Goal: Information Seeking & Learning: Learn about a topic

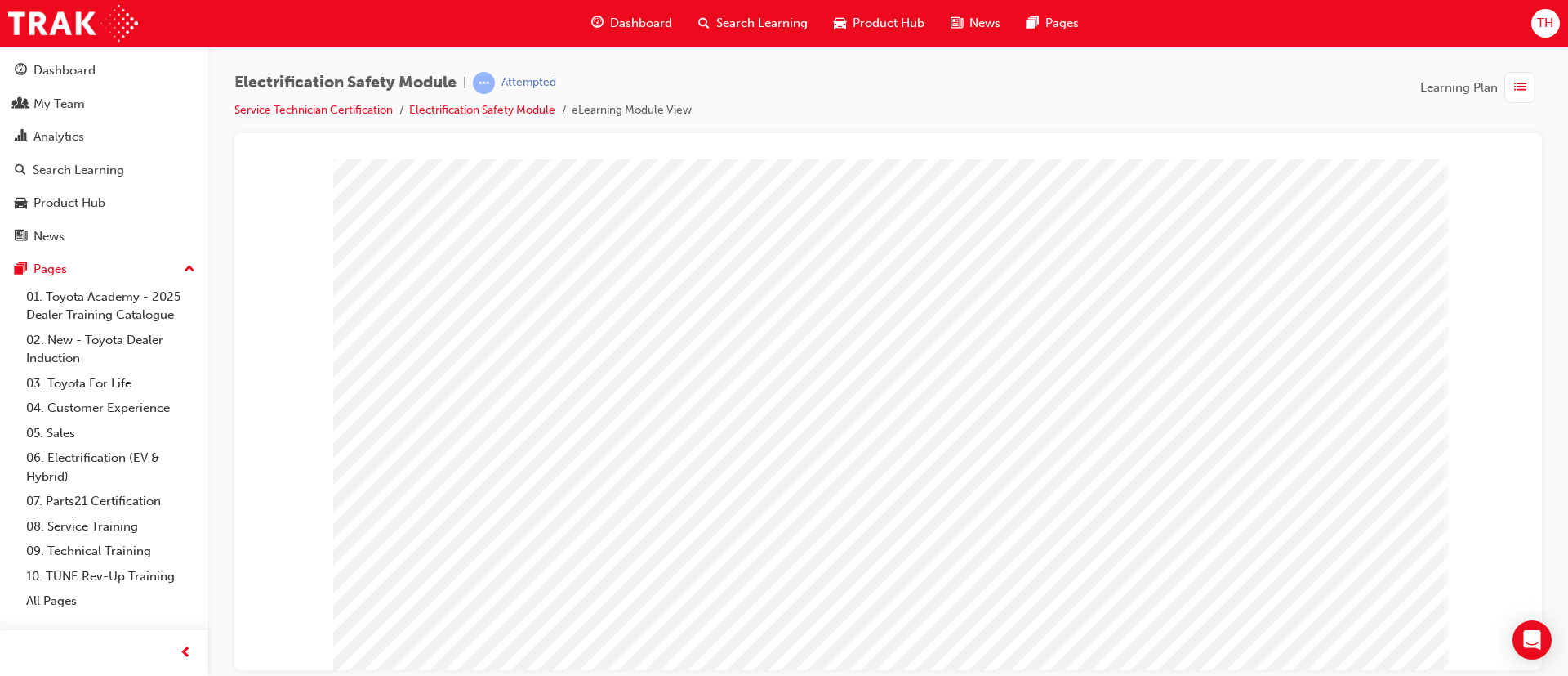
scroll to position [102, 0]
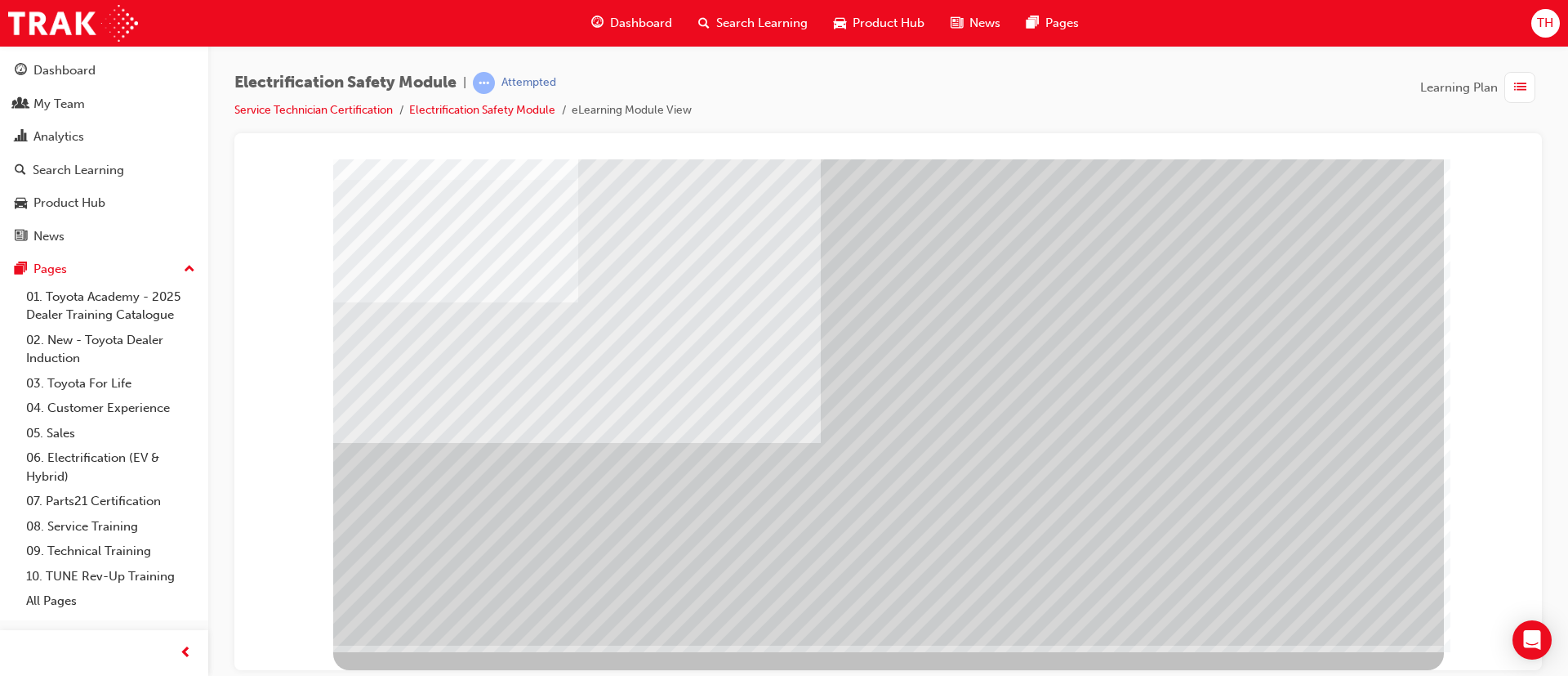
scroll to position [0, 0]
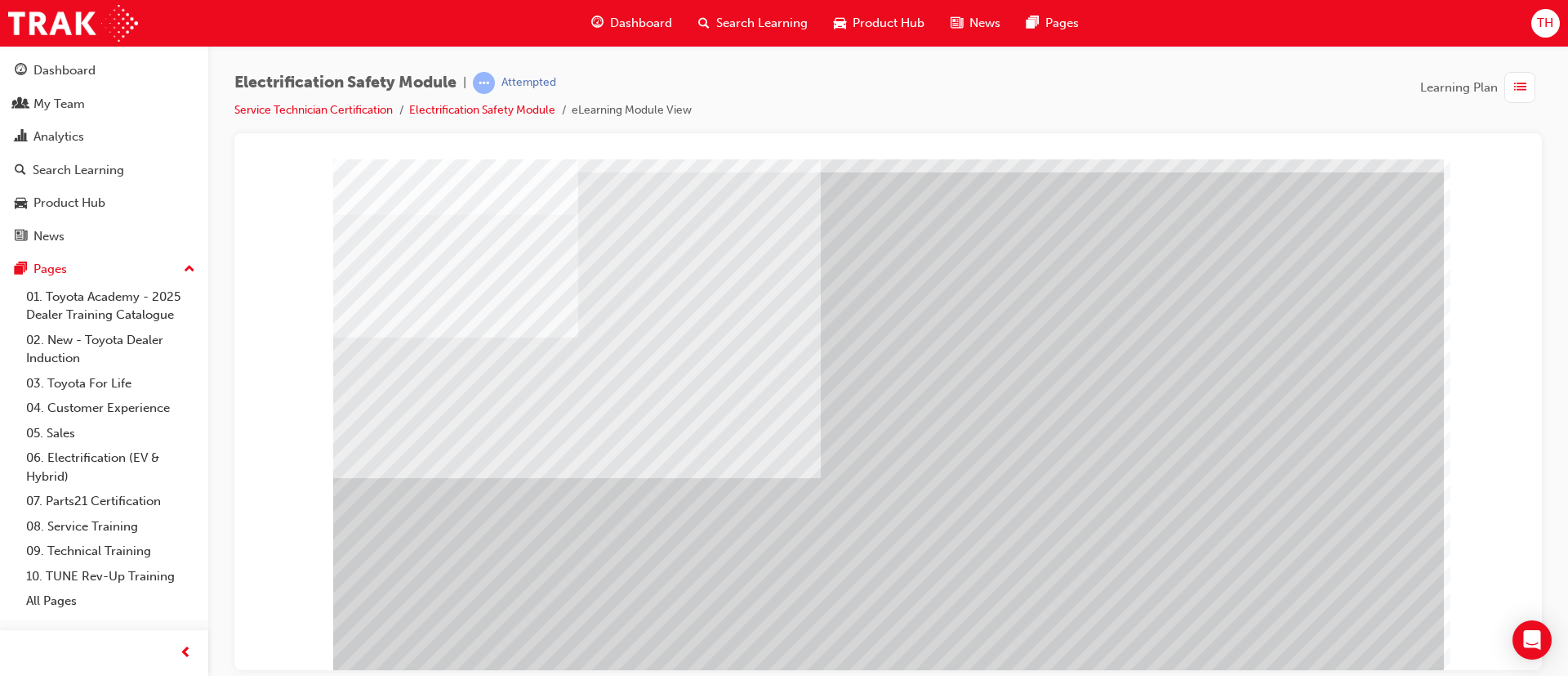
scroll to position [102, 0]
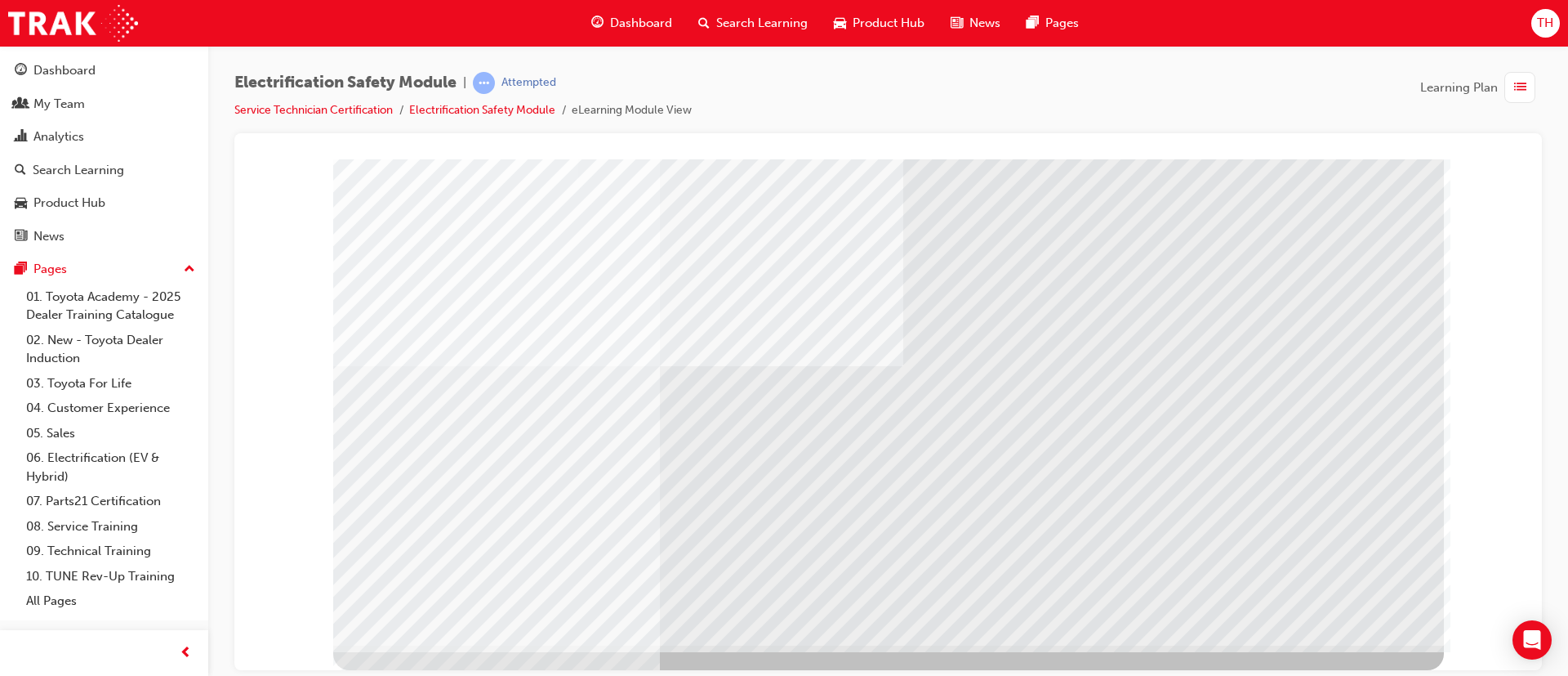
scroll to position [0, 0]
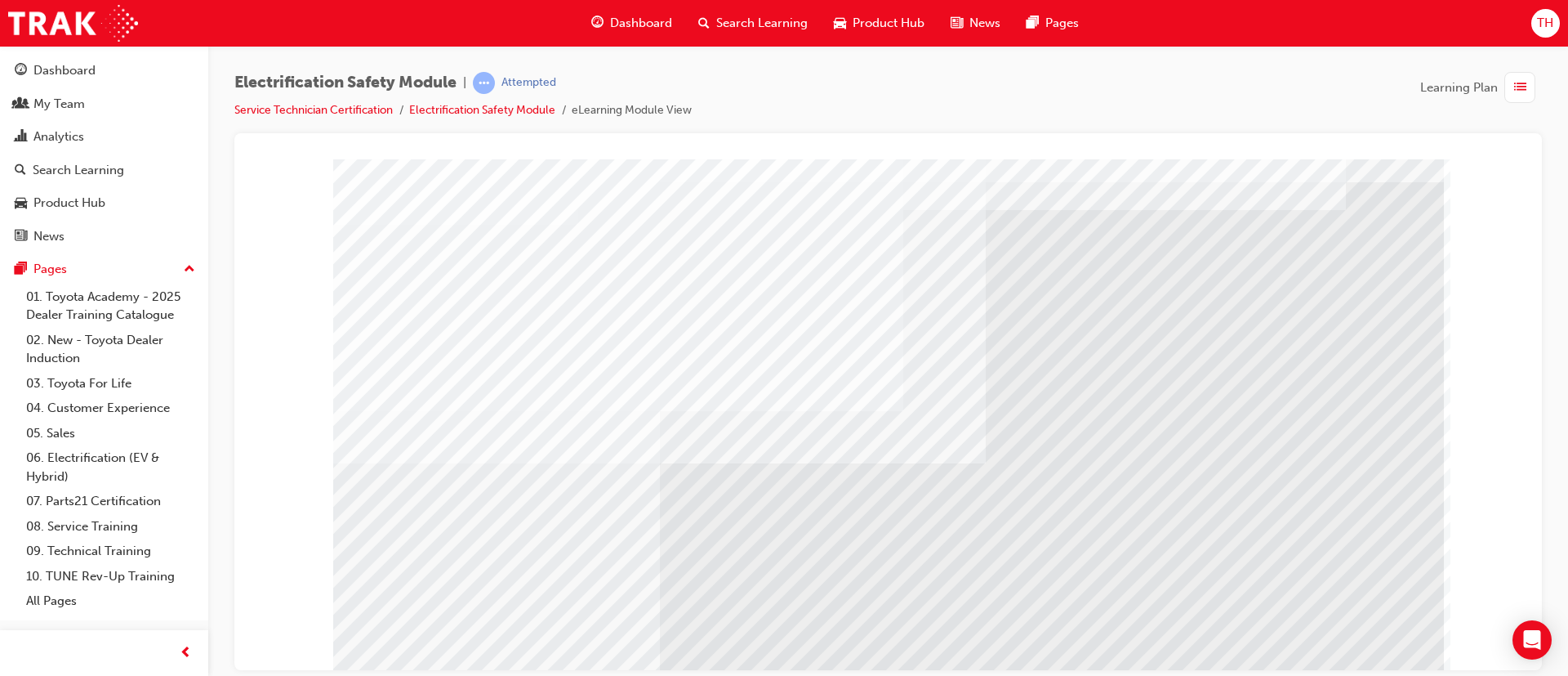
scroll to position [102, 0]
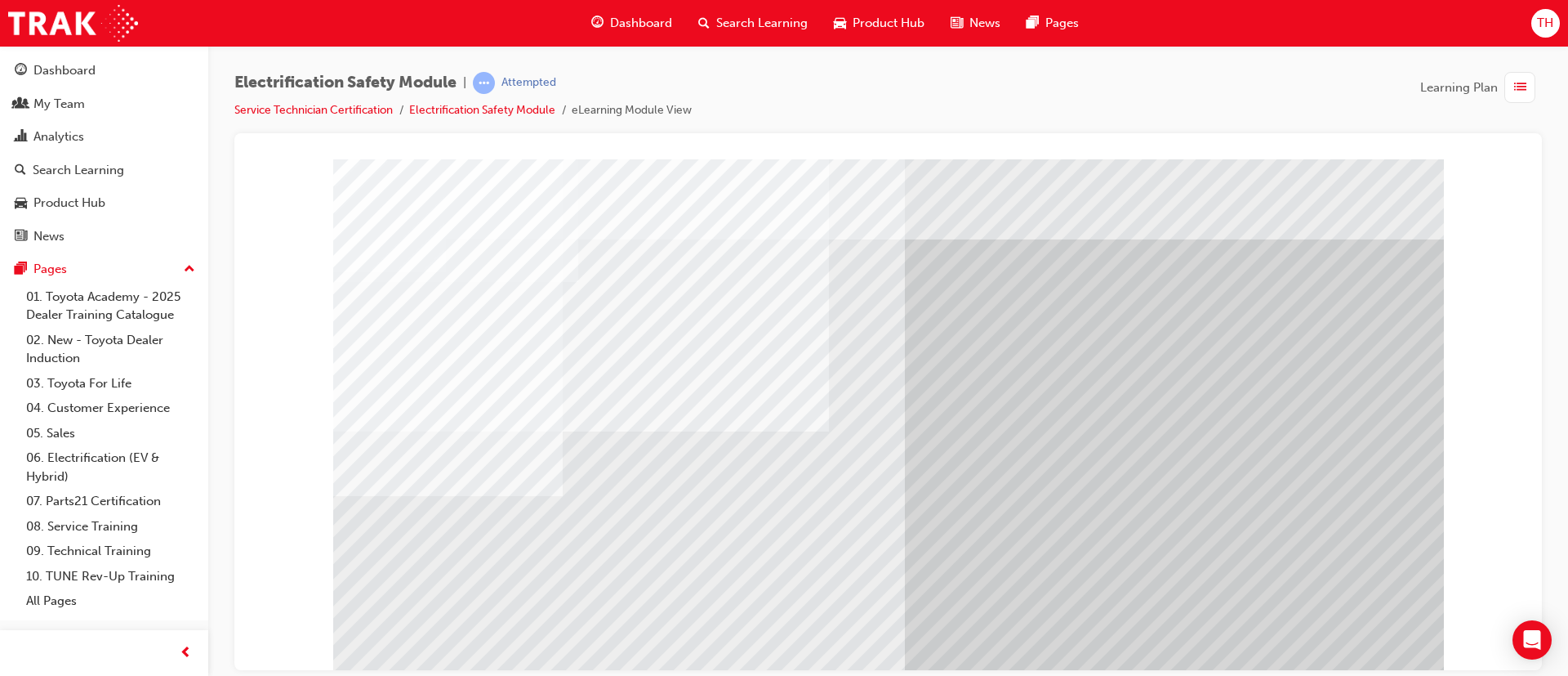
drag, startPoint x: 561, startPoint y: 596, endPoint x: 659, endPoint y: 613, distance: 99.5
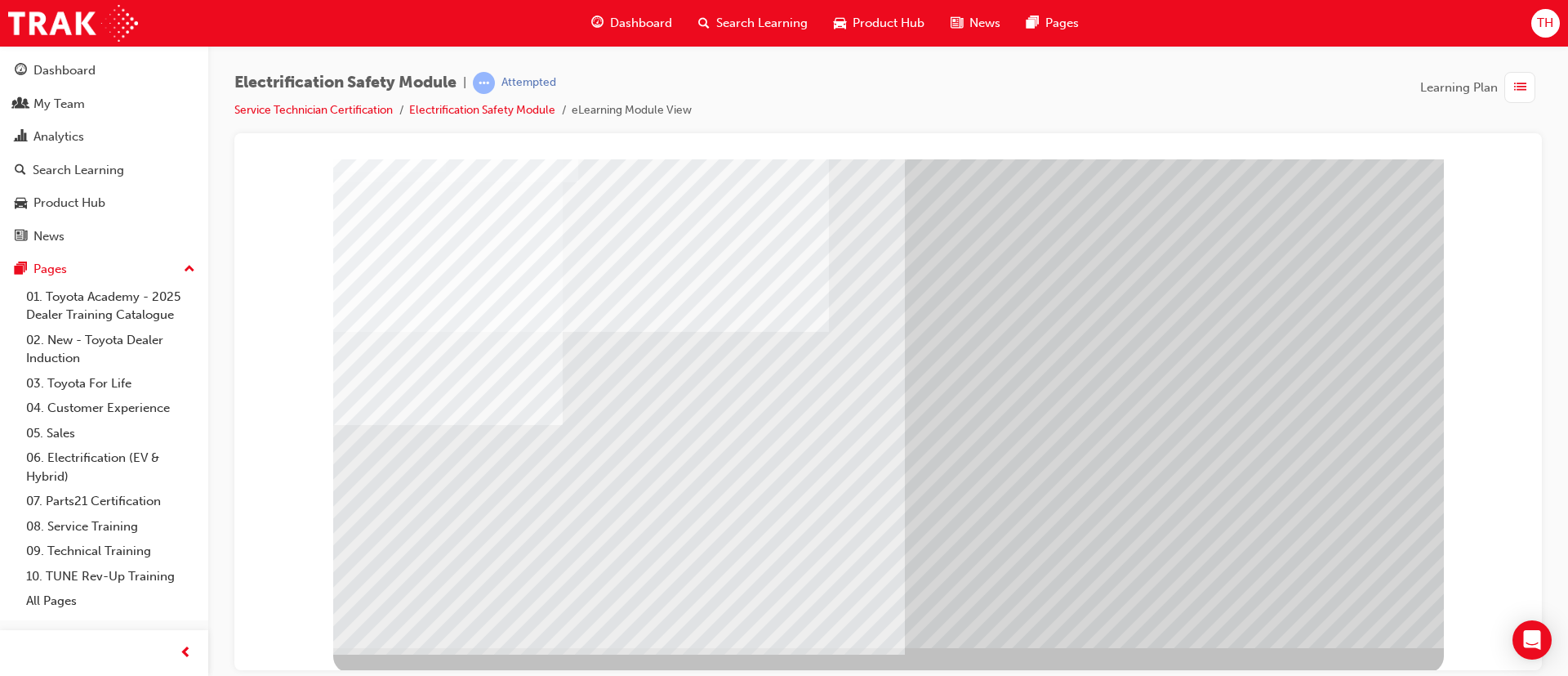
scroll to position [102, 0]
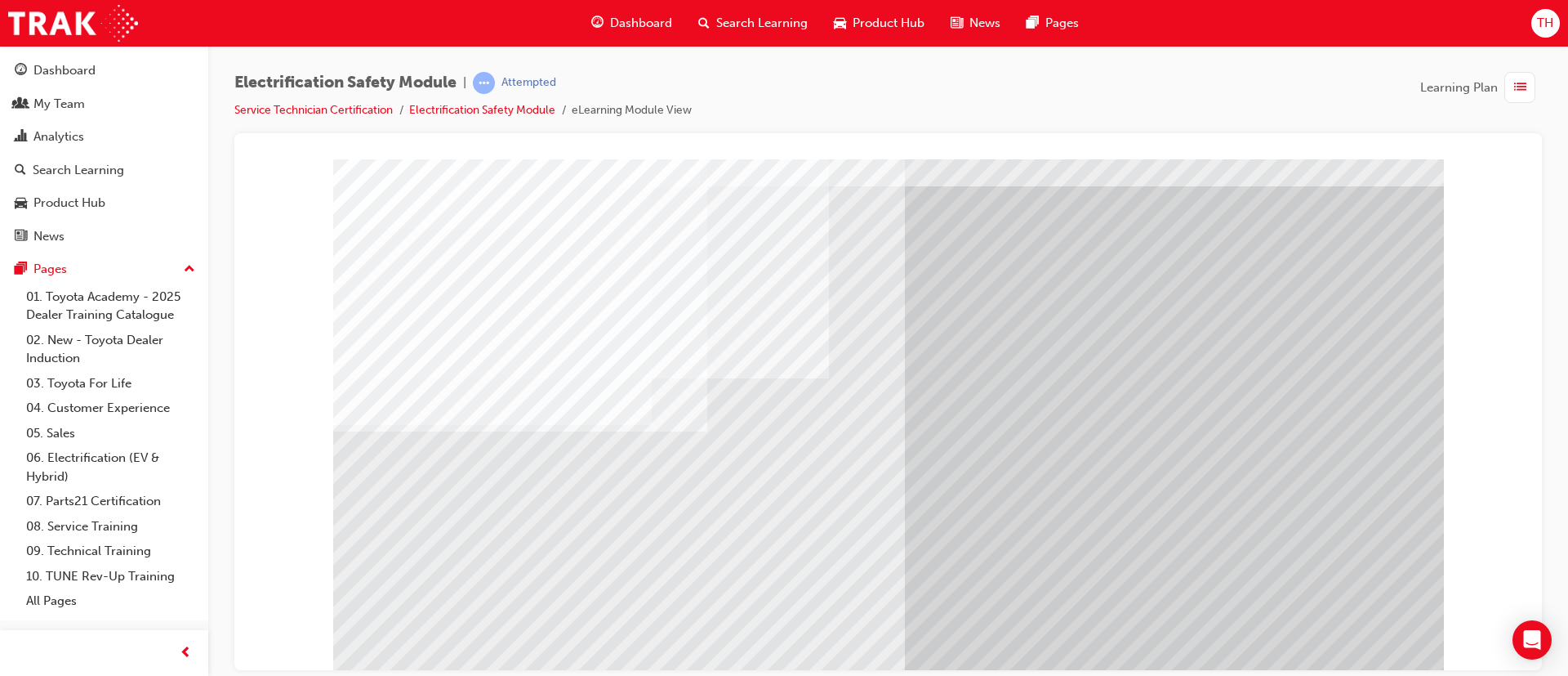
scroll to position [102, 0]
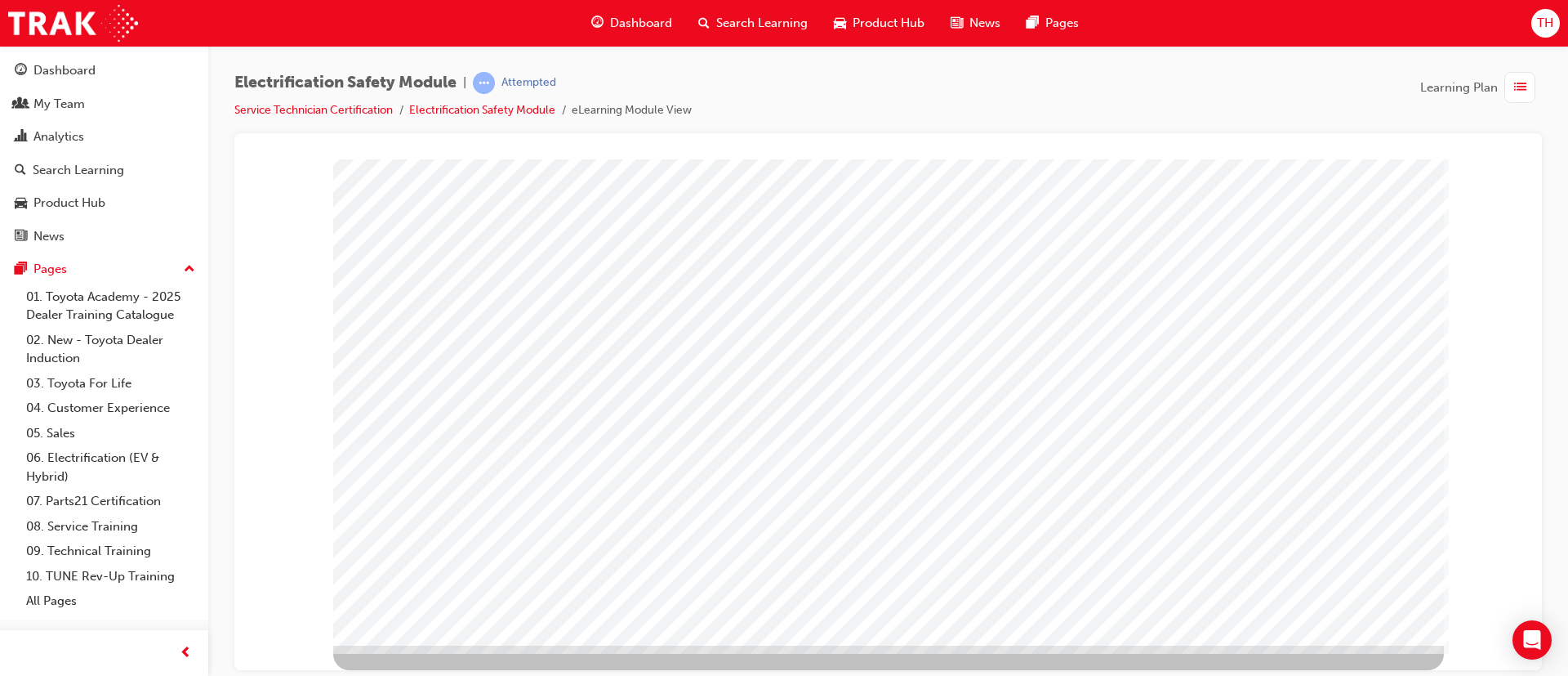
scroll to position [0, 0]
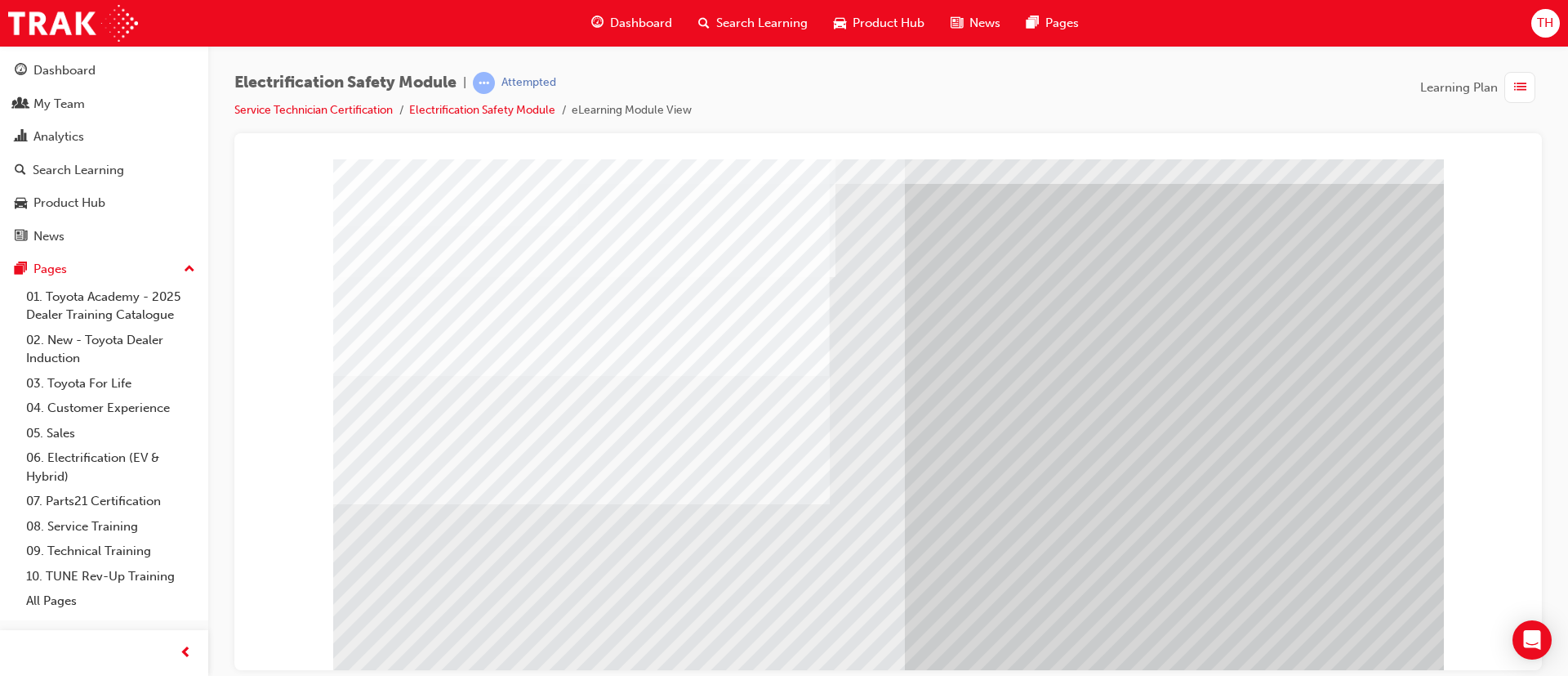
scroll to position [102, 0]
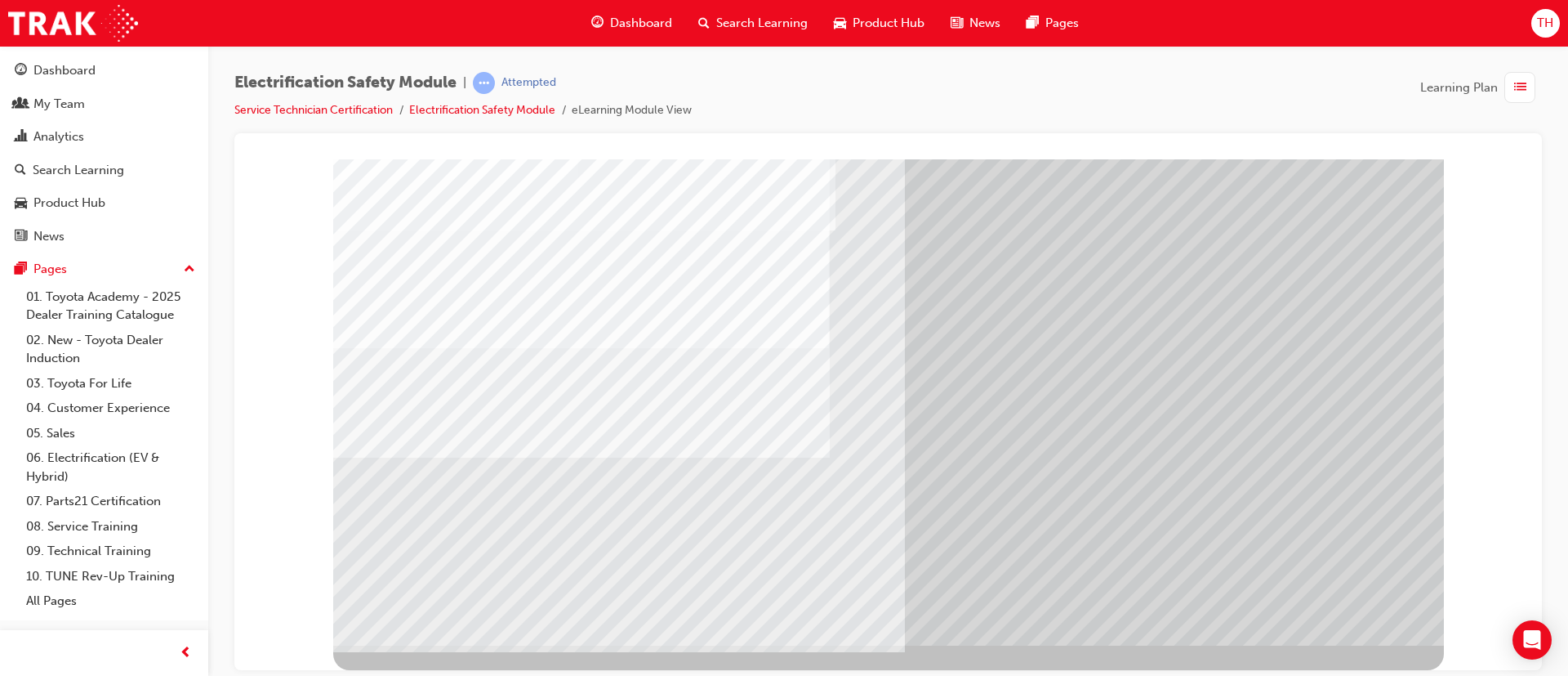
scroll to position [0, 0]
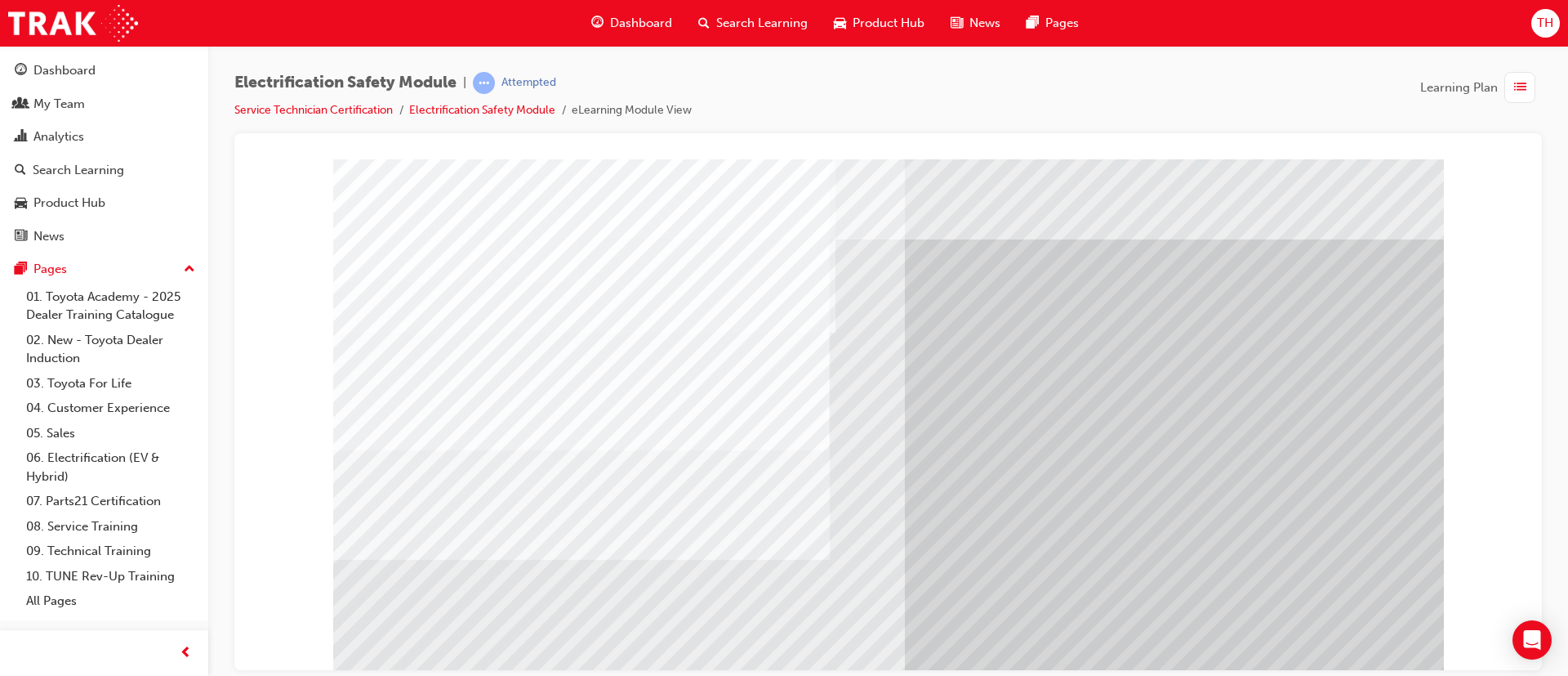
drag, startPoint x: 408, startPoint y: 595, endPoint x: 428, endPoint y: 593, distance: 20.1
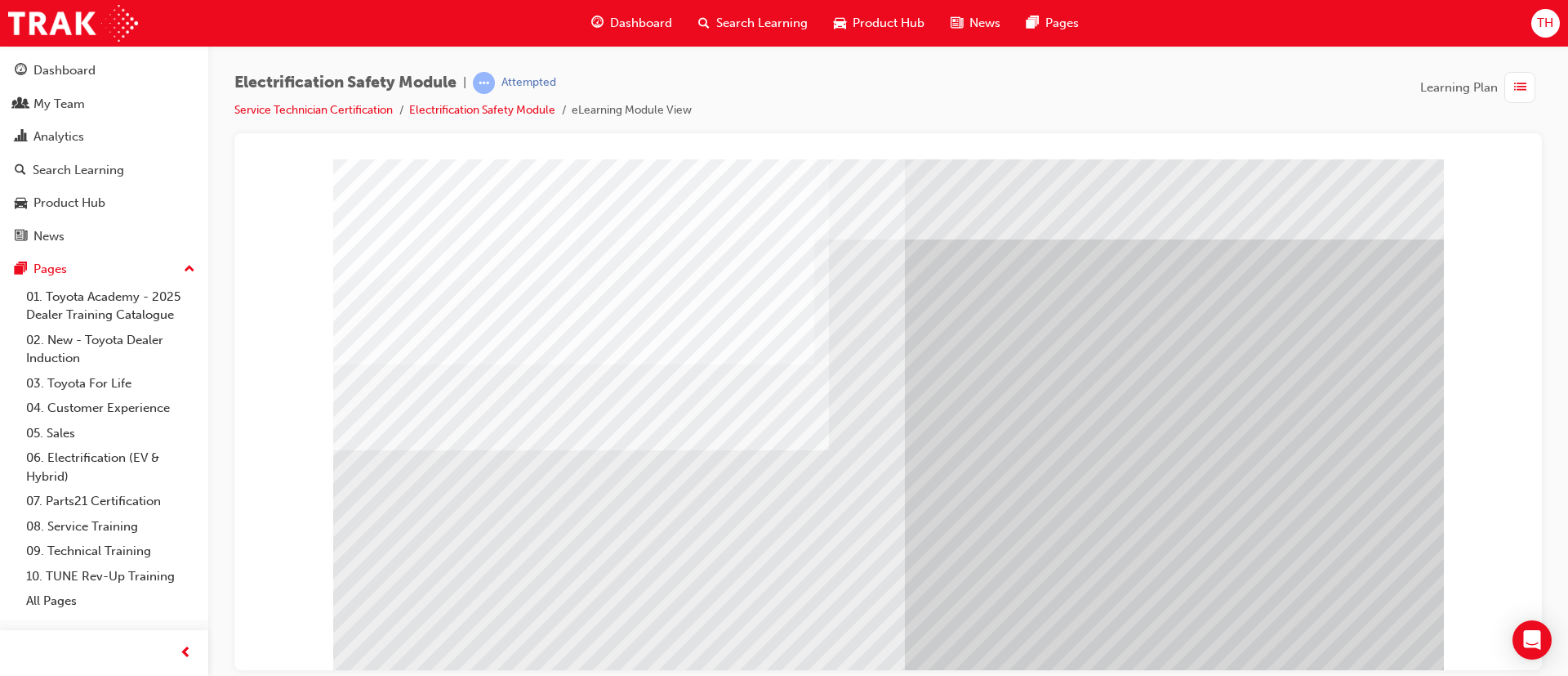
drag, startPoint x: 727, startPoint y: 618, endPoint x: 705, endPoint y: 607, distance: 24.6
click at [722, 616] on div "multistate" at bounding box center [888, 452] width 1111 height 589
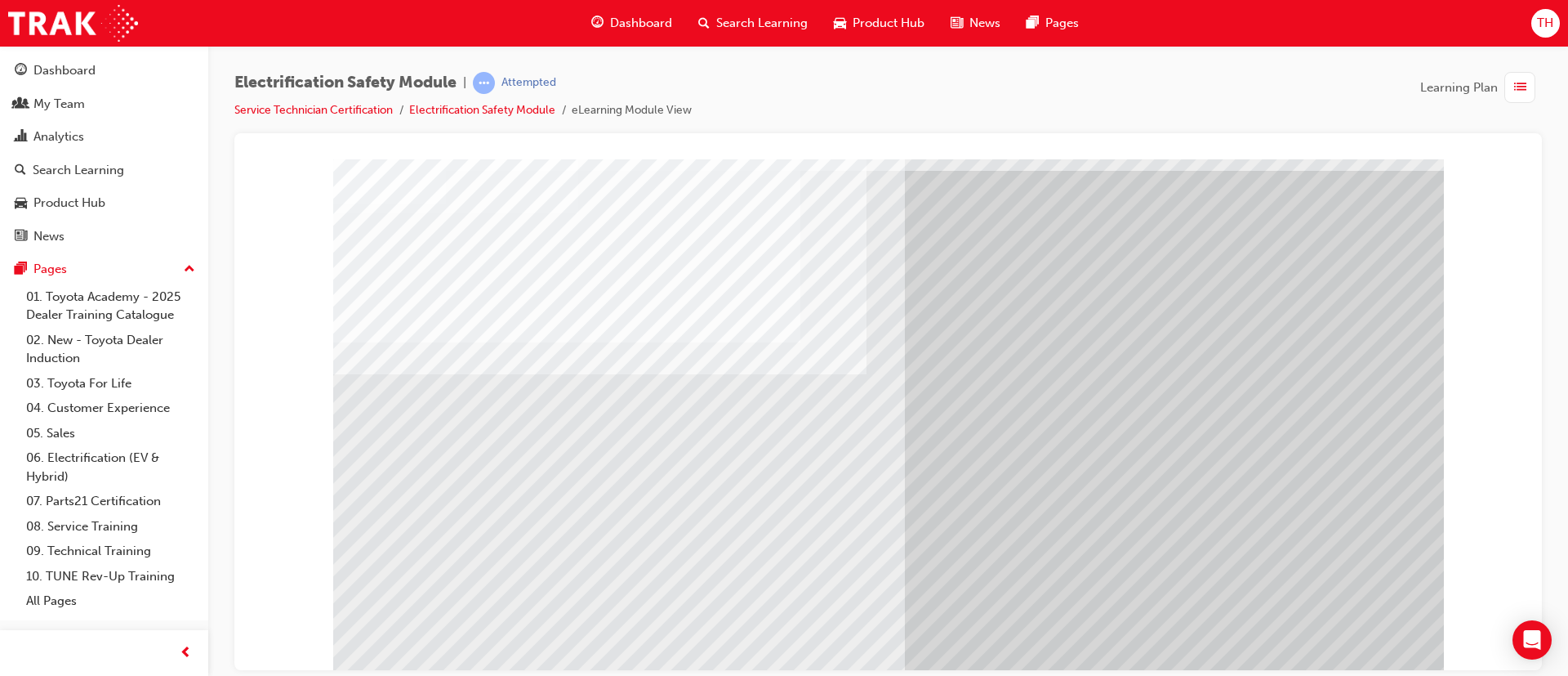
scroll to position [102, 0]
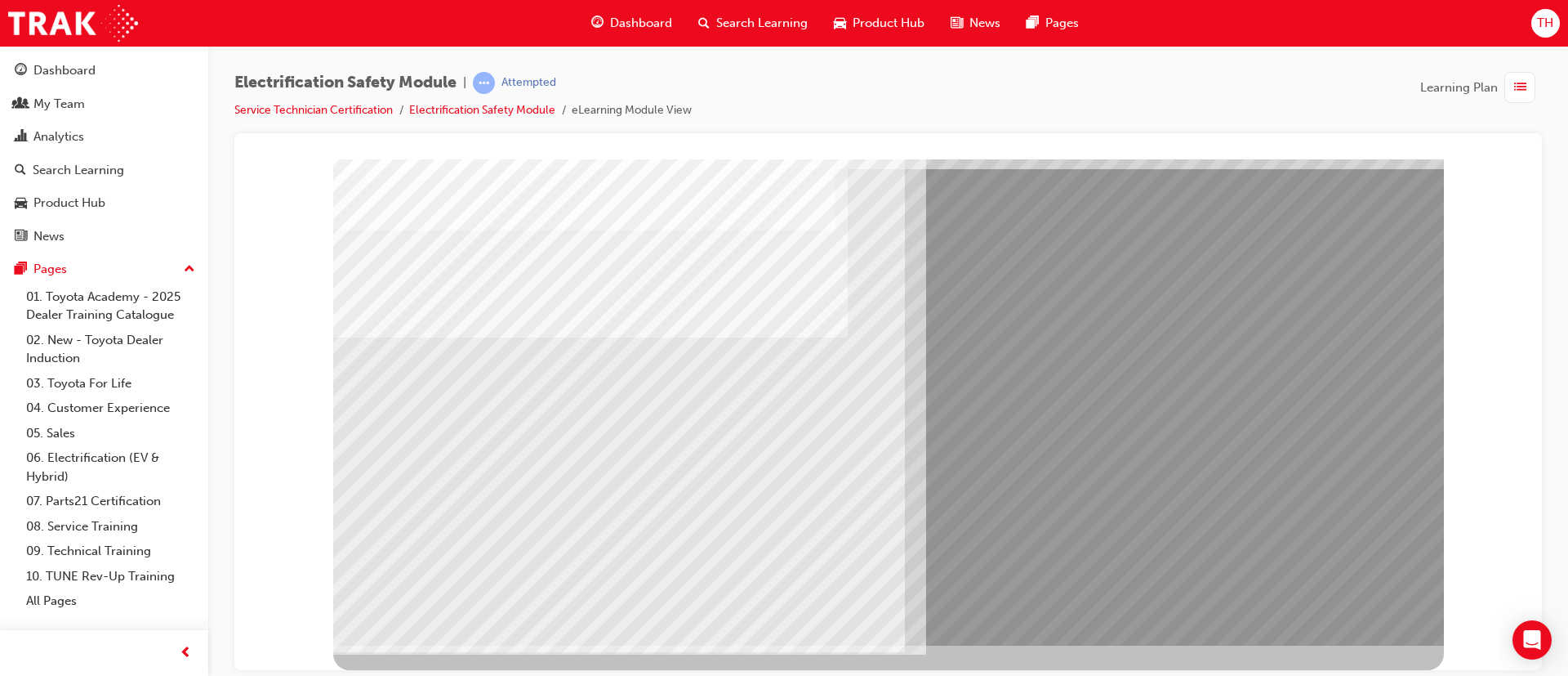
scroll to position [0, 0]
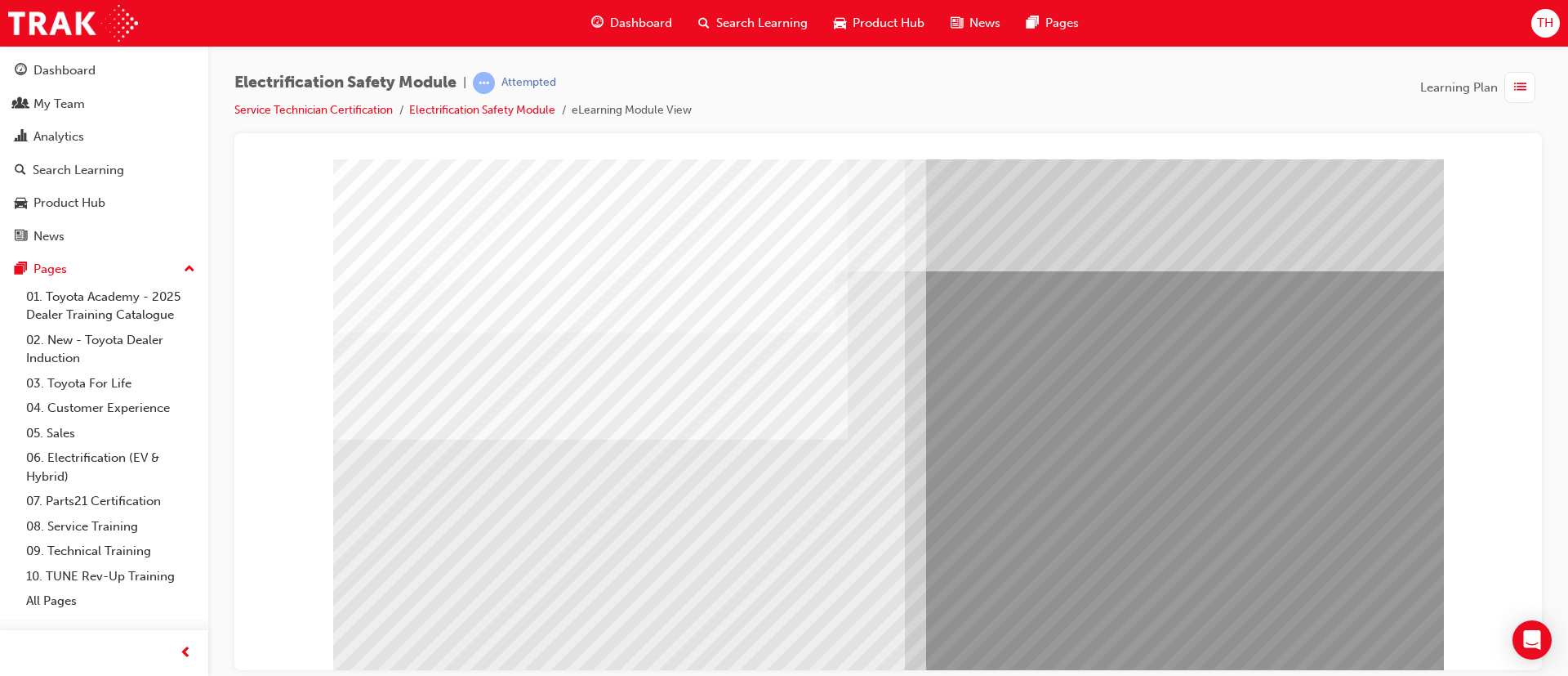
drag, startPoint x: 427, startPoint y: 598, endPoint x: 493, endPoint y: 593, distance: 66.2
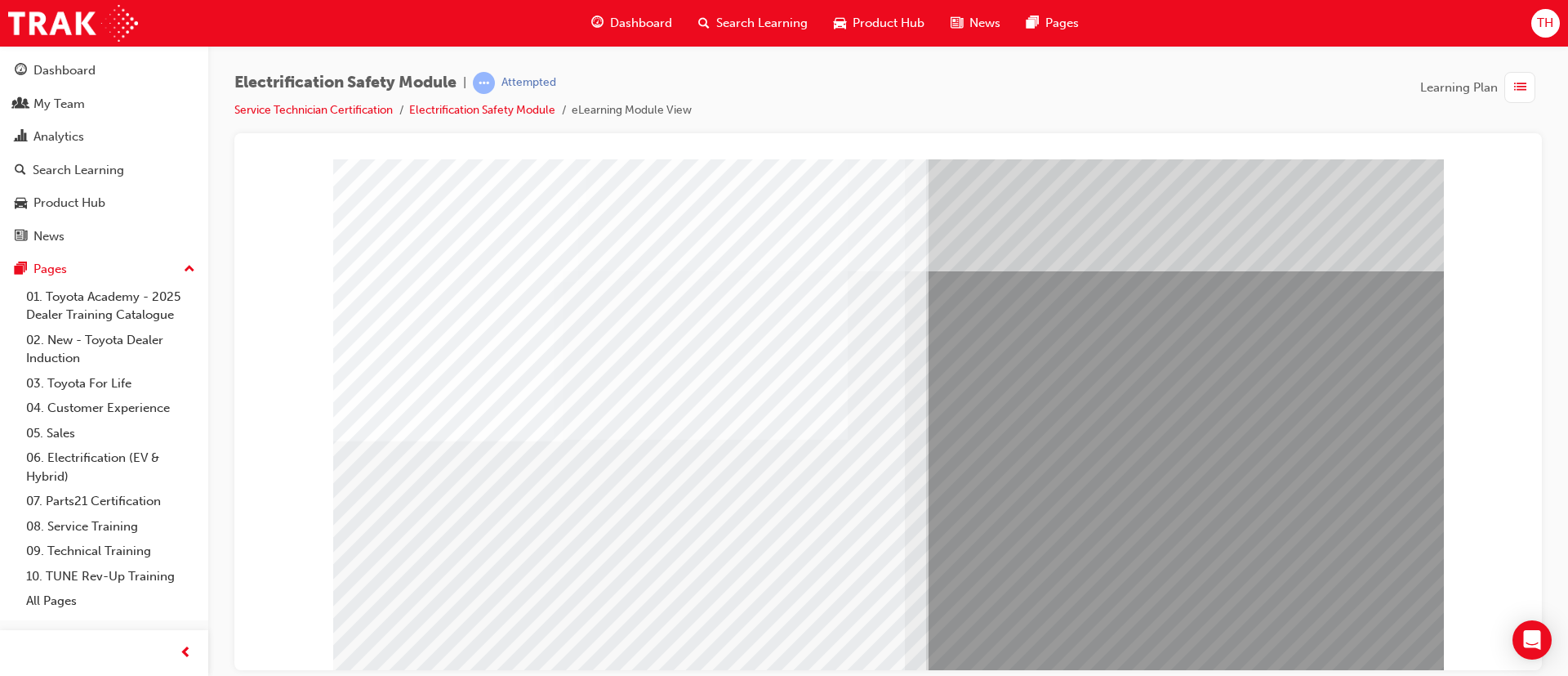
drag, startPoint x: 650, startPoint y: 604, endPoint x: 659, endPoint y: 607, distance: 9.5
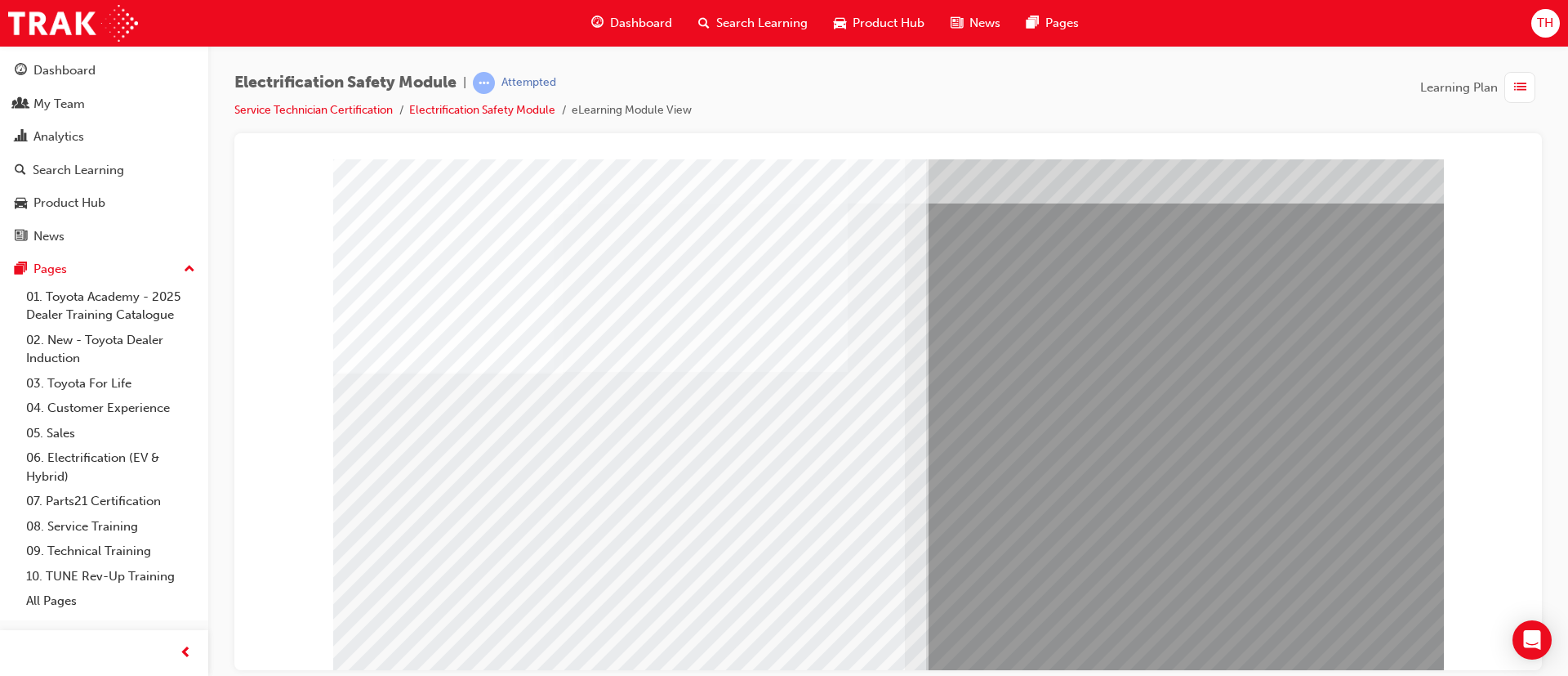
scroll to position [102, 0]
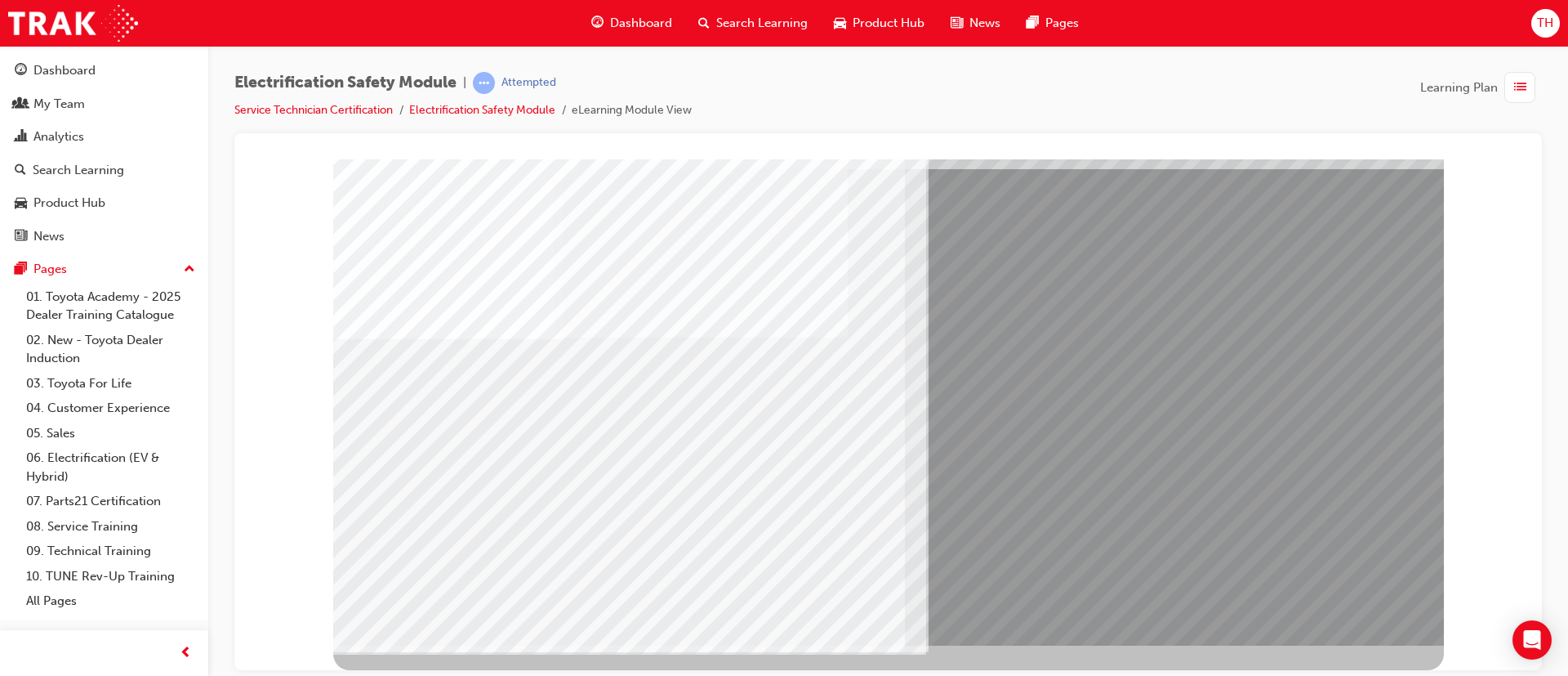
drag, startPoint x: 1348, startPoint y: 624, endPoint x: 1354, endPoint y: 612, distance: 13.4
click at [1350, 619] on div "multistate" at bounding box center [888, 350] width 1111 height 589
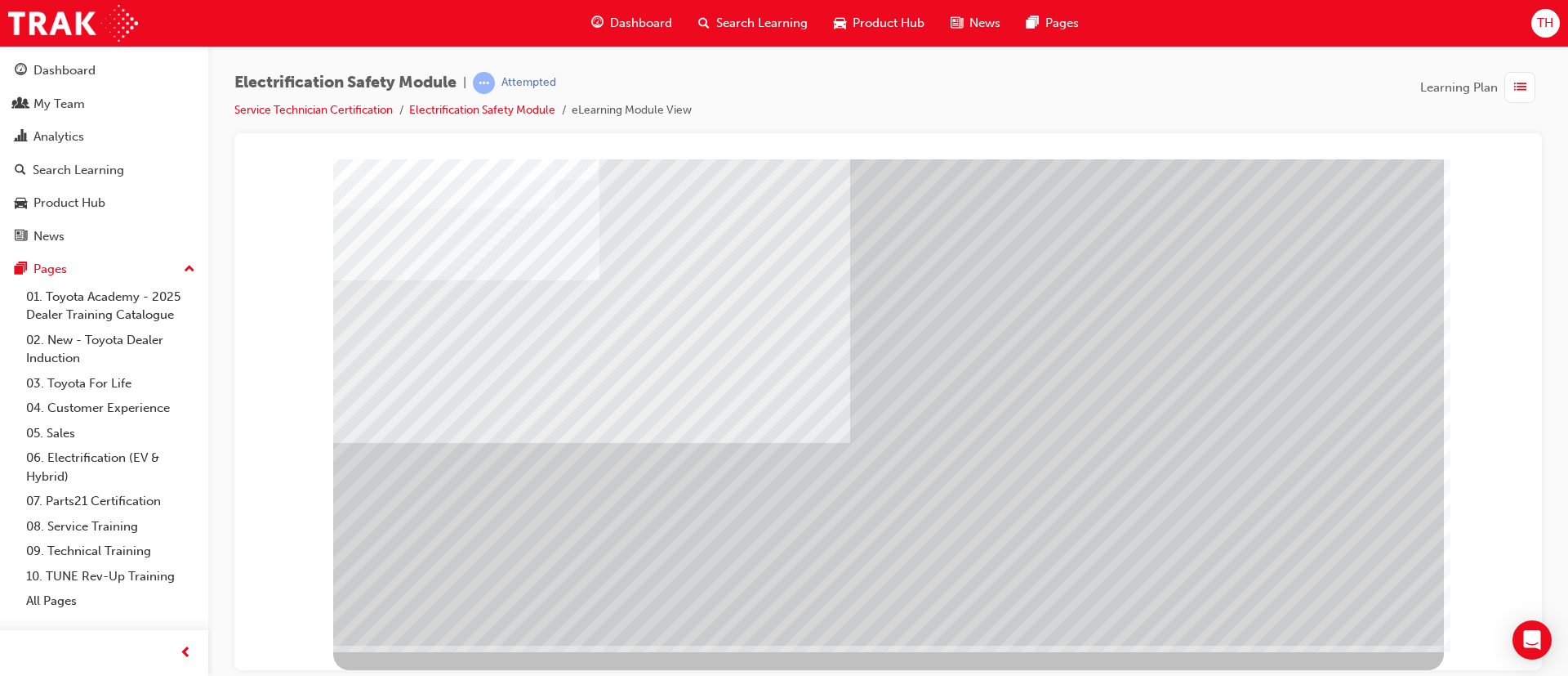
scroll to position [0, 0]
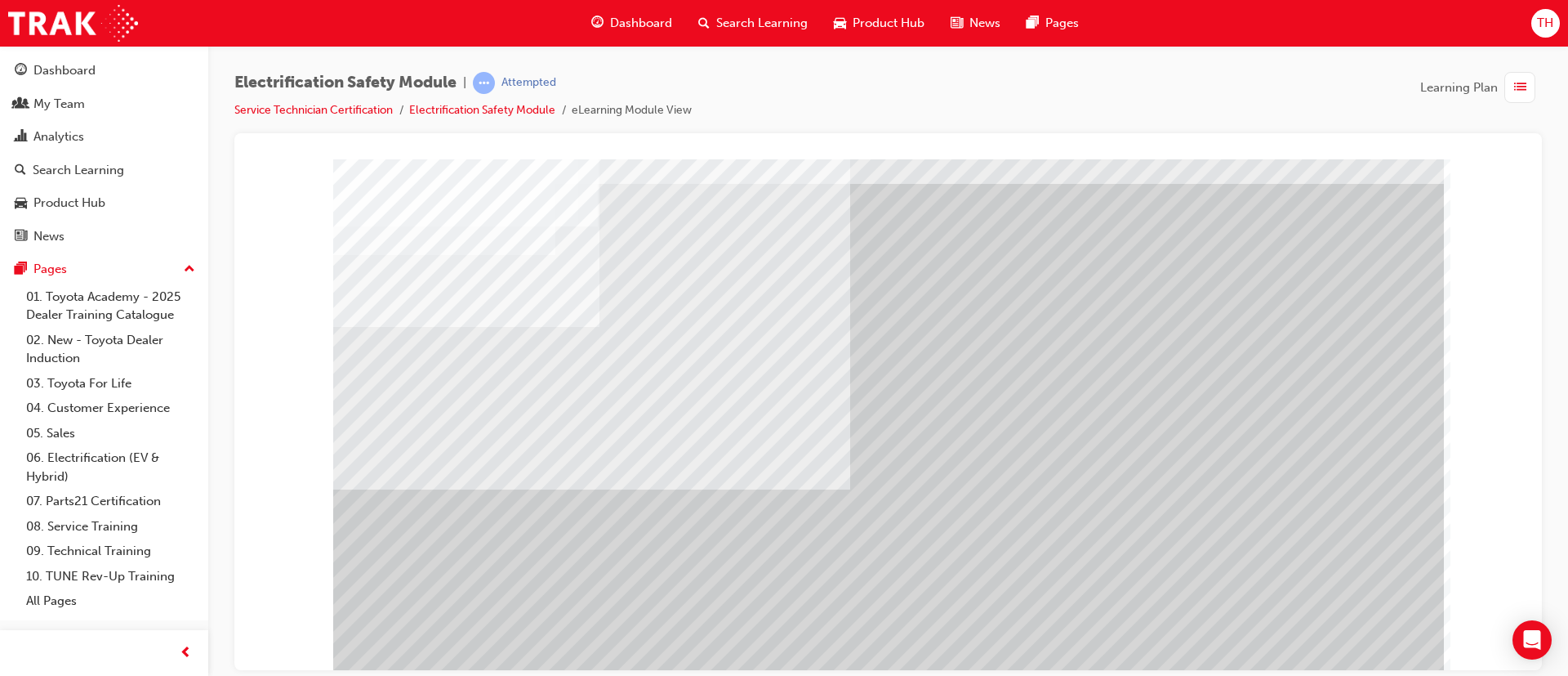
scroll to position [102, 0]
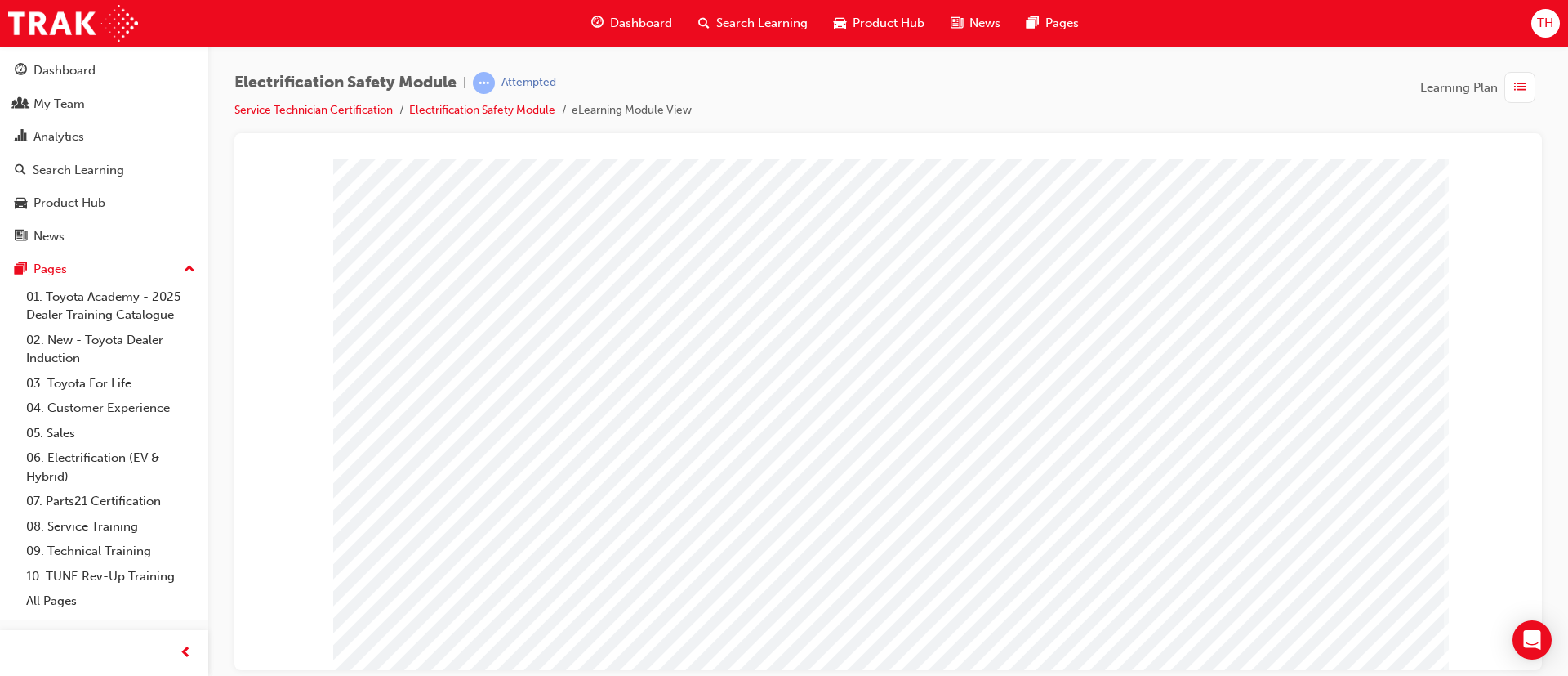
scroll to position [0, 0]
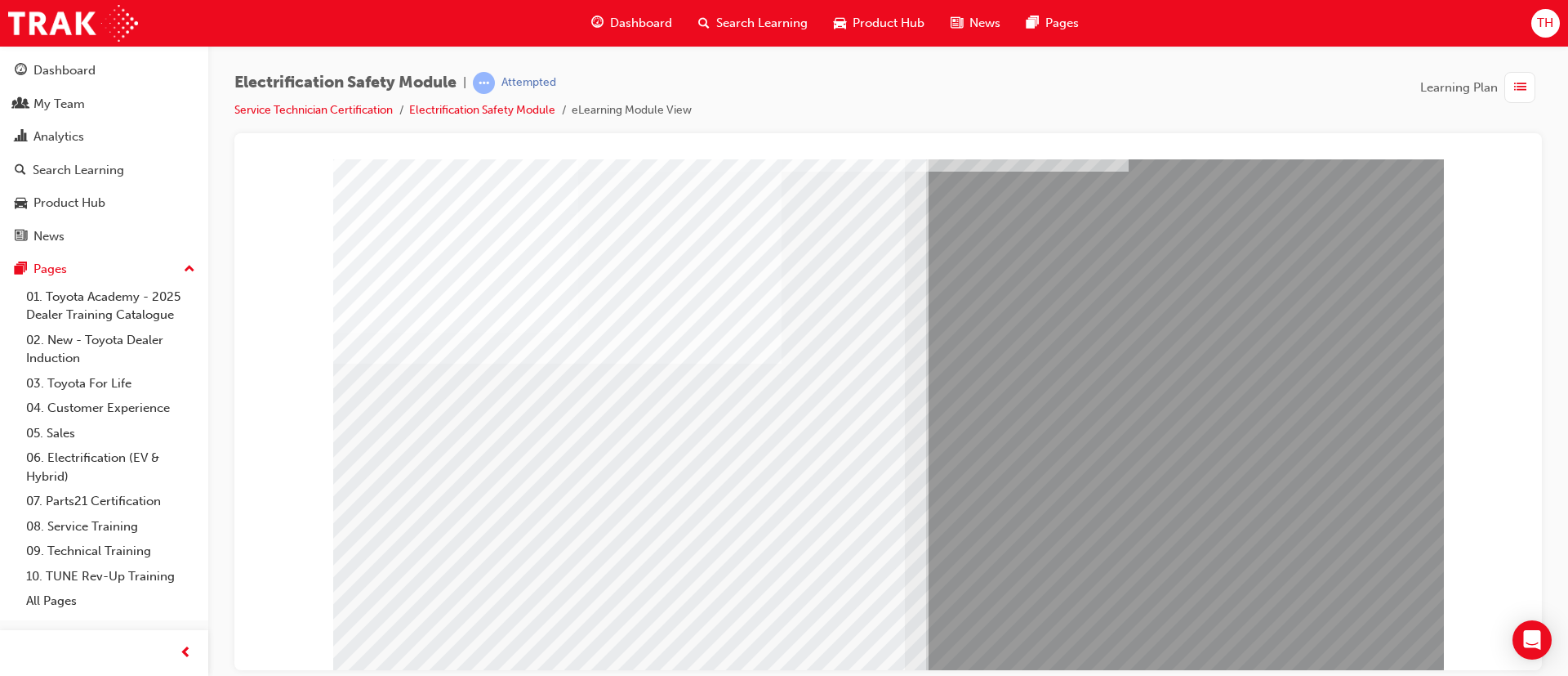
scroll to position [102, 0]
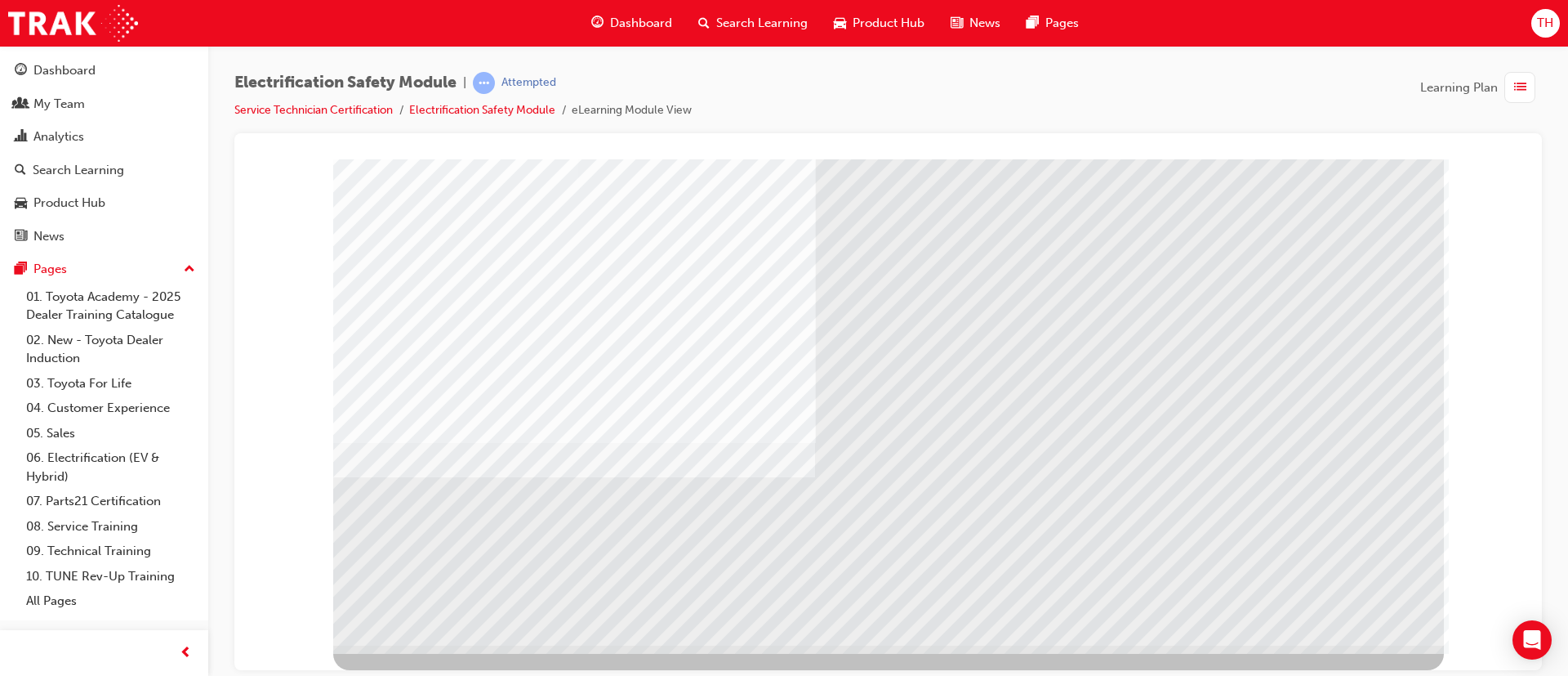
drag, startPoint x: 1357, startPoint y: 622, endPoint x: 1350, endPoint y: 614, distance: 10.6
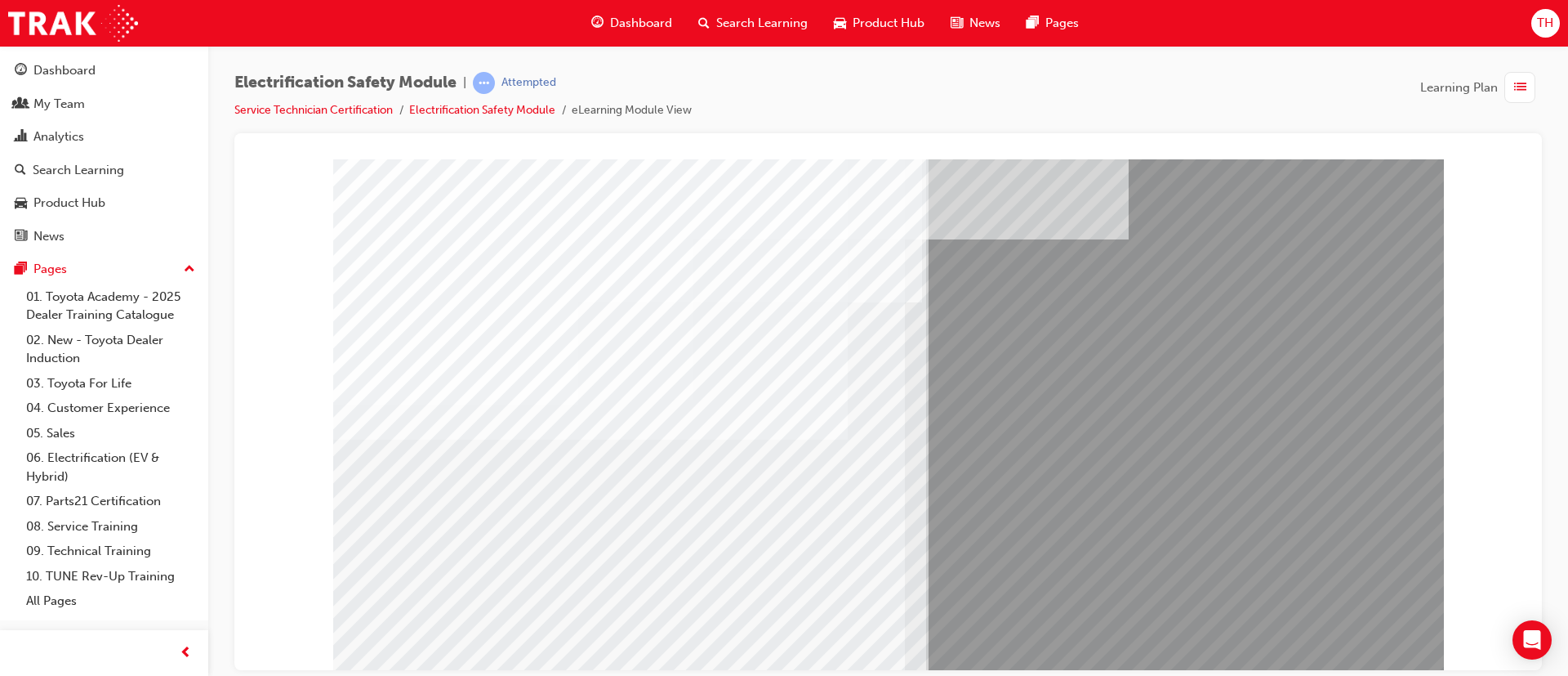
drag, startPoint x: 598, startPoint y: 613, endPoint x: 625, endPoint y: 647, distance: 43.4
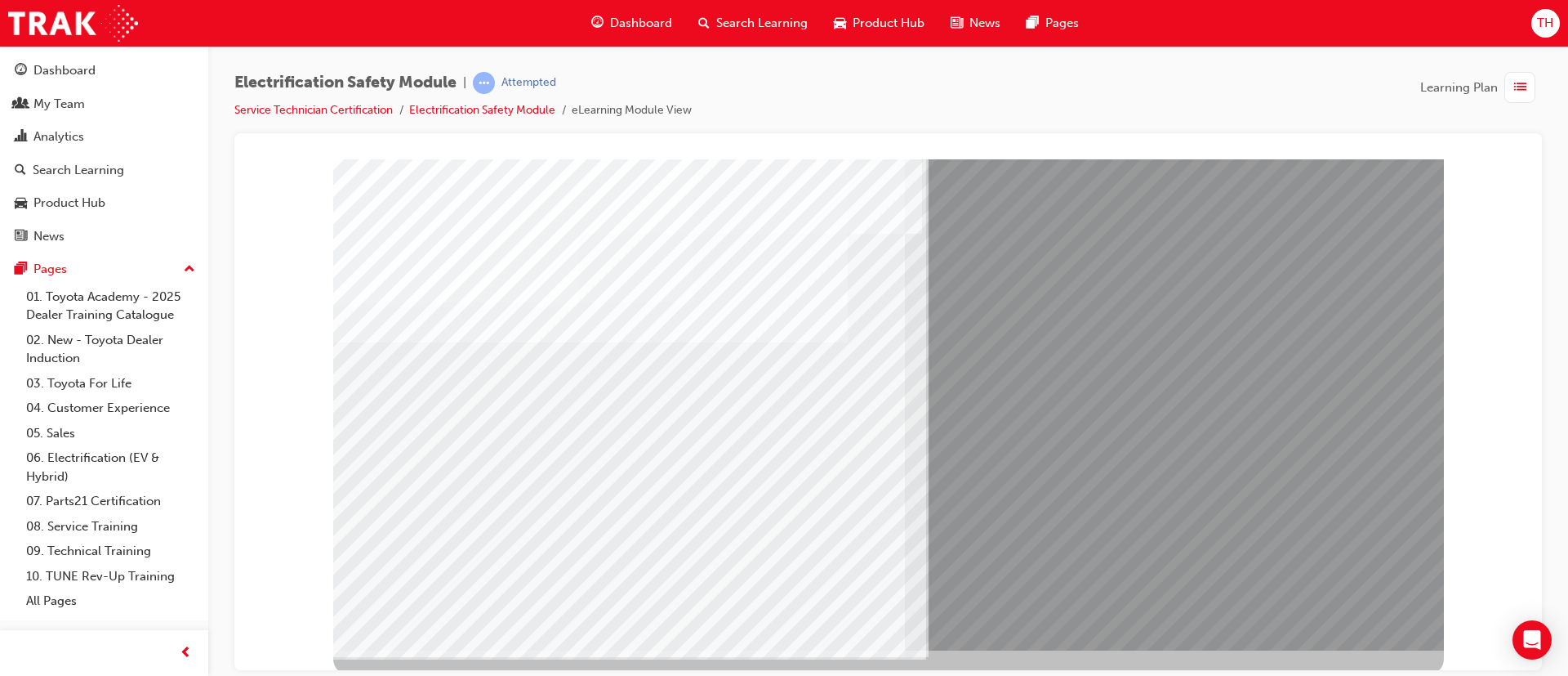
scroll to position [102, 0]
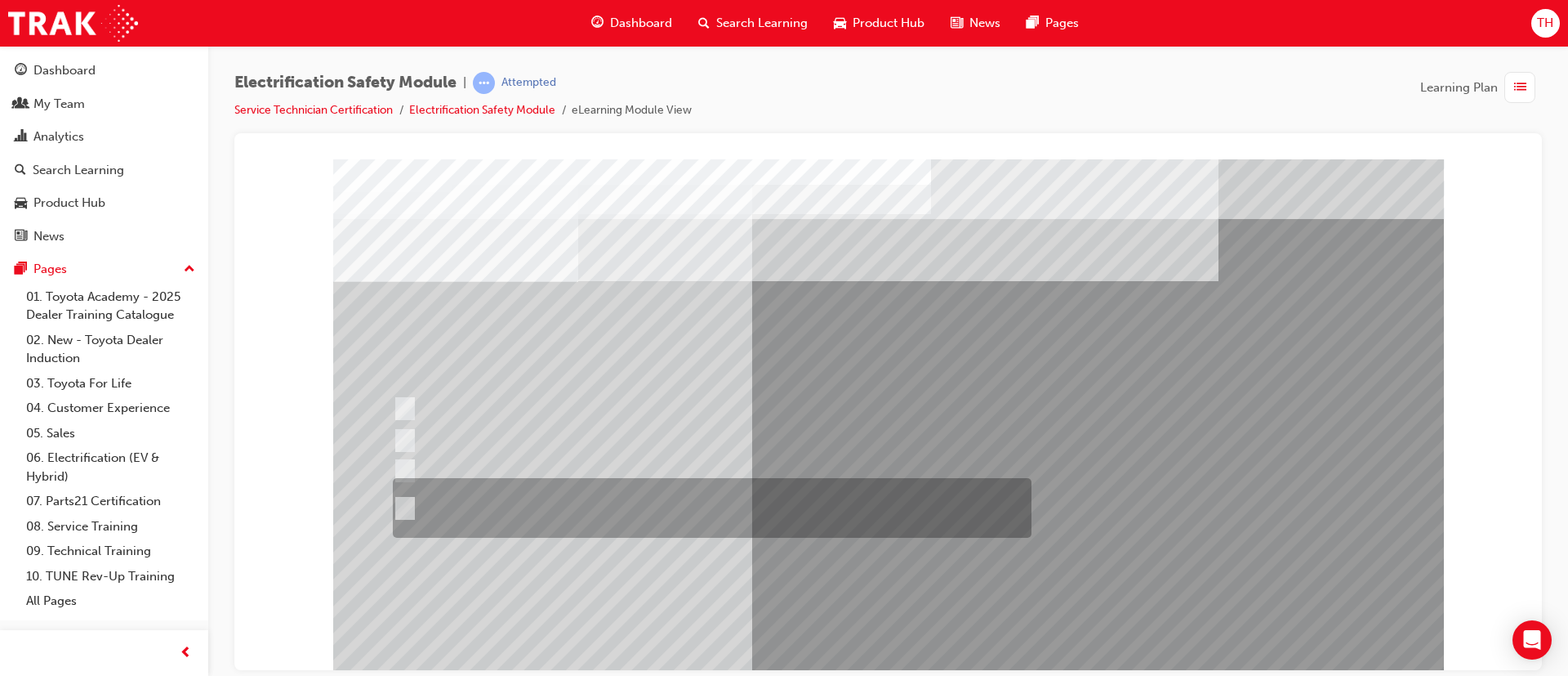
click at [904, 496] on div at bounding box center [708, 508] width 638 height 59
radio input "true"
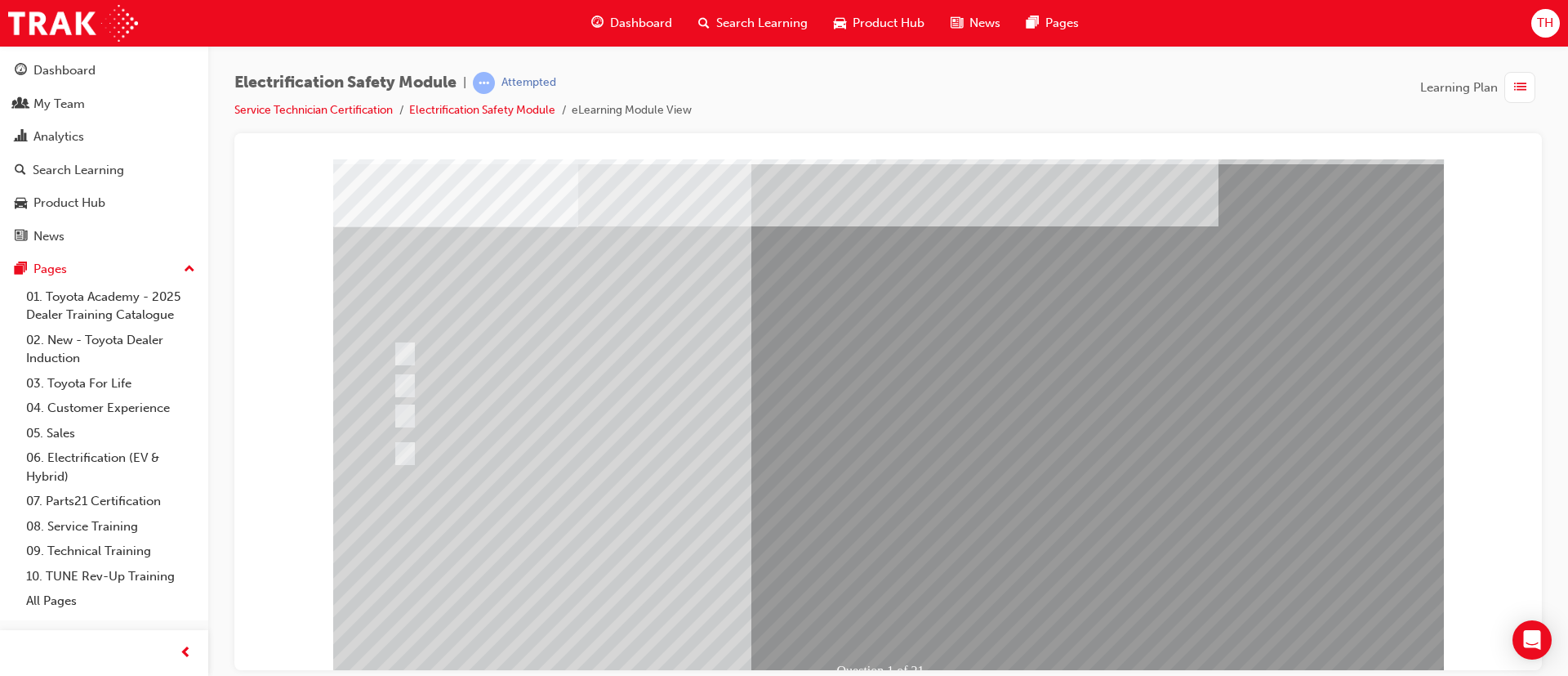
scroll to position [102, 0]
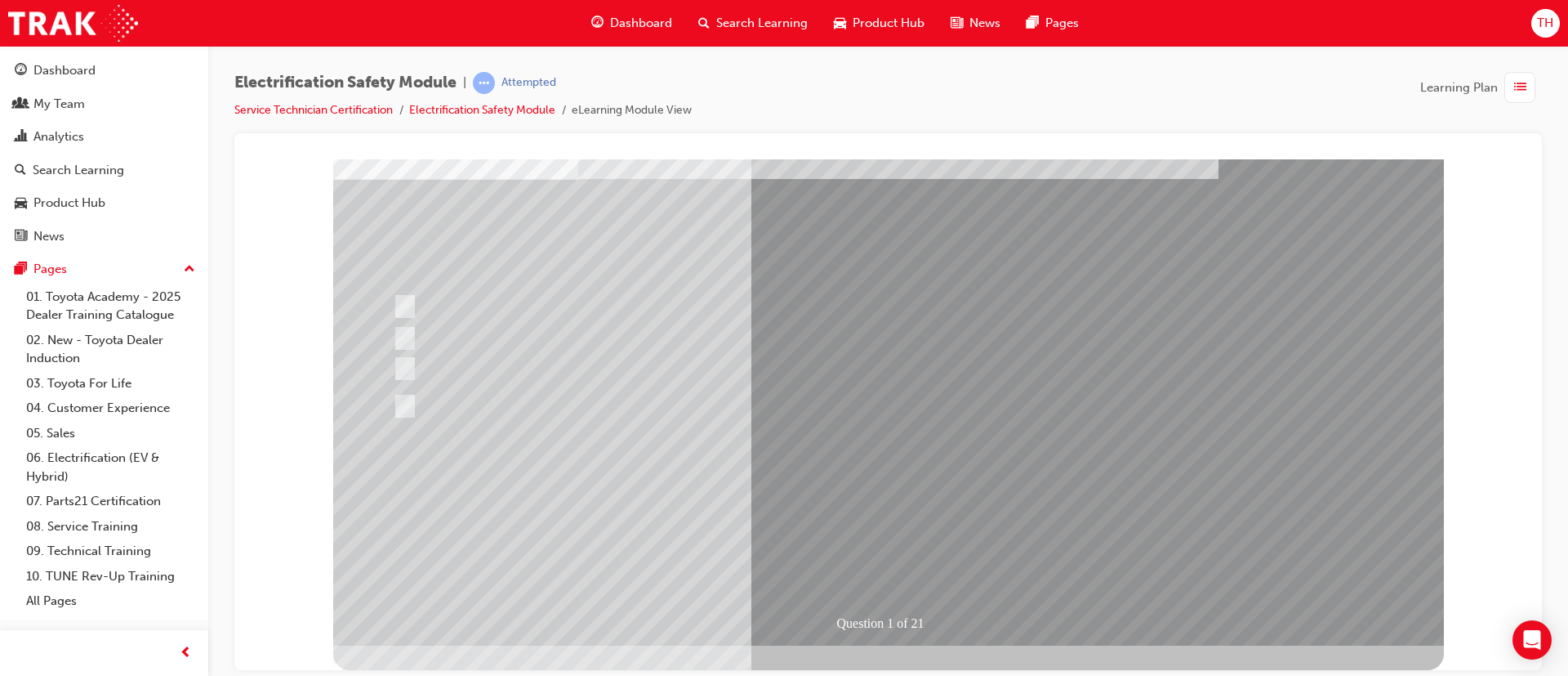
drag, startPoint x: 1001, startPoint y: 503, endPoint x: 1012, endPoint y: 505, distance: 11.2
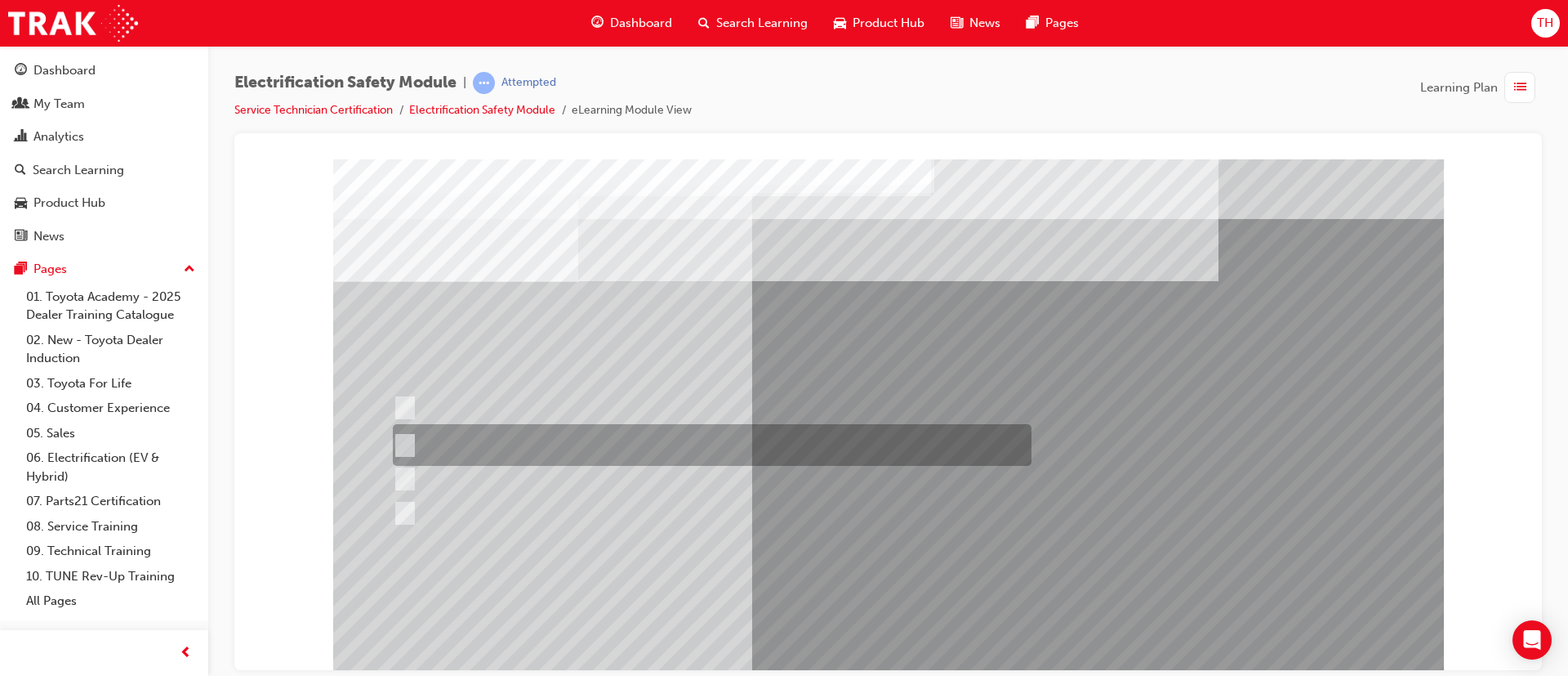
click at [680, 441] on div at bounding box center [708, 445] width 638 height 41
radio input "true"
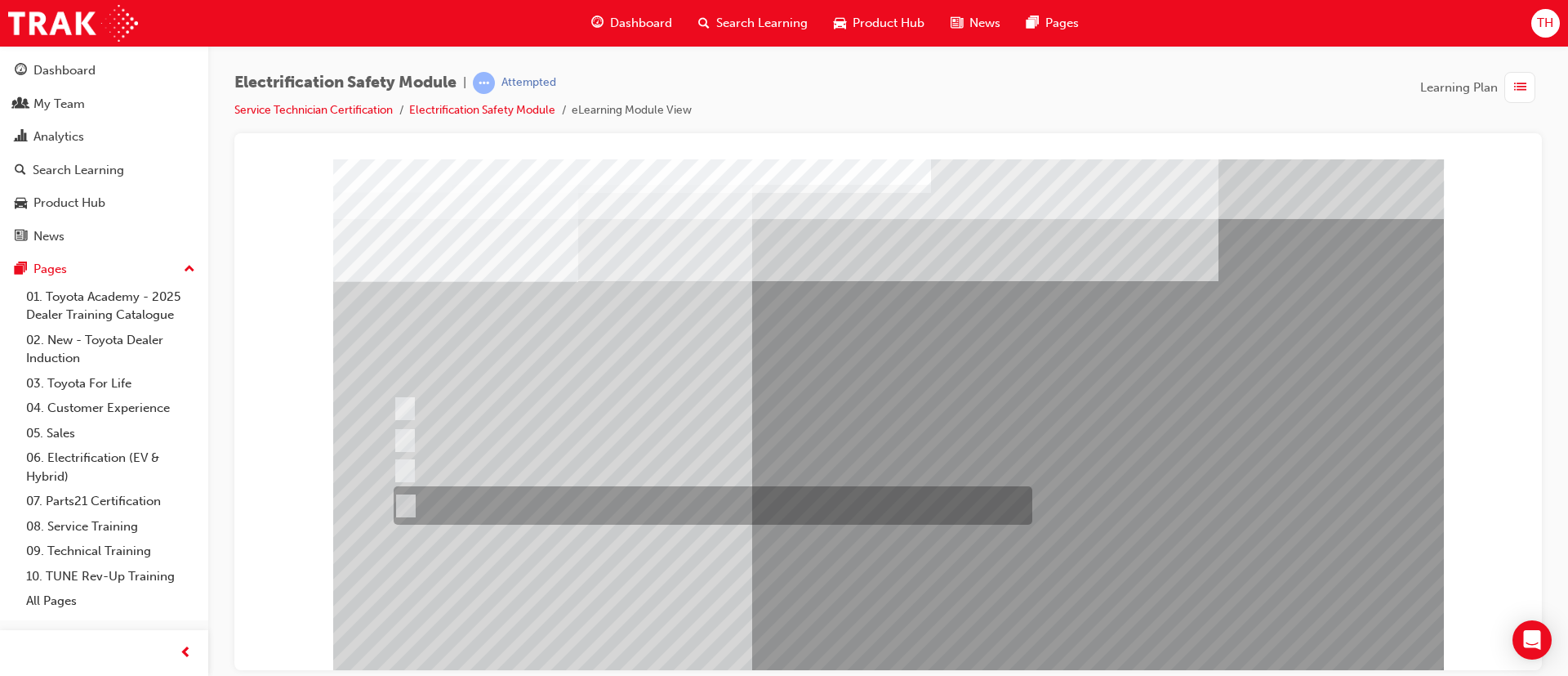
click at [532, 508] on div at bounding box center [709, 505] width 638 height 39
radio input "true"
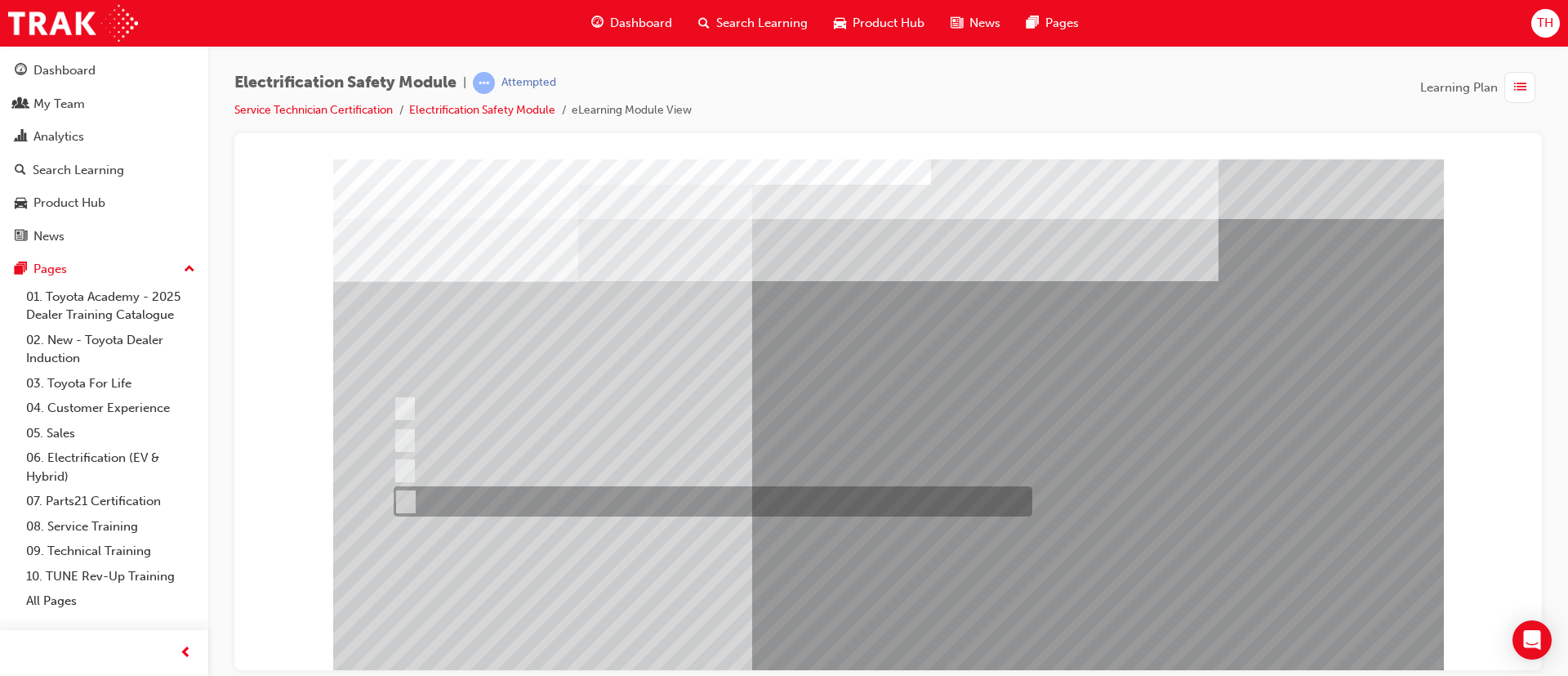
click at [542, 503] on div at bounding box center [709, 501] width 638 height 31
checkbox input "true"
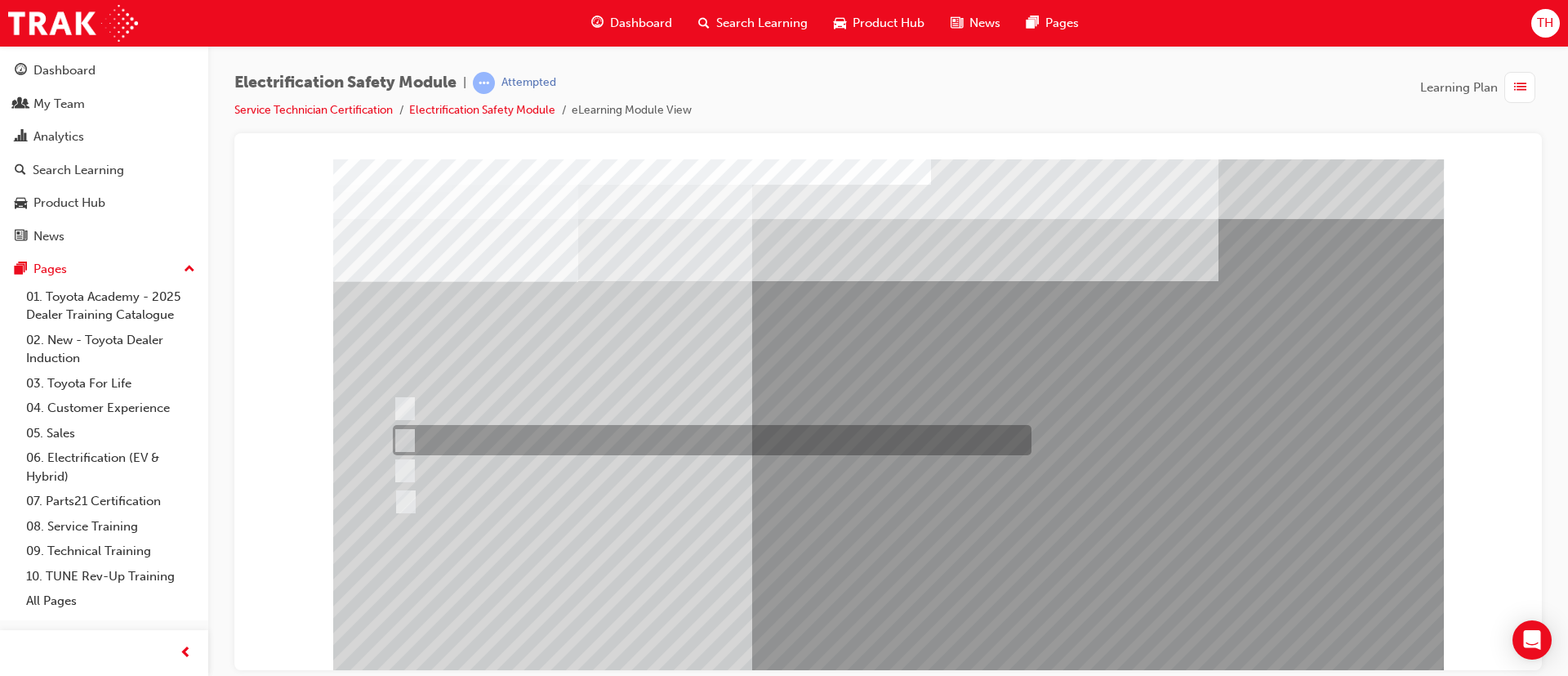
click at [499, 436] on div at bounding box center [708, 440] width 638 height 31
checkbox input "true"
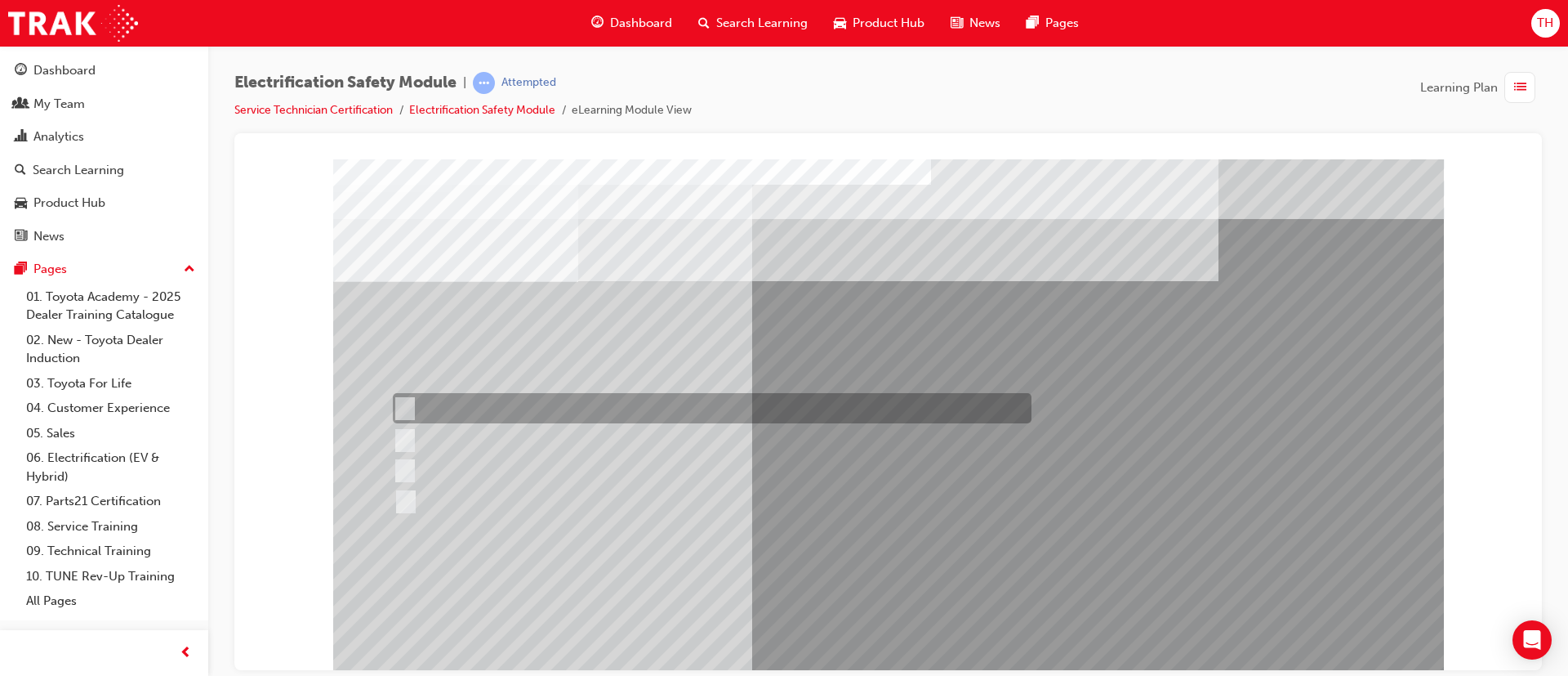
click at [515, 412] on div at bounding box center [708, 408] width 638 height 31
checkbox input "true"
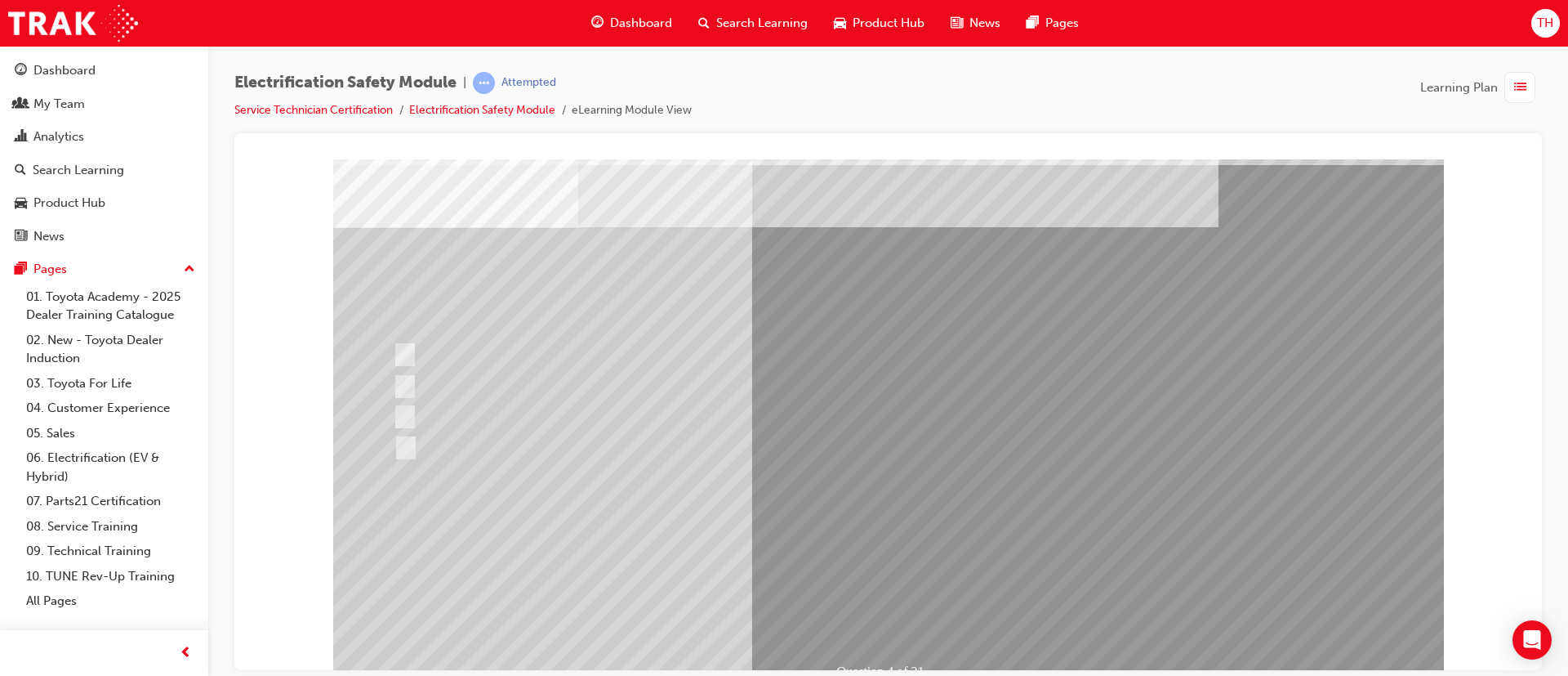
scroll to position [102, 0]
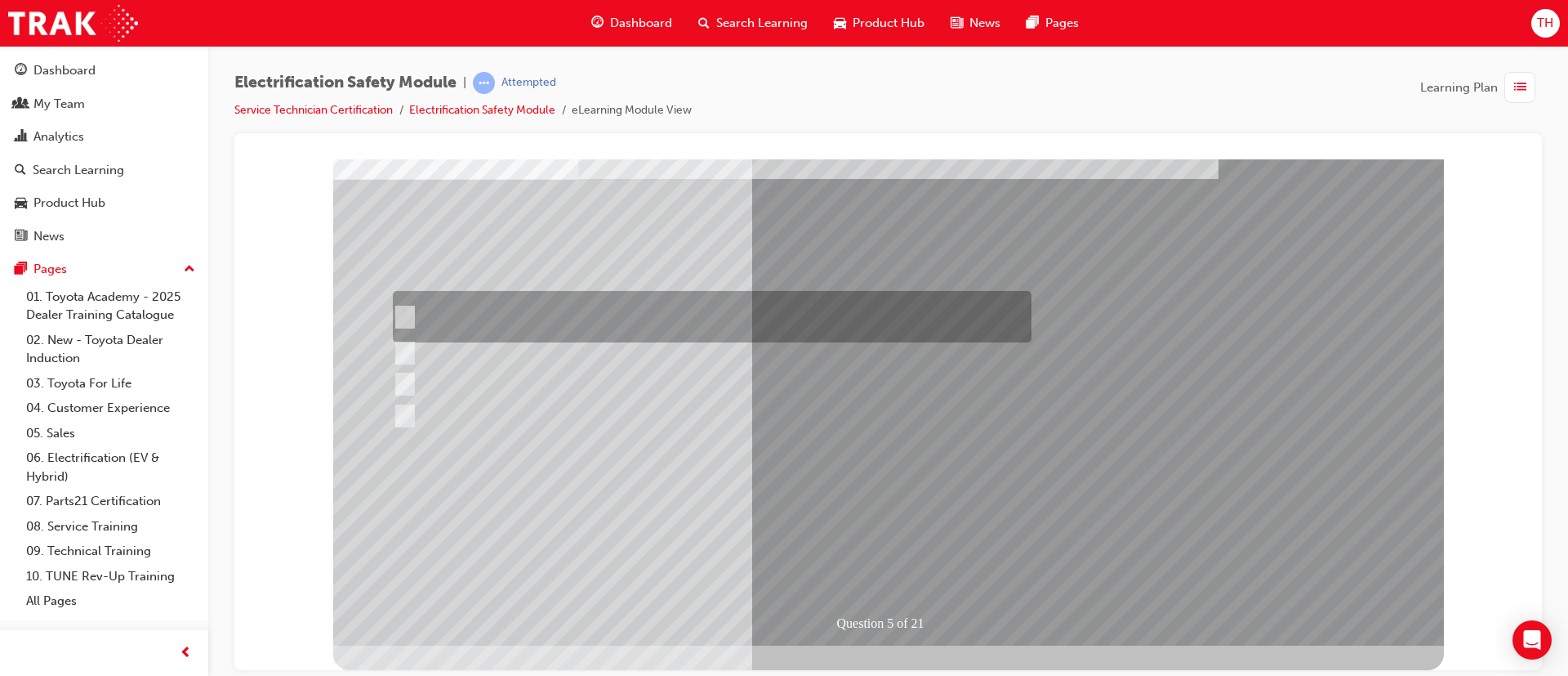
scroll to position [0, 0]
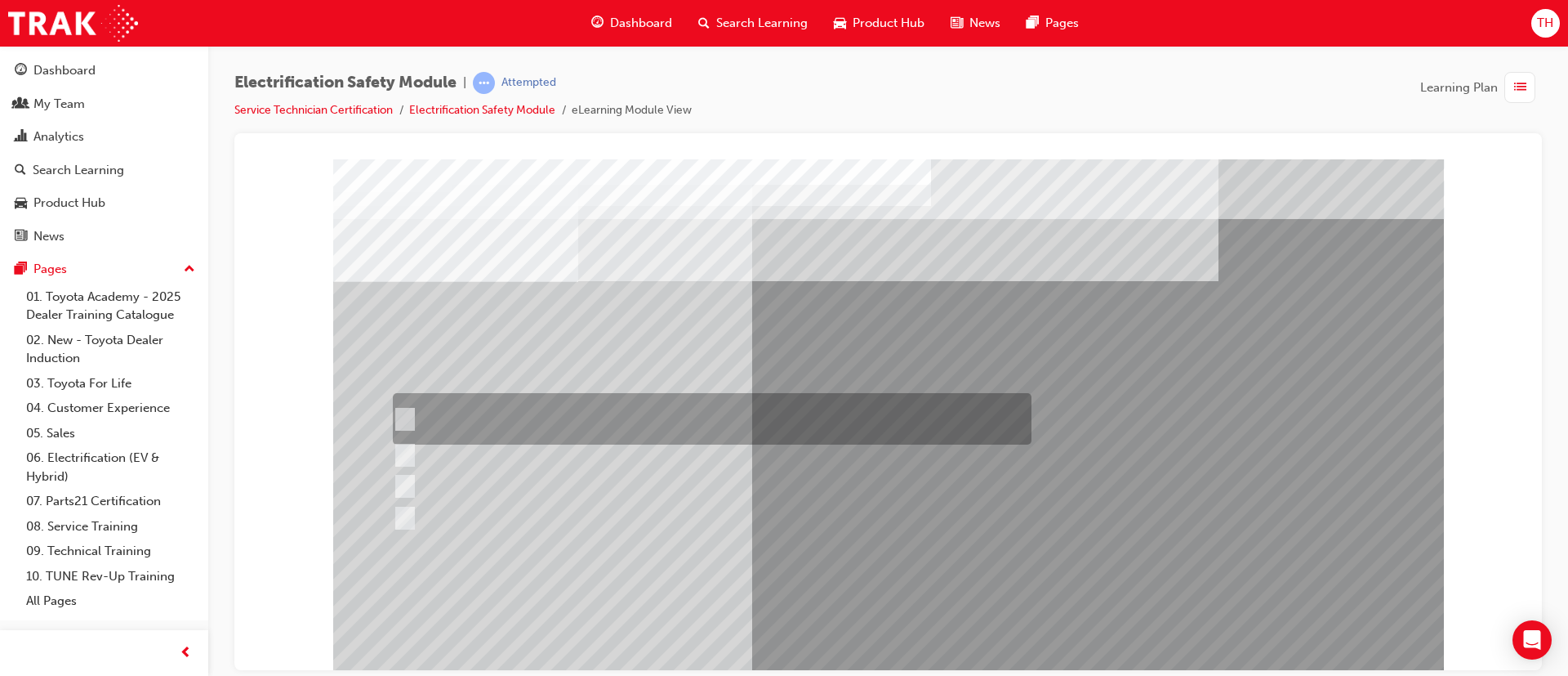
click at [464, 415] on div at bounding box center [708, 418] width 638 height 51
checkbox input "true"
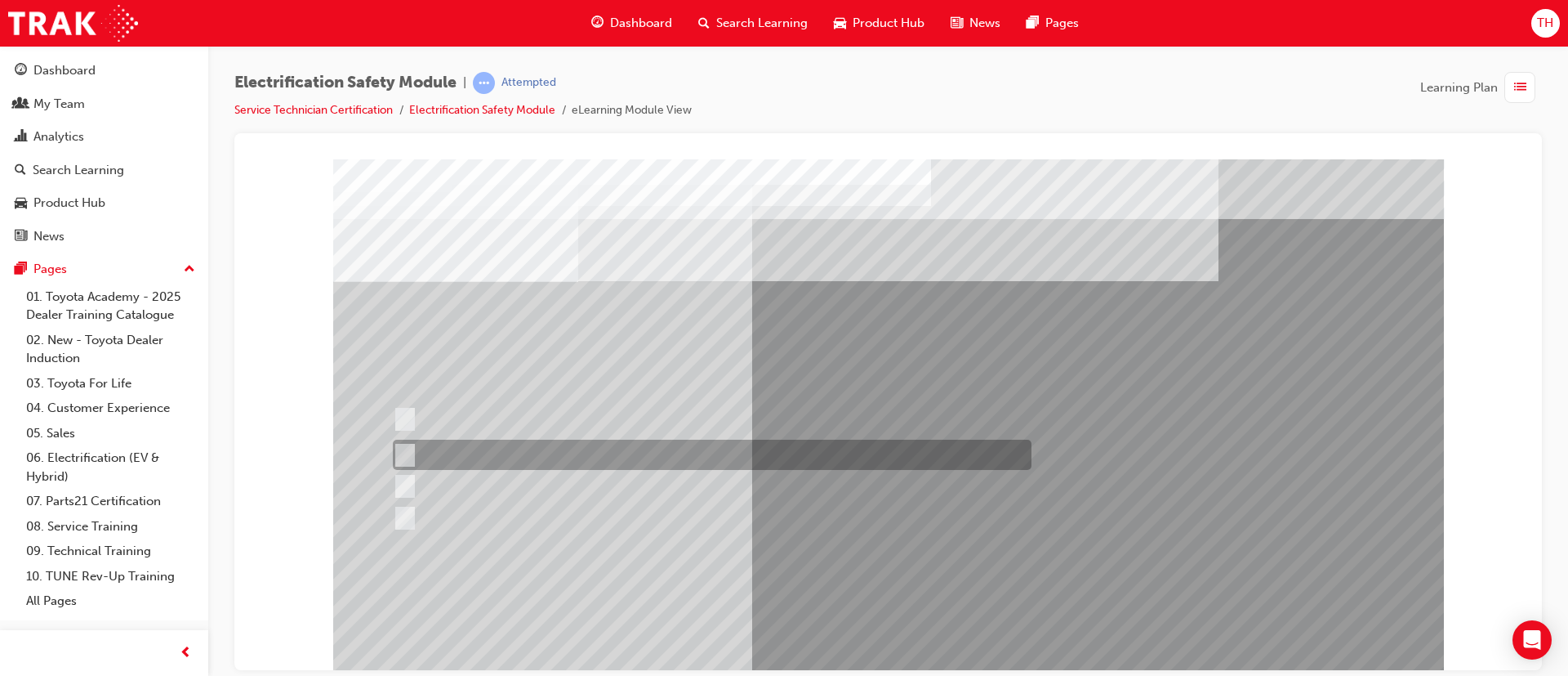
click at [483, 452] on div at bounding box center [708, 455] width 638 height 31
checkbox input "true"
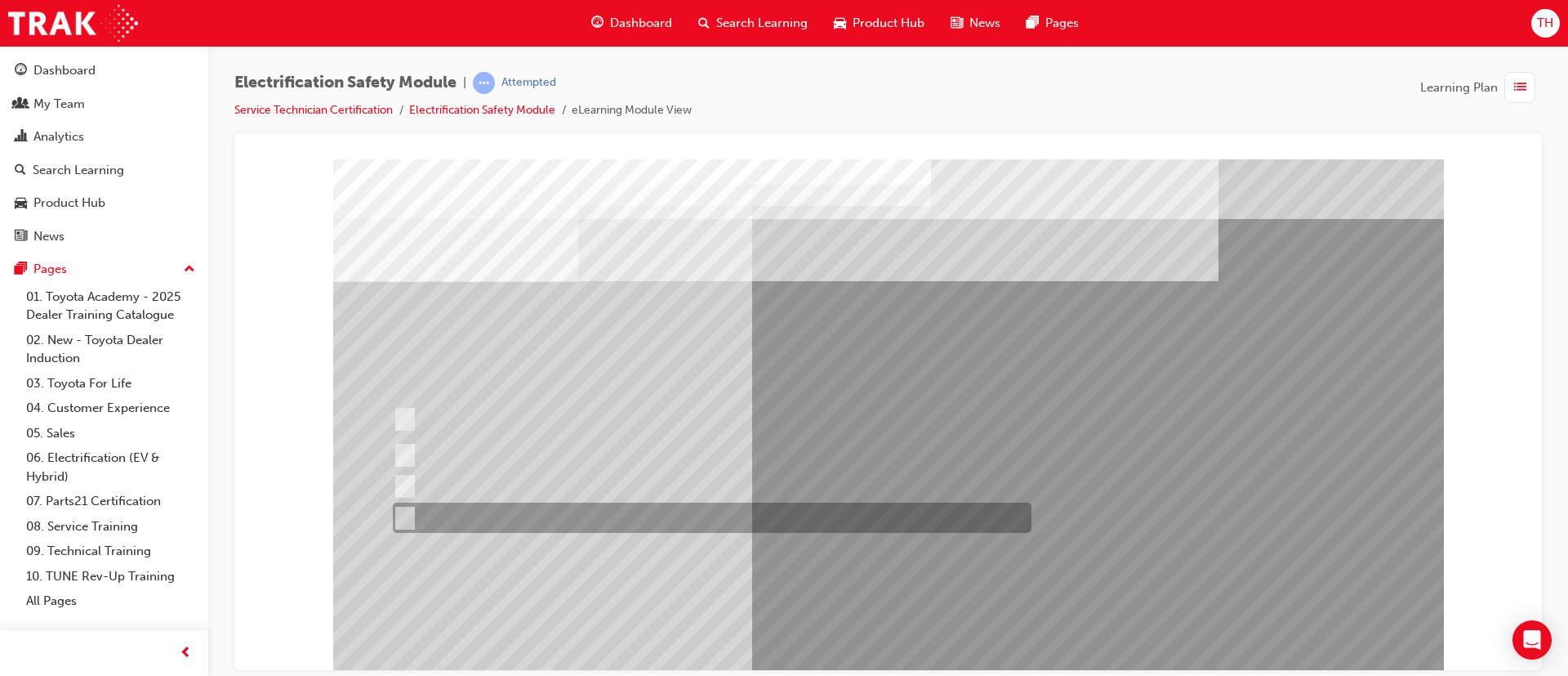
click at [506, 514] on div at bounding box center [708, 518] width 638 height 31
checkbox input "true"
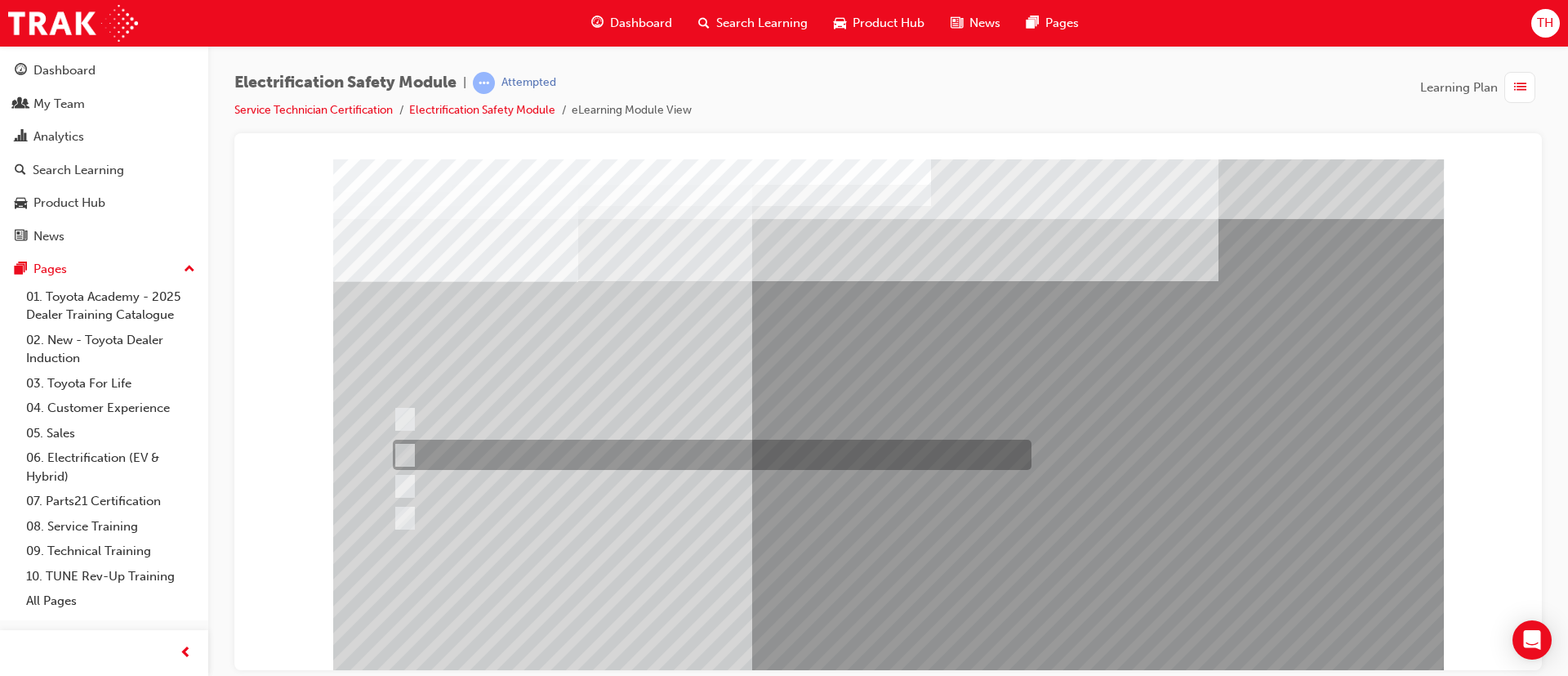
click at [671, 455] on div at bounding box center [708, 455] width 638 height 31
checkbox input "false"
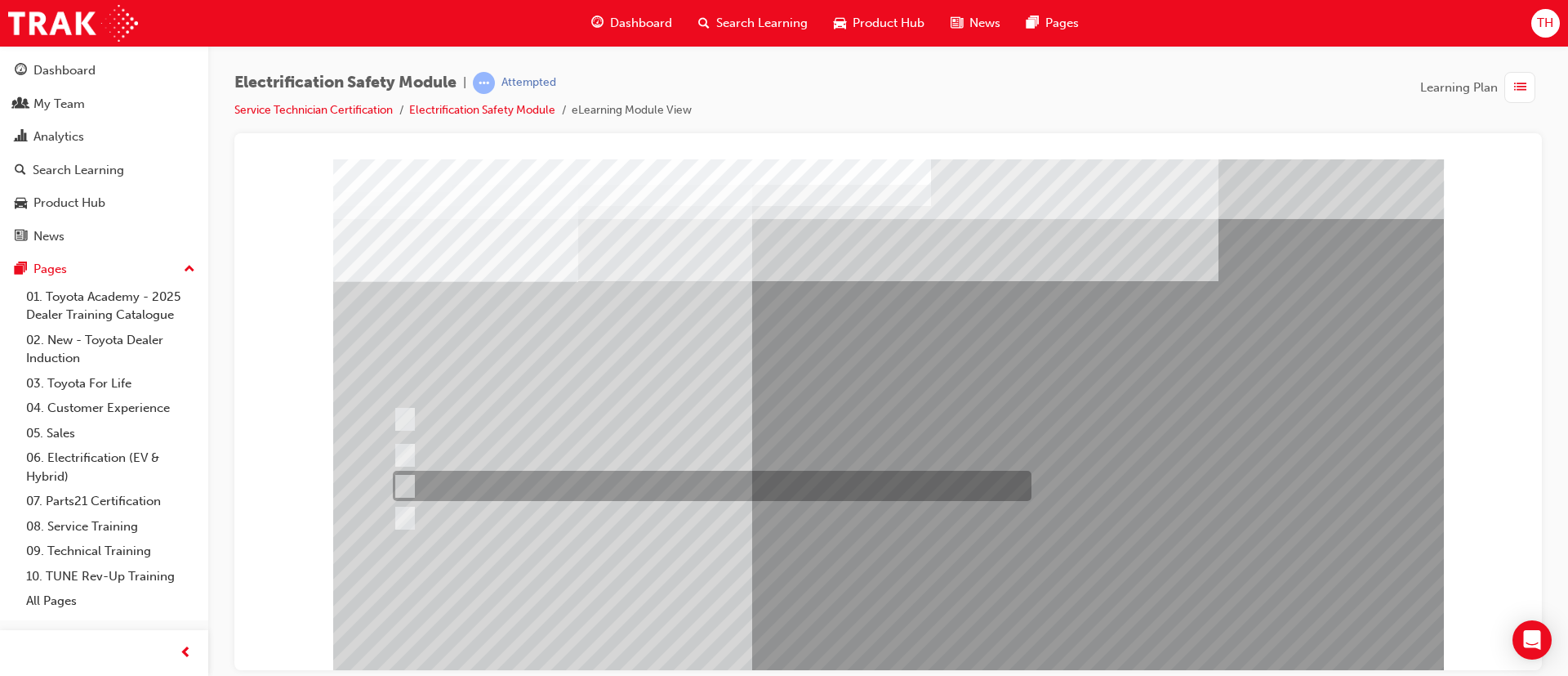
click at [522, 494] on div at bounding box center [708, 485] width 638 height 31
click at [629, 490] on div at bounding box center [708, 485] width 638 height 31
checkbox input "false"
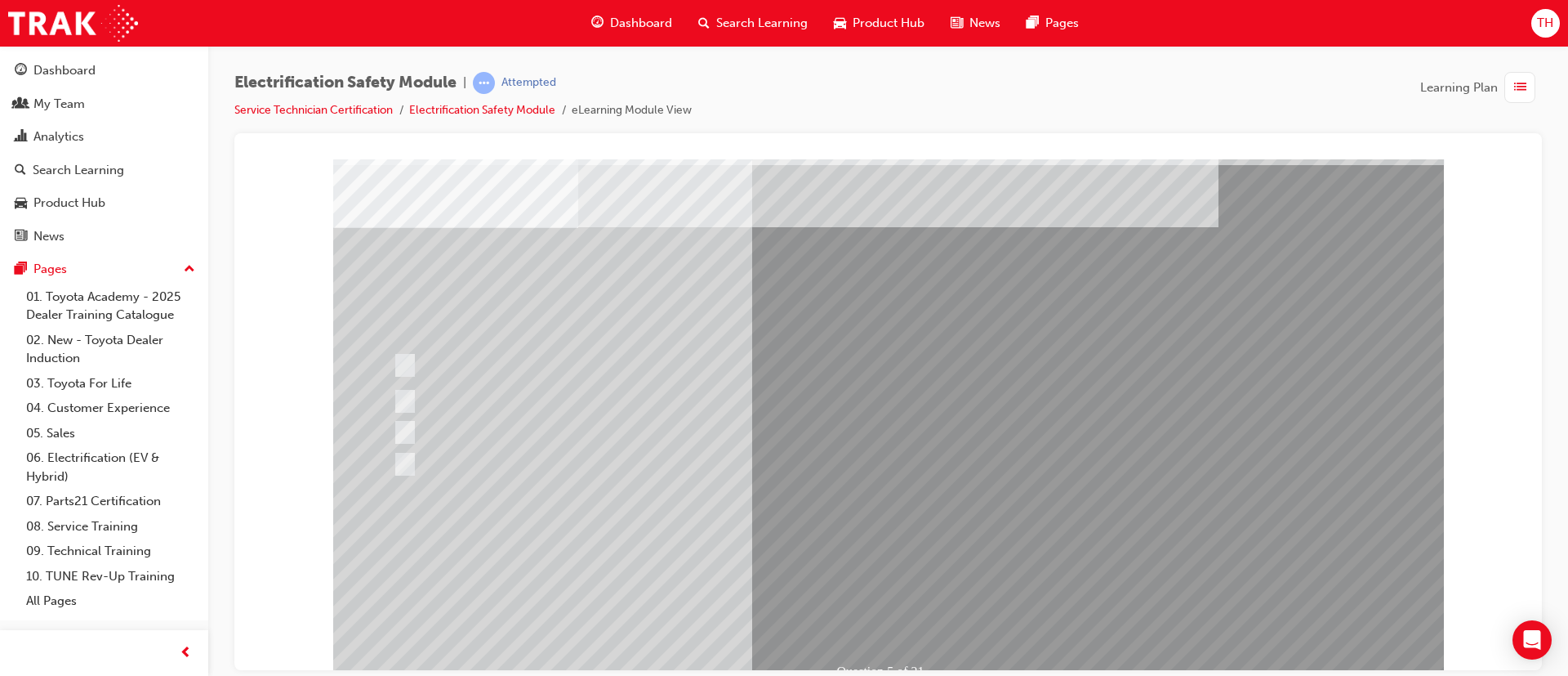
scroll to position [102, 0]
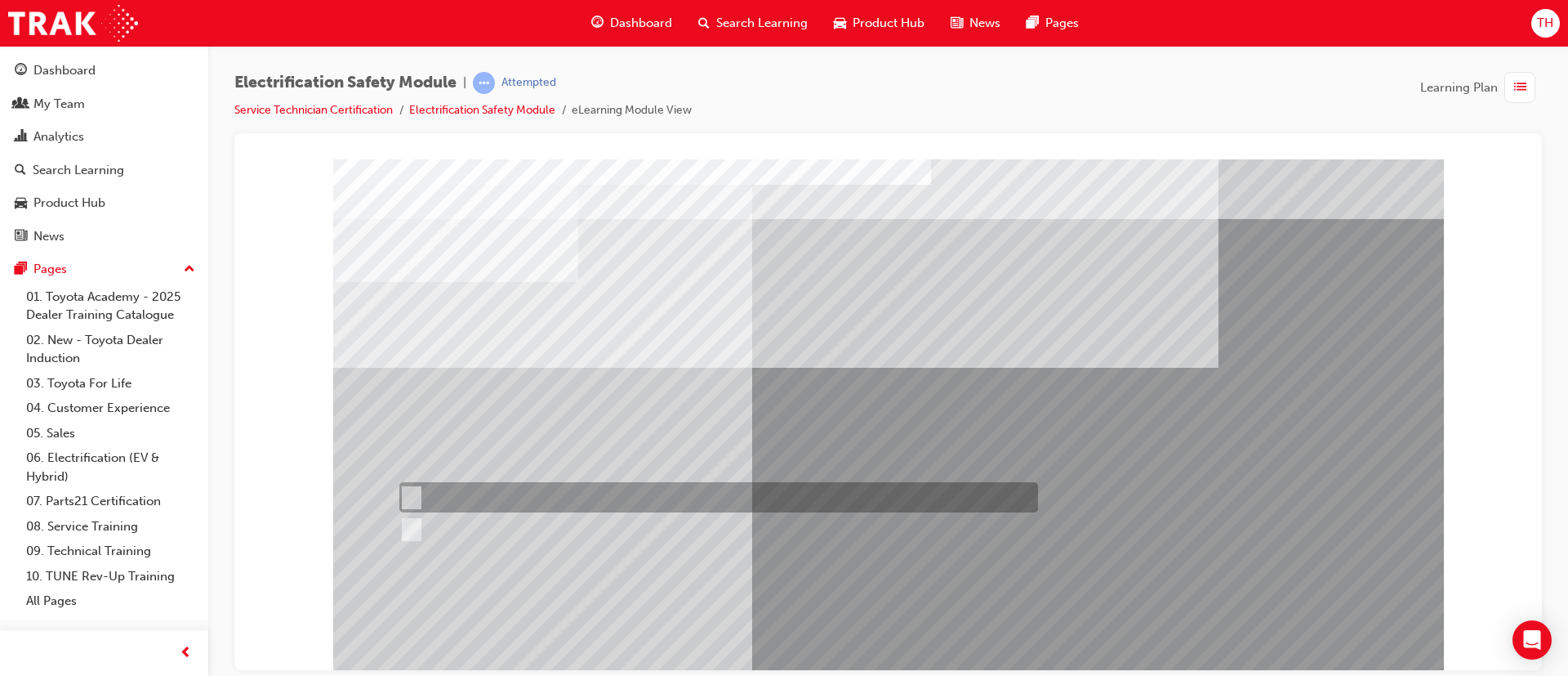
click at [455, 500] on div at bounding box center [714, 497] width 638 height 31
radio input "true"
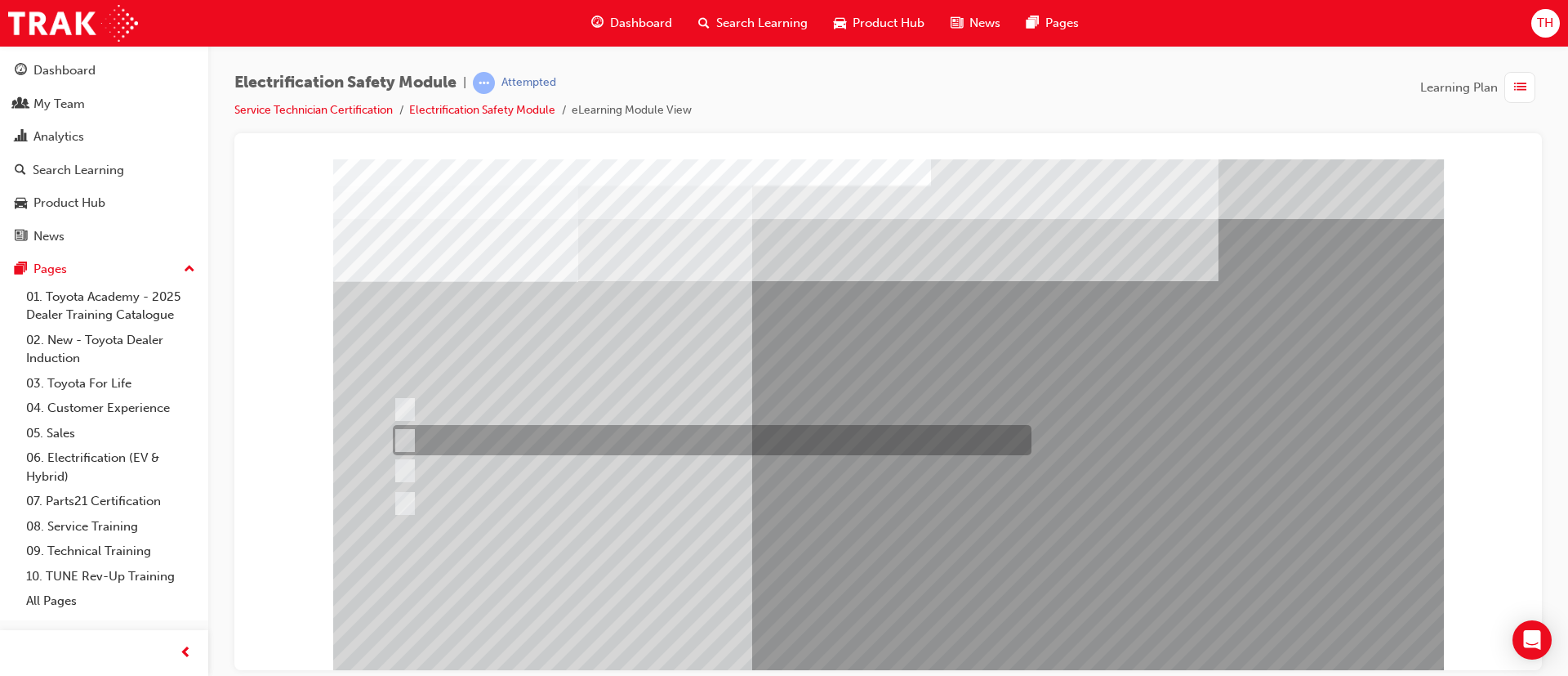
click at [528, 444] on div at bounding box center [708, 440] width 638 height 31
radio input "true"
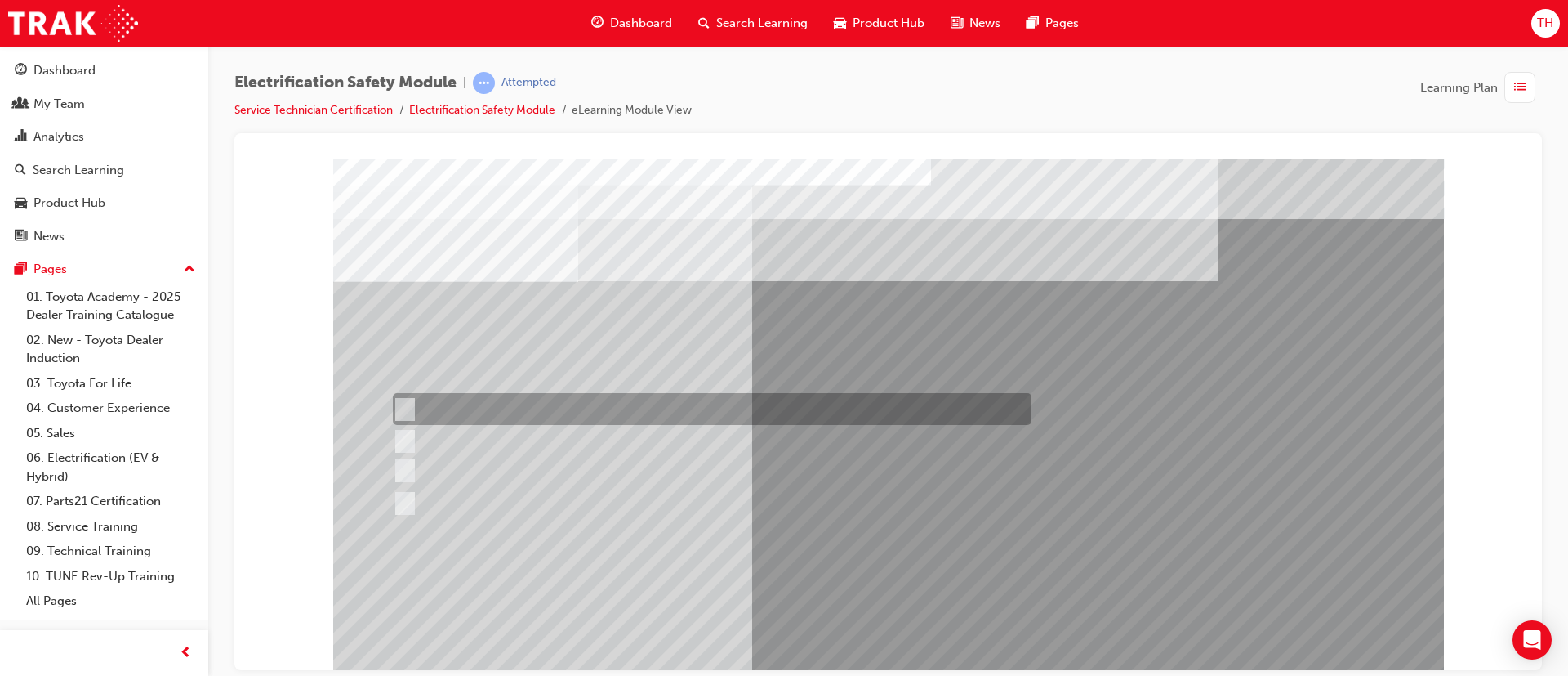
drag, startPoint x: 555, startPoint y: 413, endPoint x: 566, endPoint y: 436, distance: 25.5
click at [553, 415] on div at bounding box center [708, 409] width 638 height 32
radio input "true"
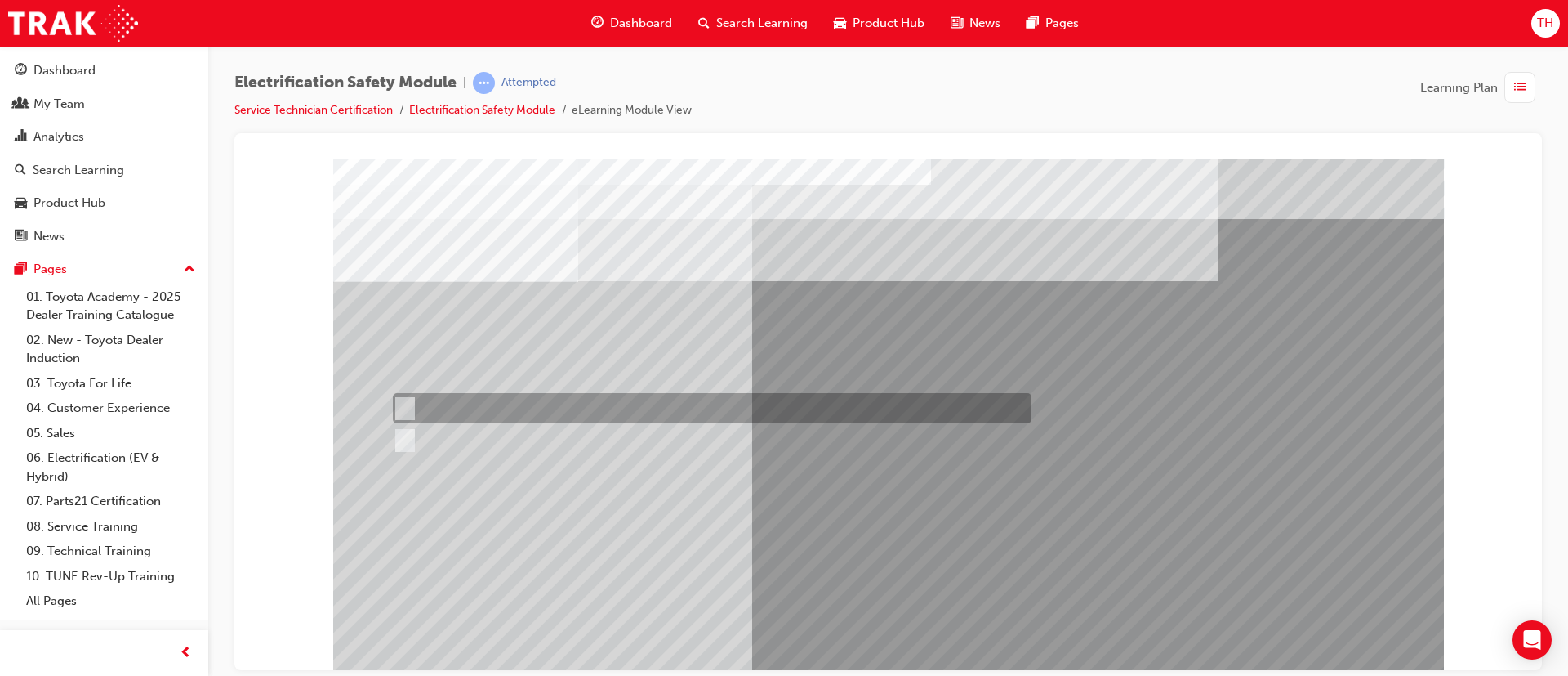
drag, startPoint x: 461, startPoint y: 400, endPoint x: 462, endPoint y: 412, distance: 12.0
click at [460, 403] on div at bounding box center [708, 408] width 638 height 31
radio input "true"
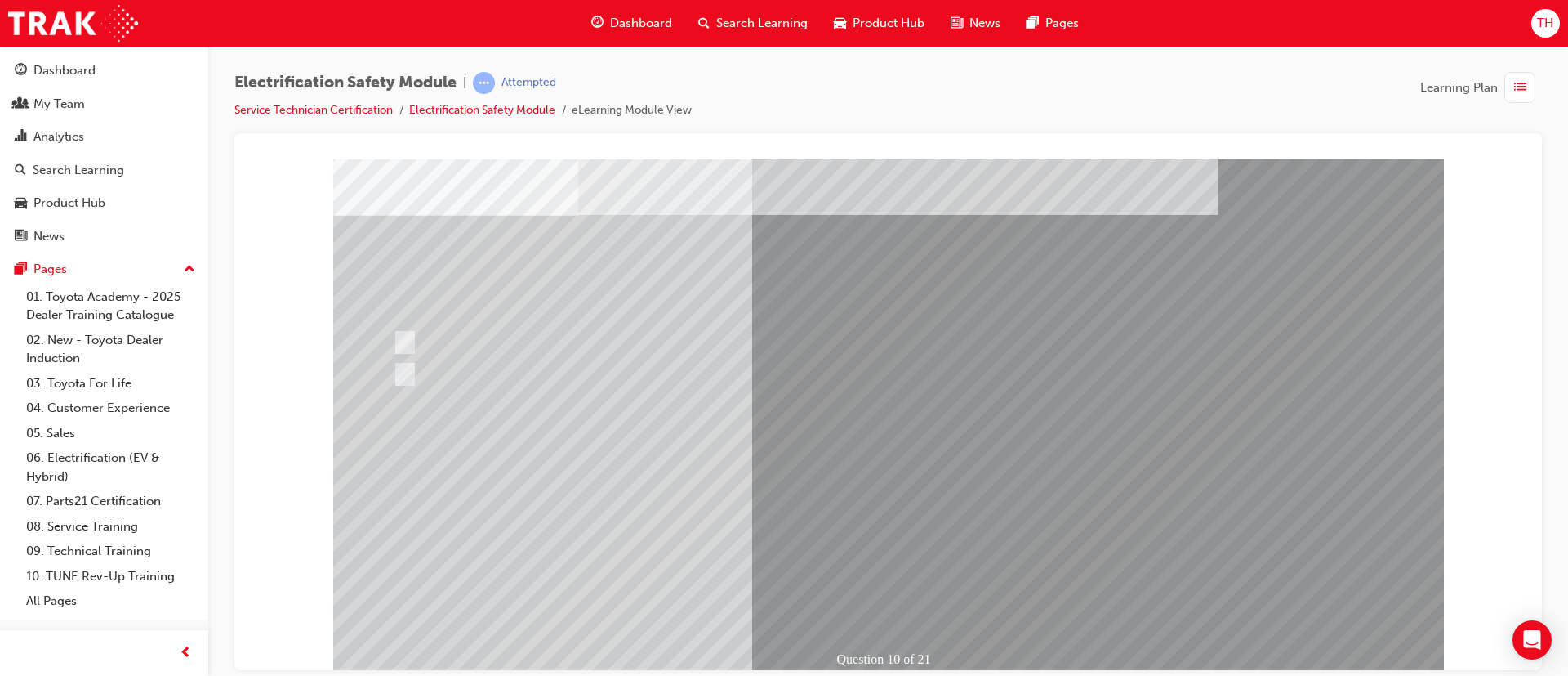
scroll to position [102, 0]
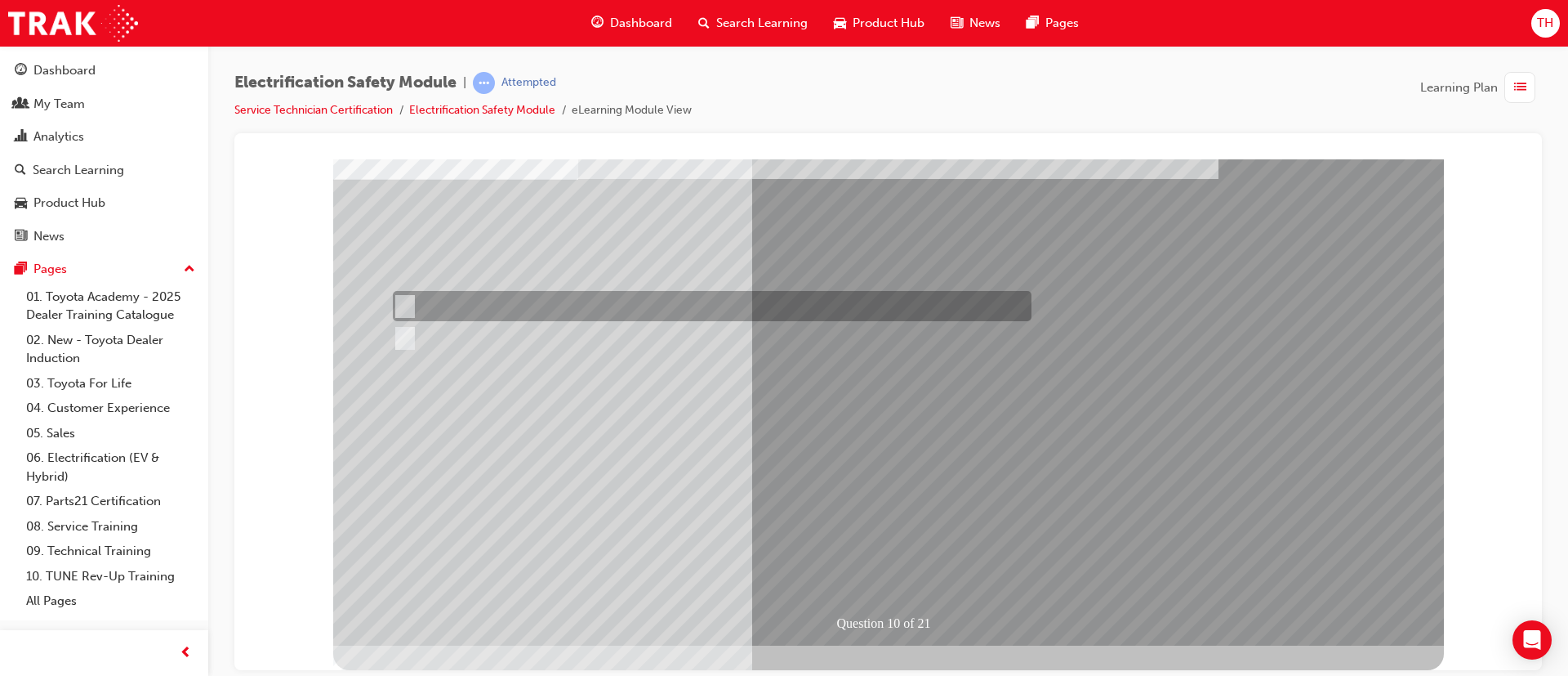
click at [465, 307] on div at bounding box center [708, 306] width 638 height 31
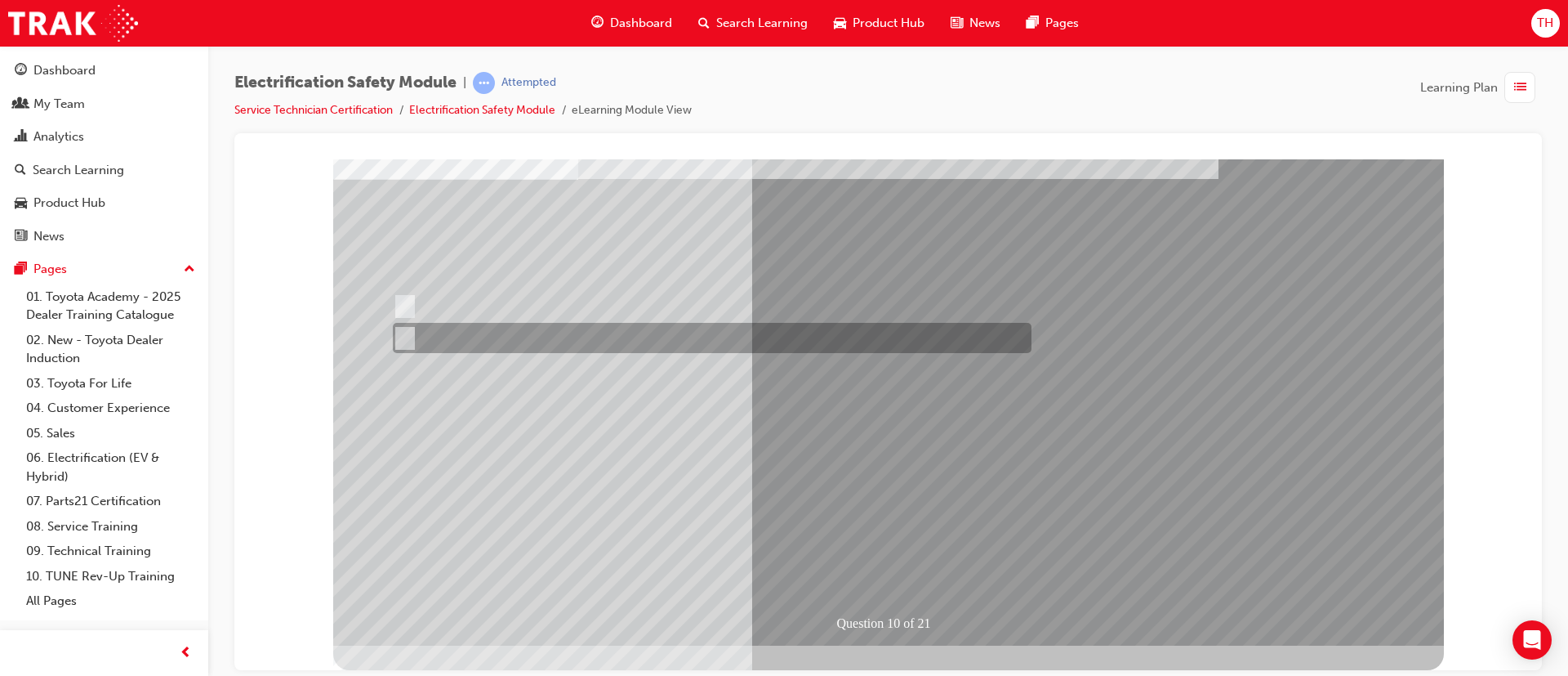
click at [451, 331] on div at bounding box center [708, 338] width 638 height 31
radio input "false"
radio input "true"
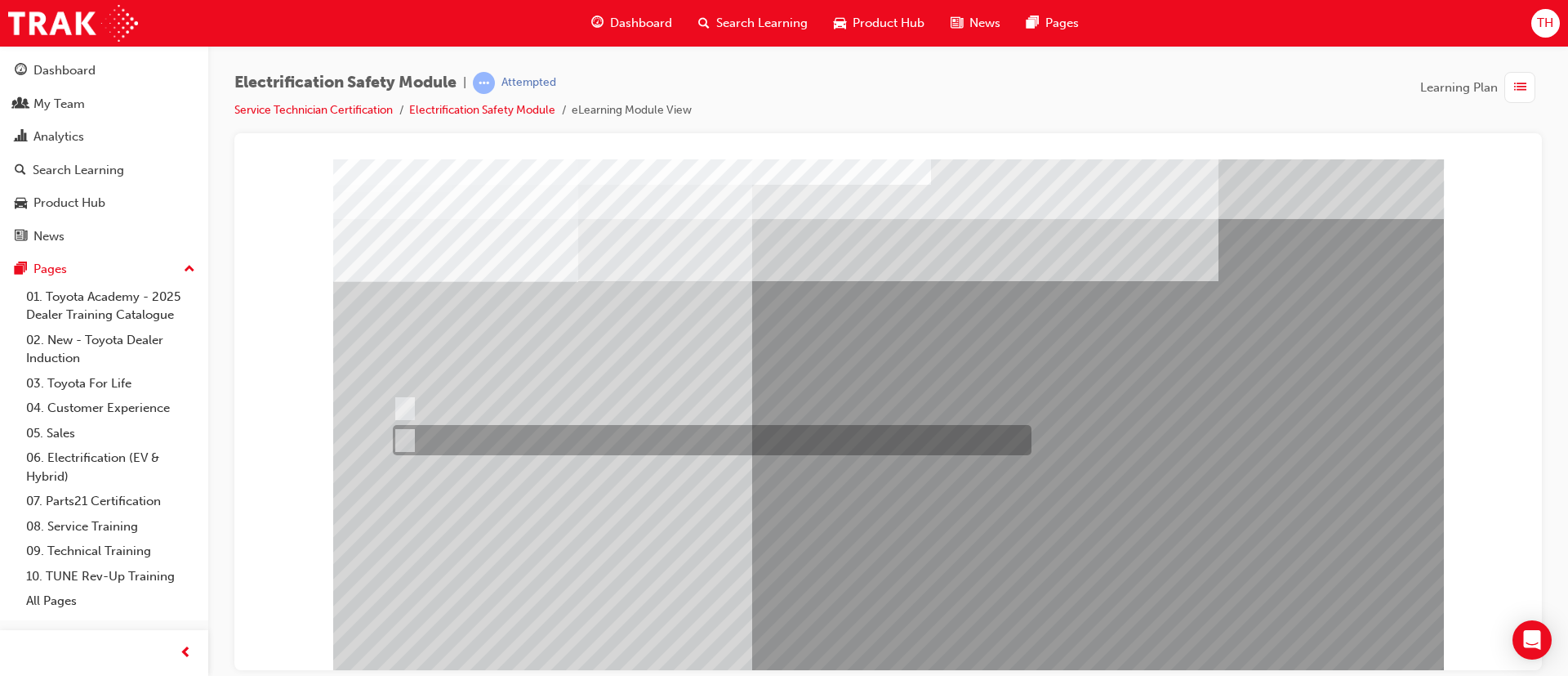
click at [466, 433] on div at bounding box center [708, 440] width 638 height 31
radio input "true"
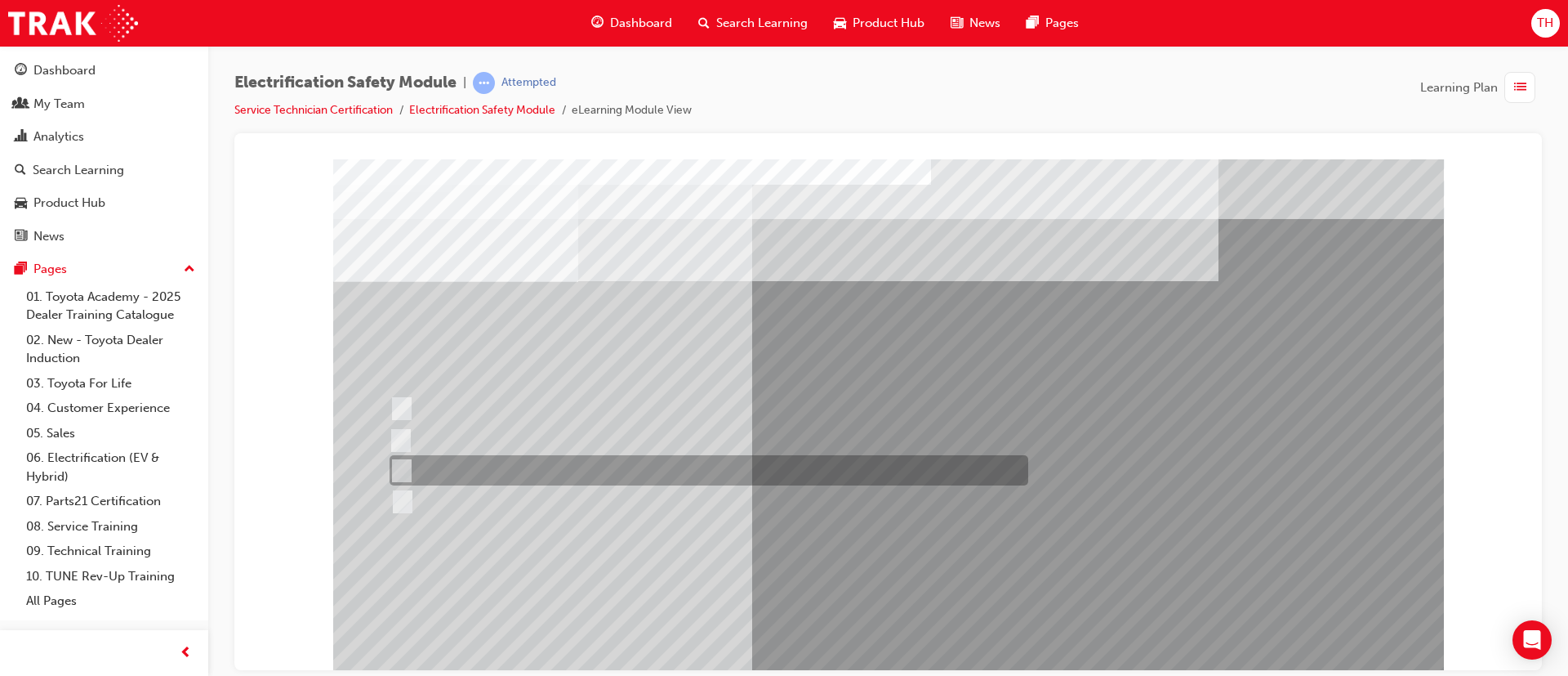
click at [545, 463] on div at bounding box center [704, 470] width 638 height 31
radio input "true"
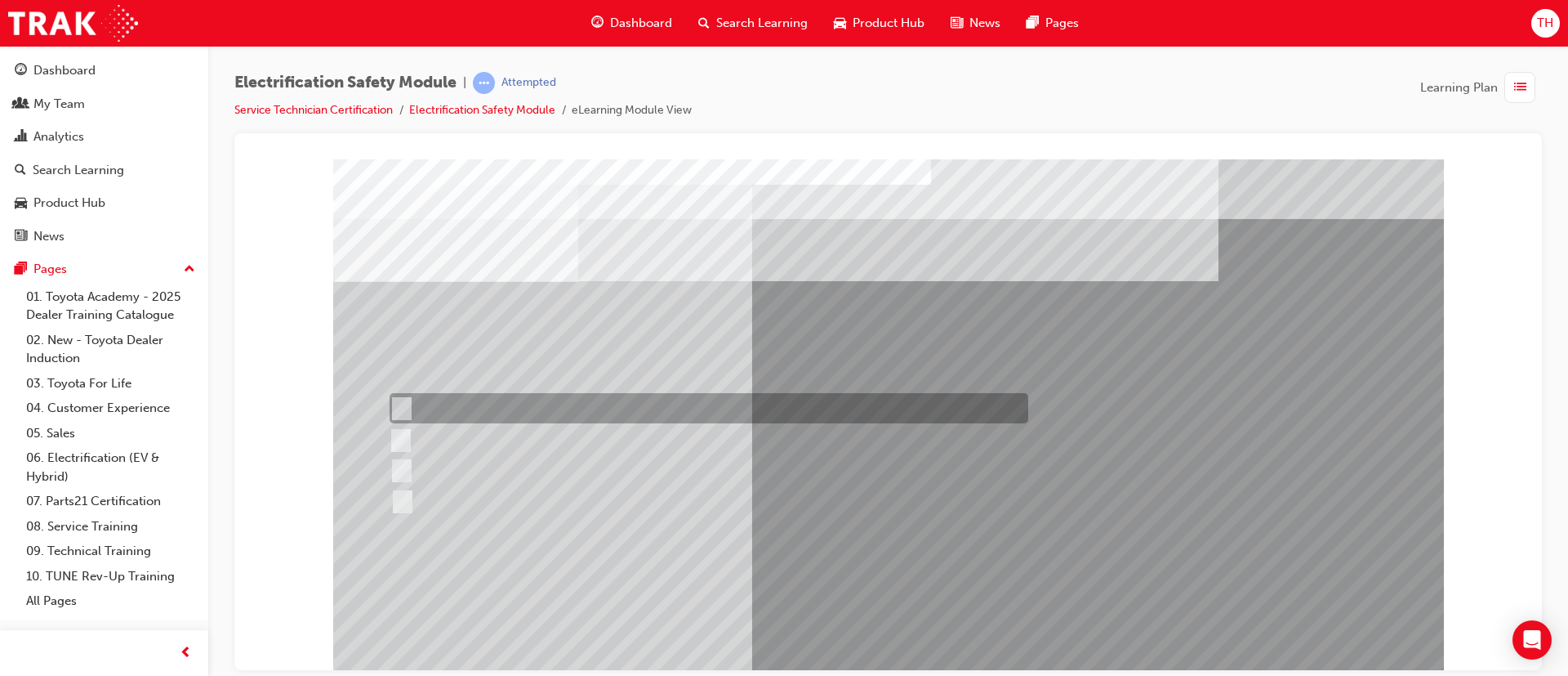
click at [530, 407] on div at bounding box center [704, 408] width 638 height 31
radio input "true"
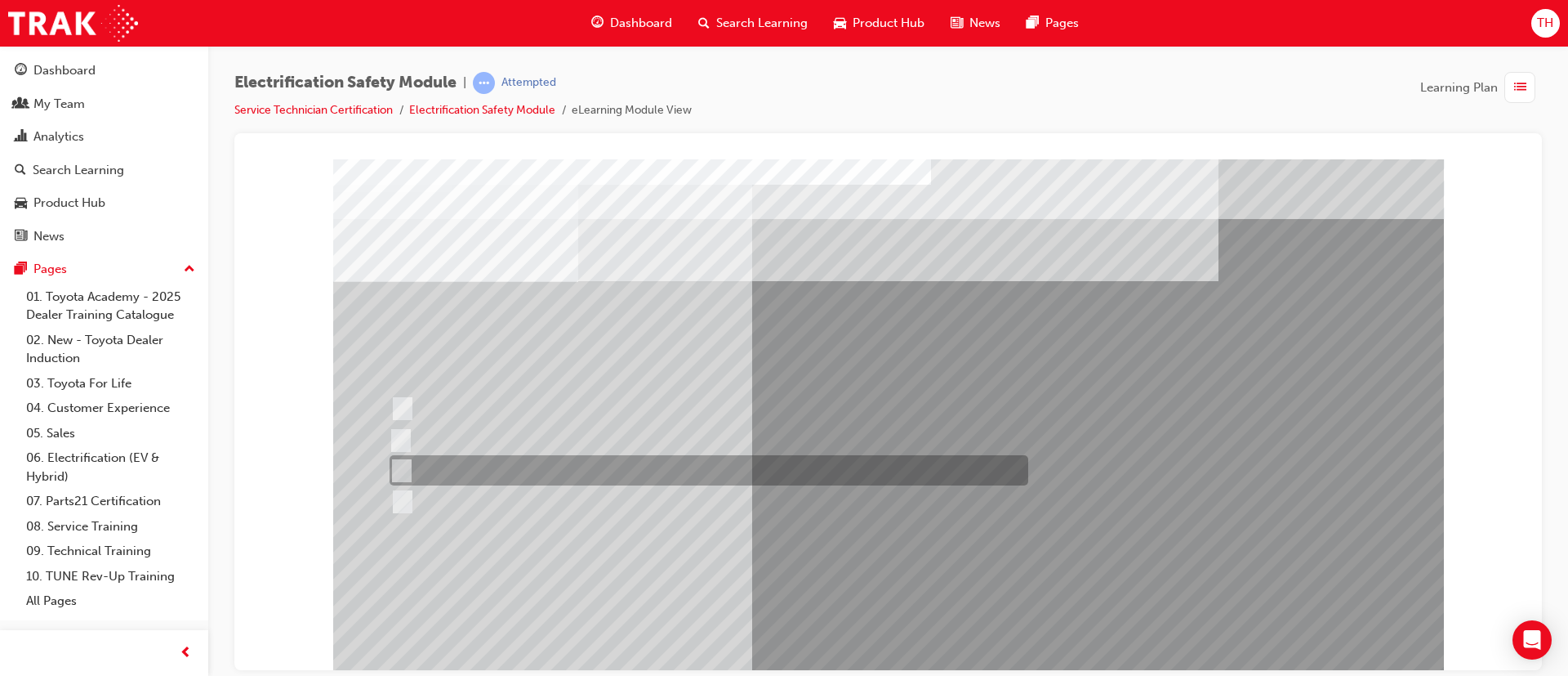
click at [482, 472] on div at bounding box center [704, 470] width 638 height 31
radio input "true"
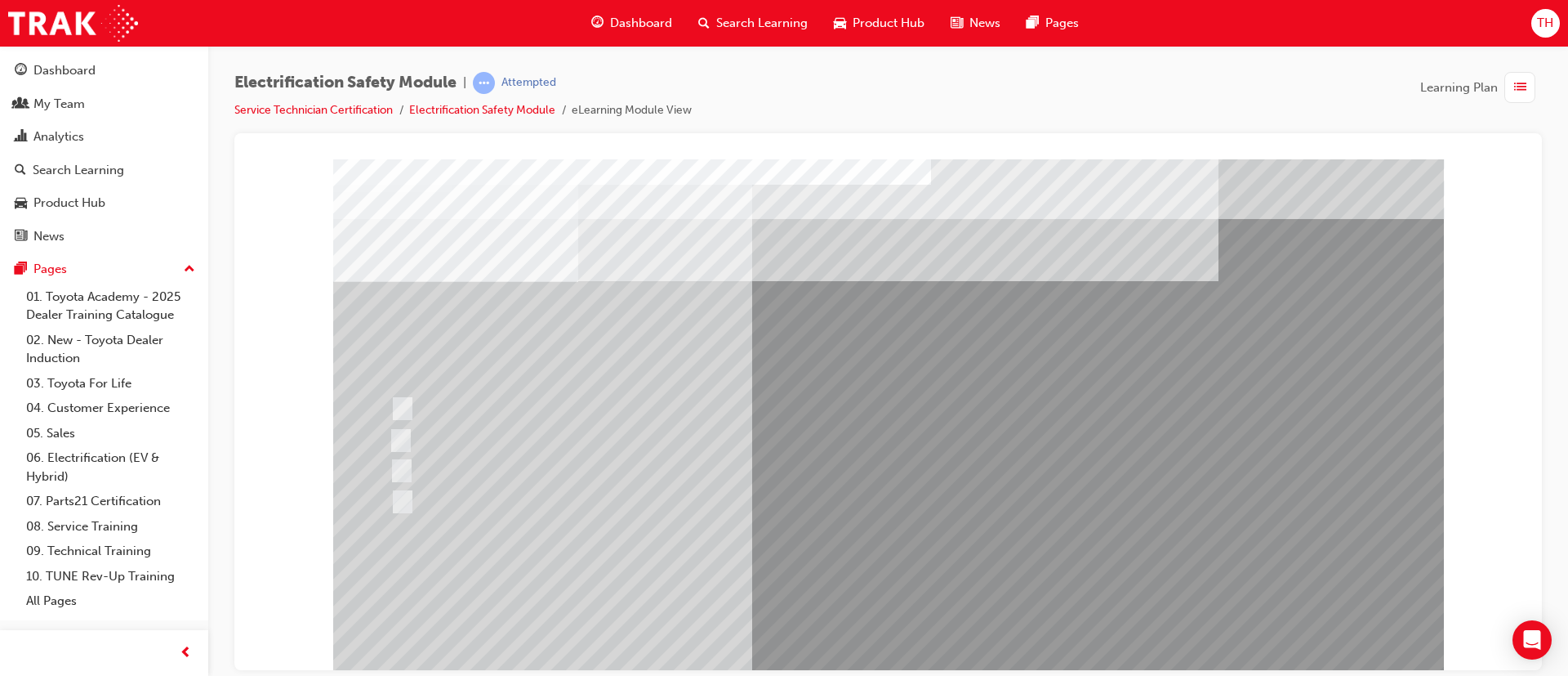
drag, startPoint x: 915, startPoint y: 659, endPoint x: 906, endPoint y: 645, distance: 16.6
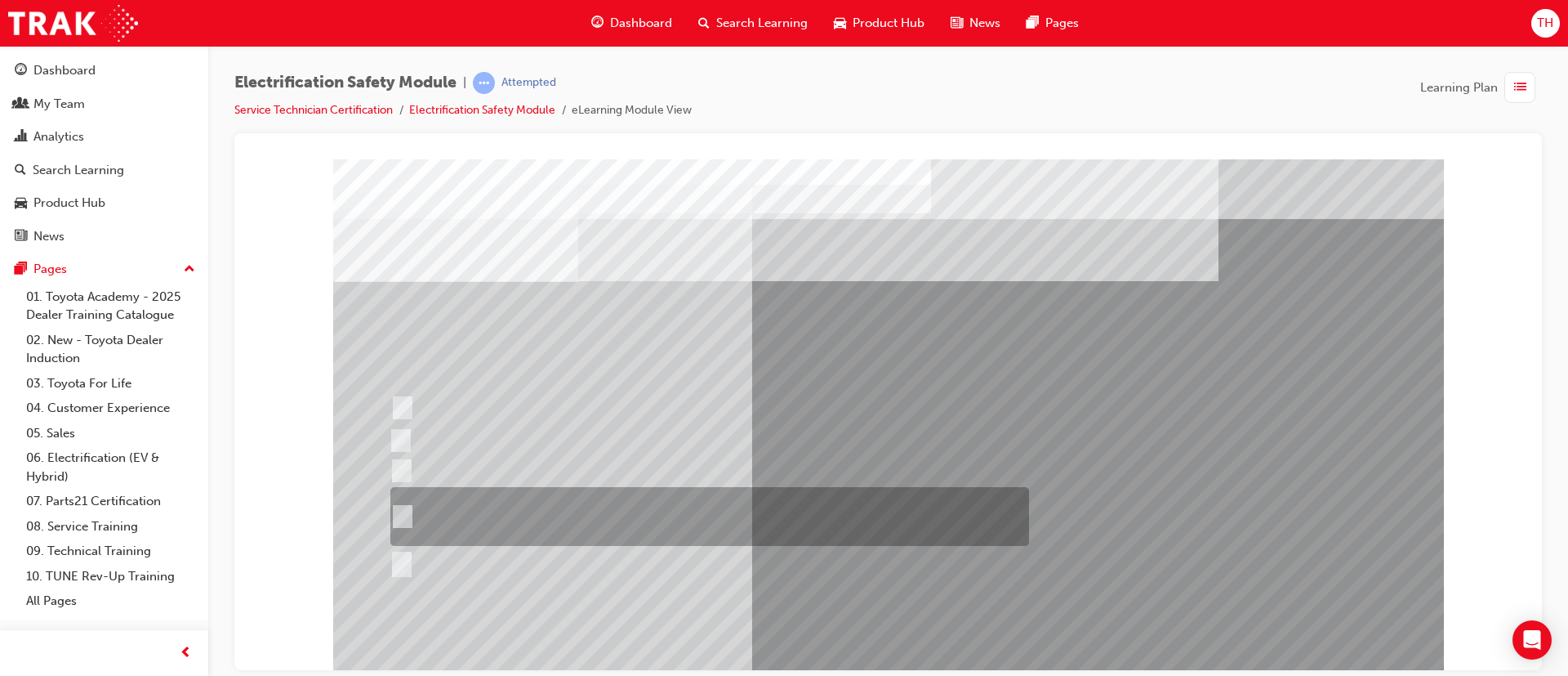
click at [562, 522] on div at bounding box center [705, 516] width 638 height 59
radio input "true"
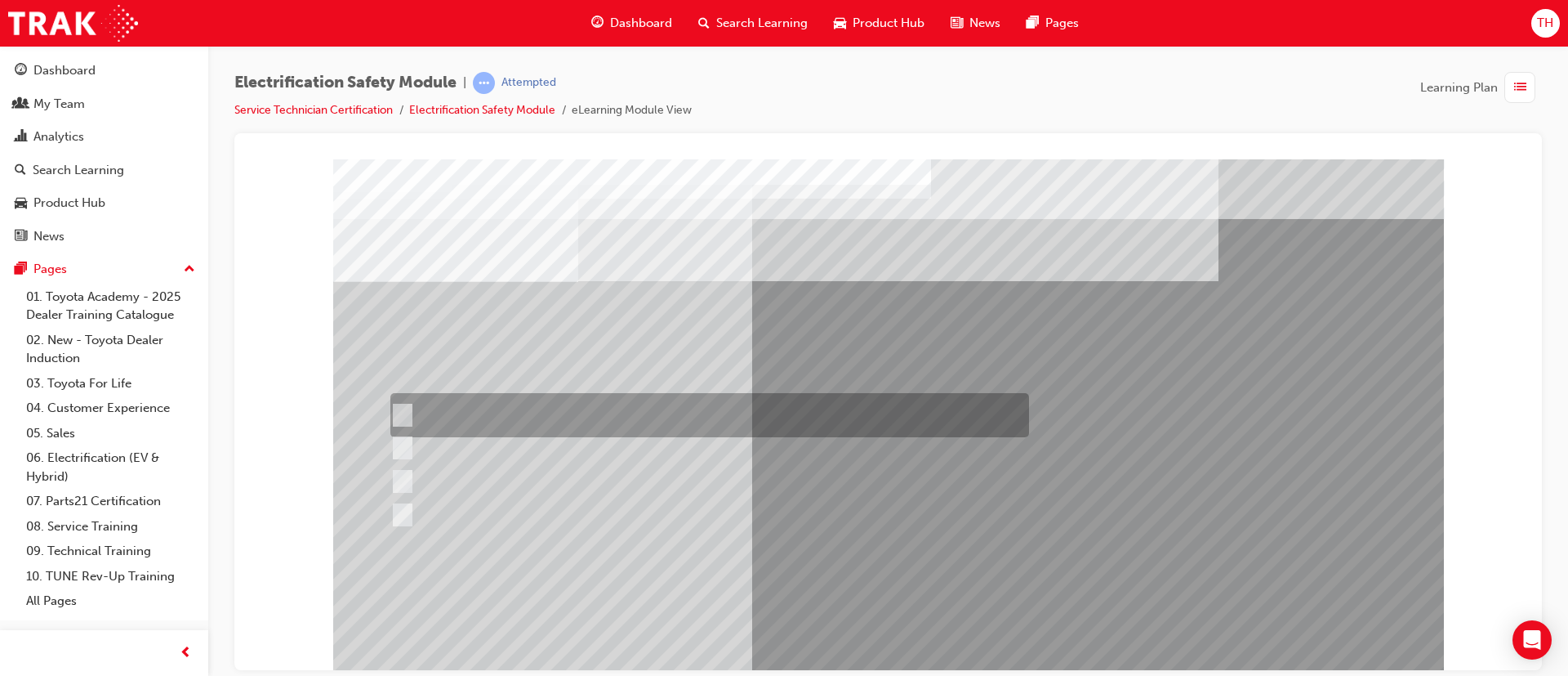
click at [570, 407] on div at bounding box center [705, 414] width 638 height 44
radio input "true"
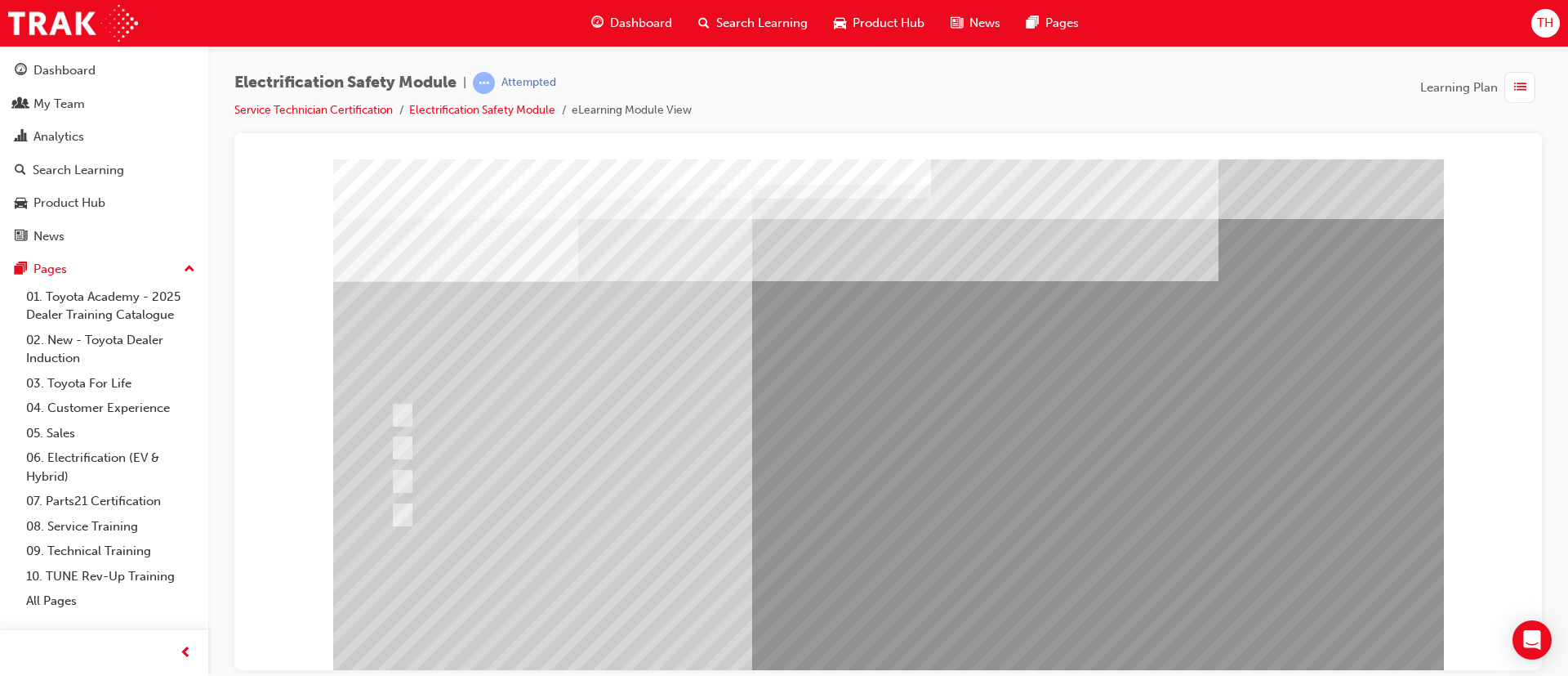
click at [933, 671] on div "Electrification Safety Module | Attempted Service Technician Certification Elec…" at bounding box center [784, 338] width 1568 height 676
drag, startPoint x: 925, startPoint y: 659, endPoint x: 917, endPoint y: 654, distance: 9.4
drag, startPoint x: 883, startPoint y: 620, endPoint x: 873, endPoint y: 607, distance: 16.4
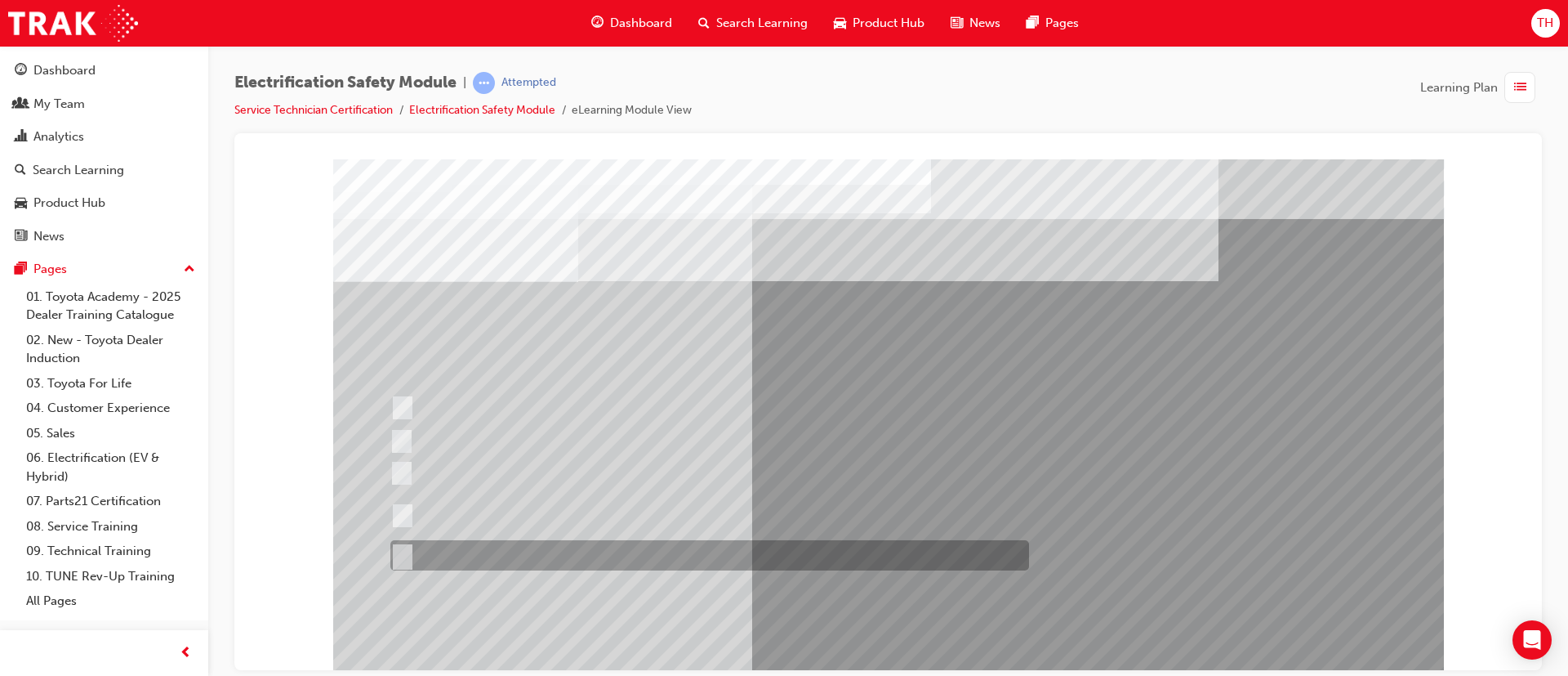
click at [503, 561] on div at bounding box center [705, 555] width 638 height 31
radio input "true"
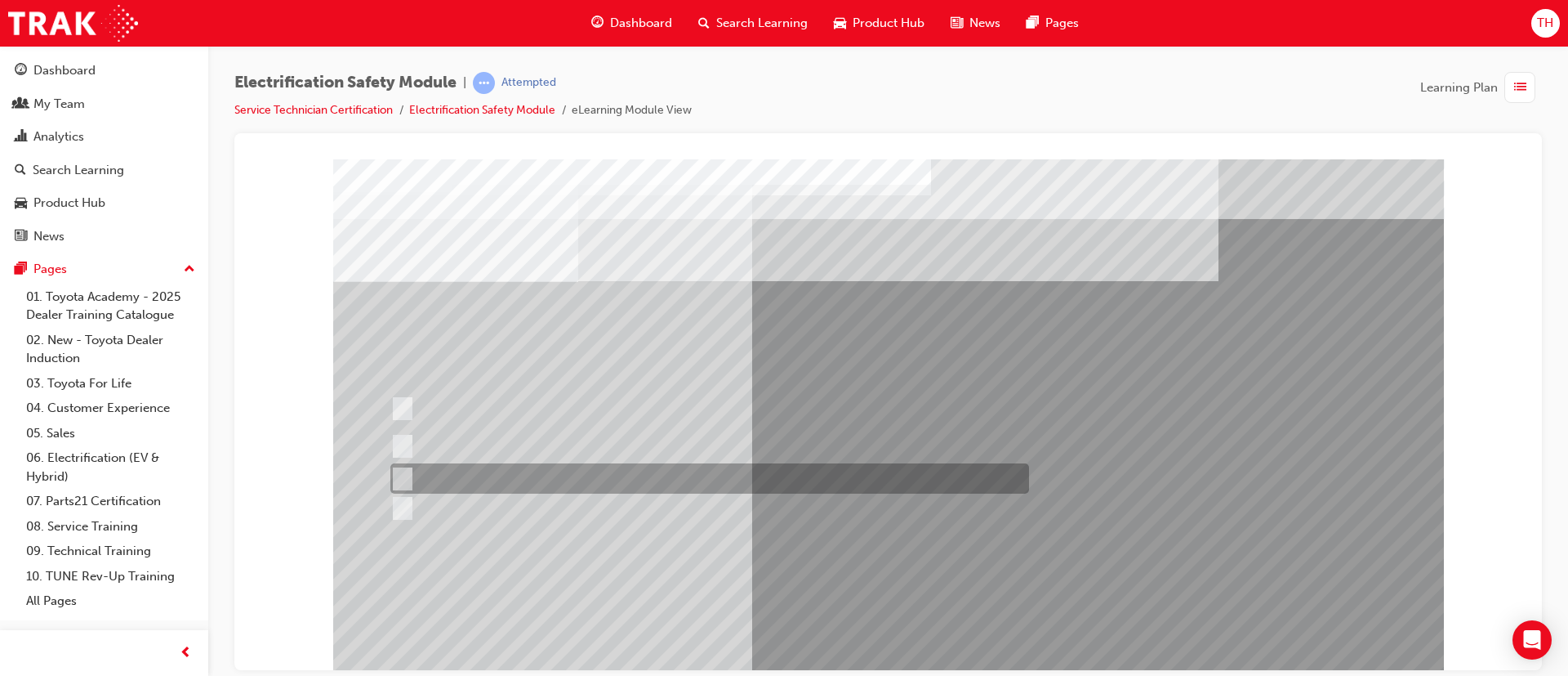
click at [600, 476] on div at bounding box center [705, 478] width 638 height 31
radio input "true"
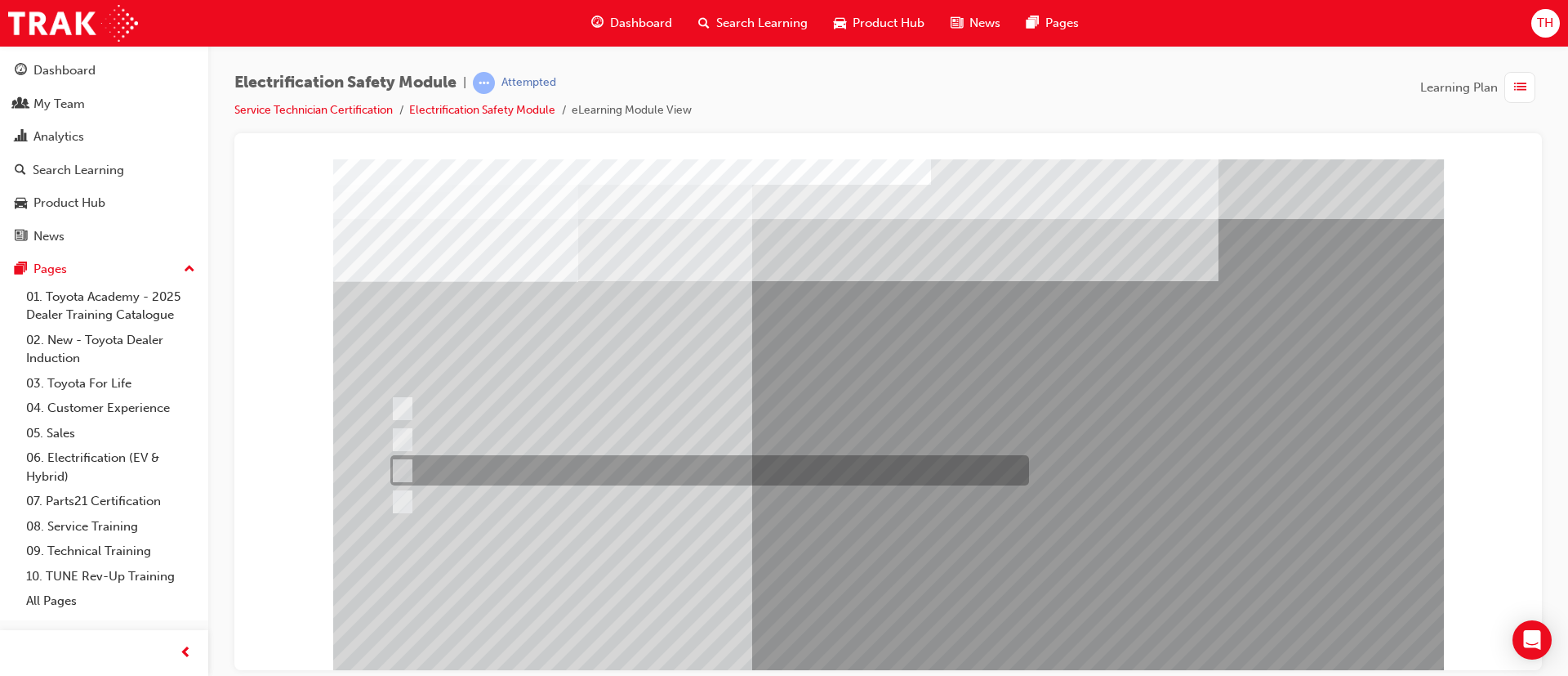
drag, startPoint x: 648, startPoint y: 475, endPoint x: 659, endPoint y: 474, distance: 11.0
click at [659, 474] on div at bounding box center [705, 470] width 638 height 31
radio input "true"
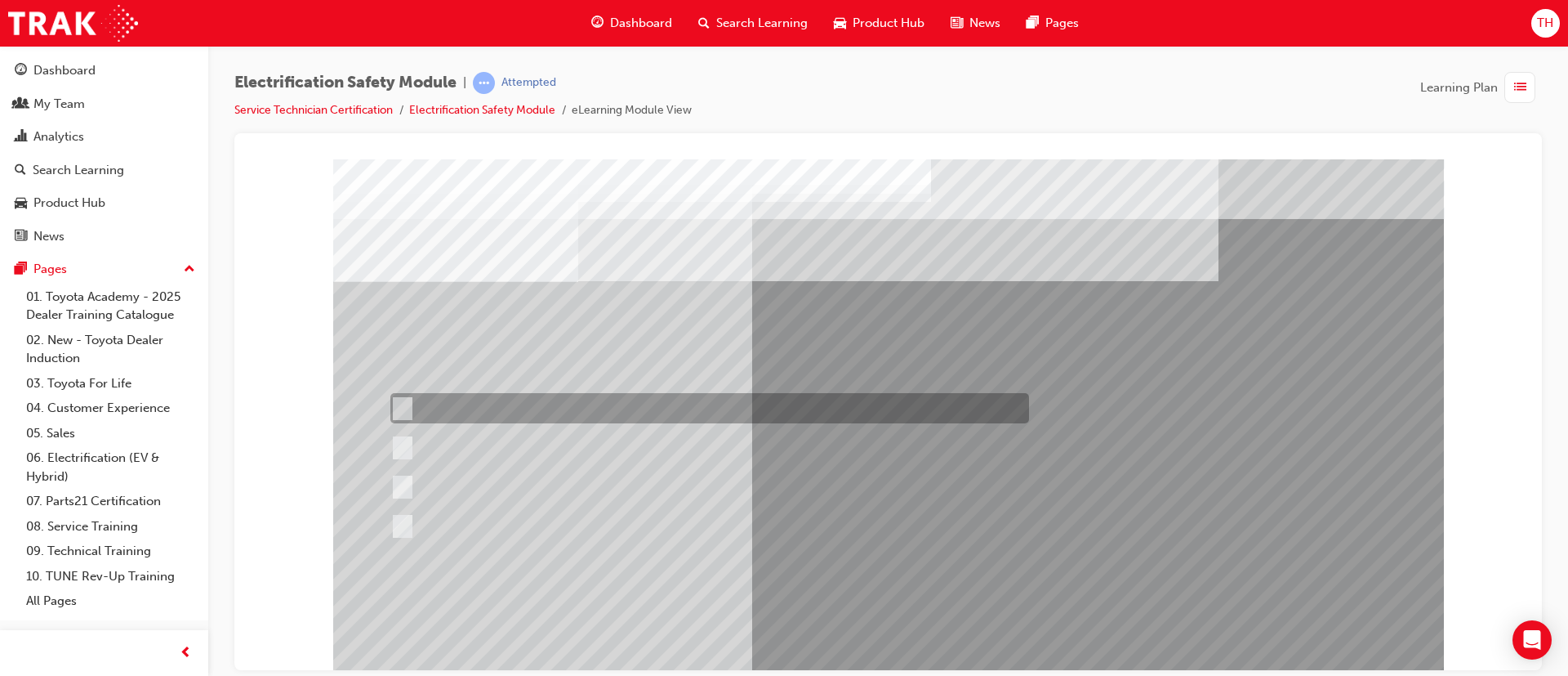
click at [659, 406] on div at bounding box center [705, 408] width 638 height 31
radio input "true"
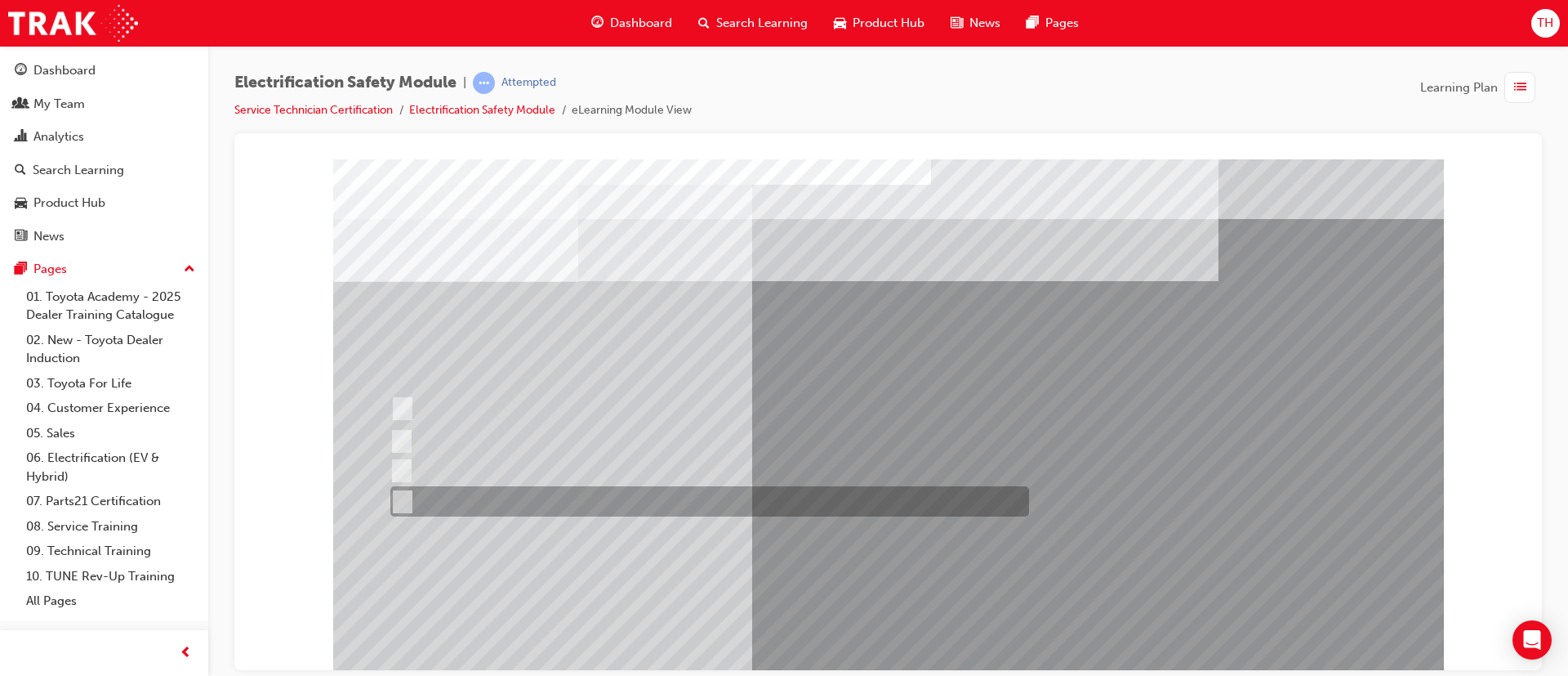
drag, startPoint x: 509, startPoint y: 507, endPoint x: 657, endPoint y: 640, distance: 199.0
click at [507, 507] on div at bounding box center [705, 501] width 638 height 31
radio input "true"
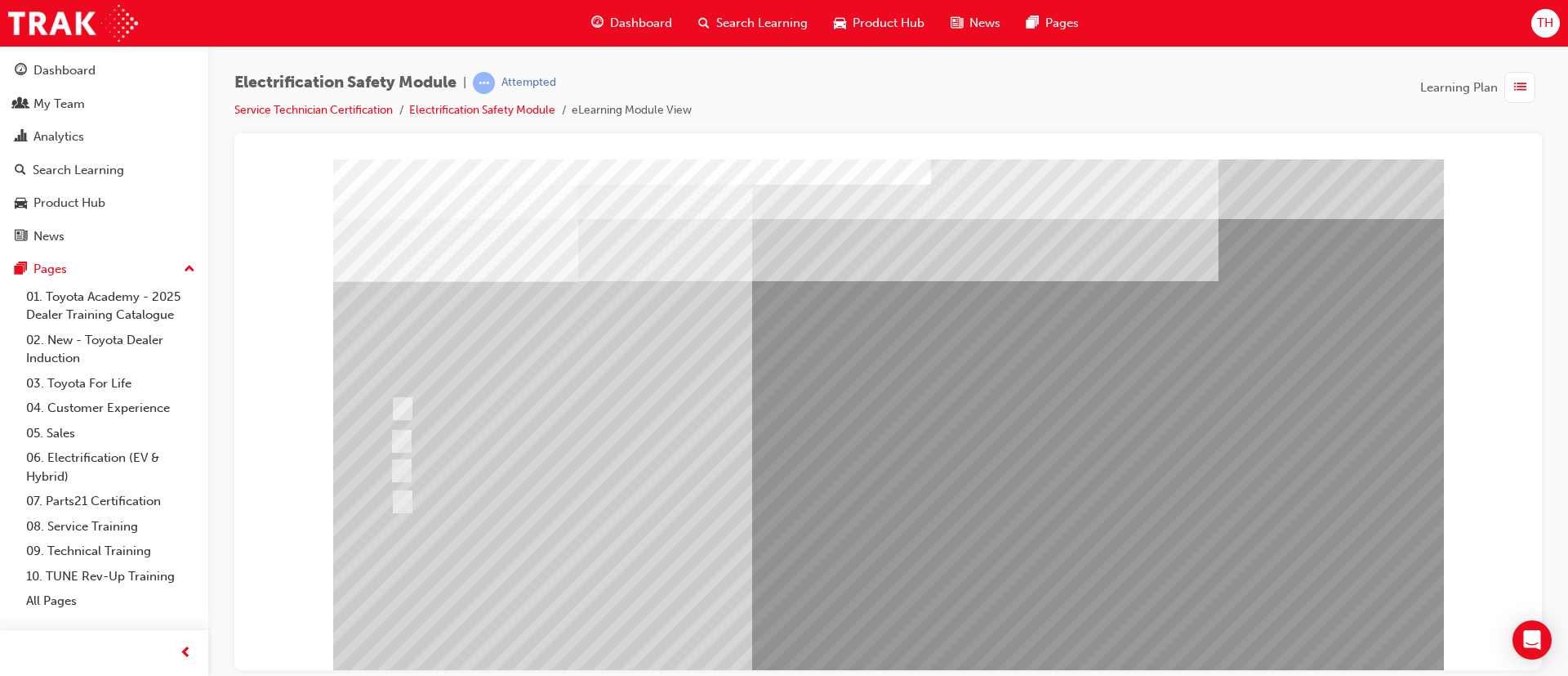
drag, startPoint x: 930, startPoint y: 624, endPoint x: 937, endPoint y: 614, distance: 12.2
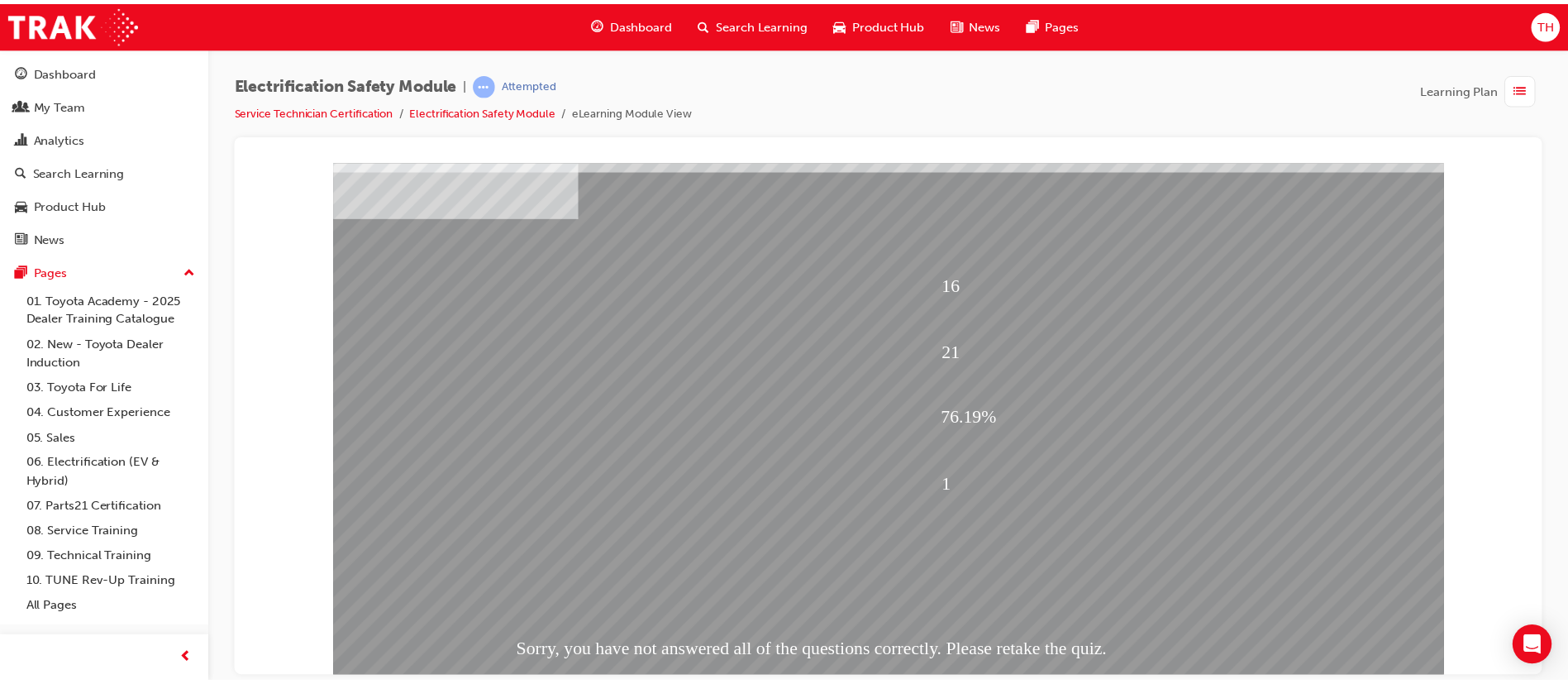
scroll to position [104, 0]
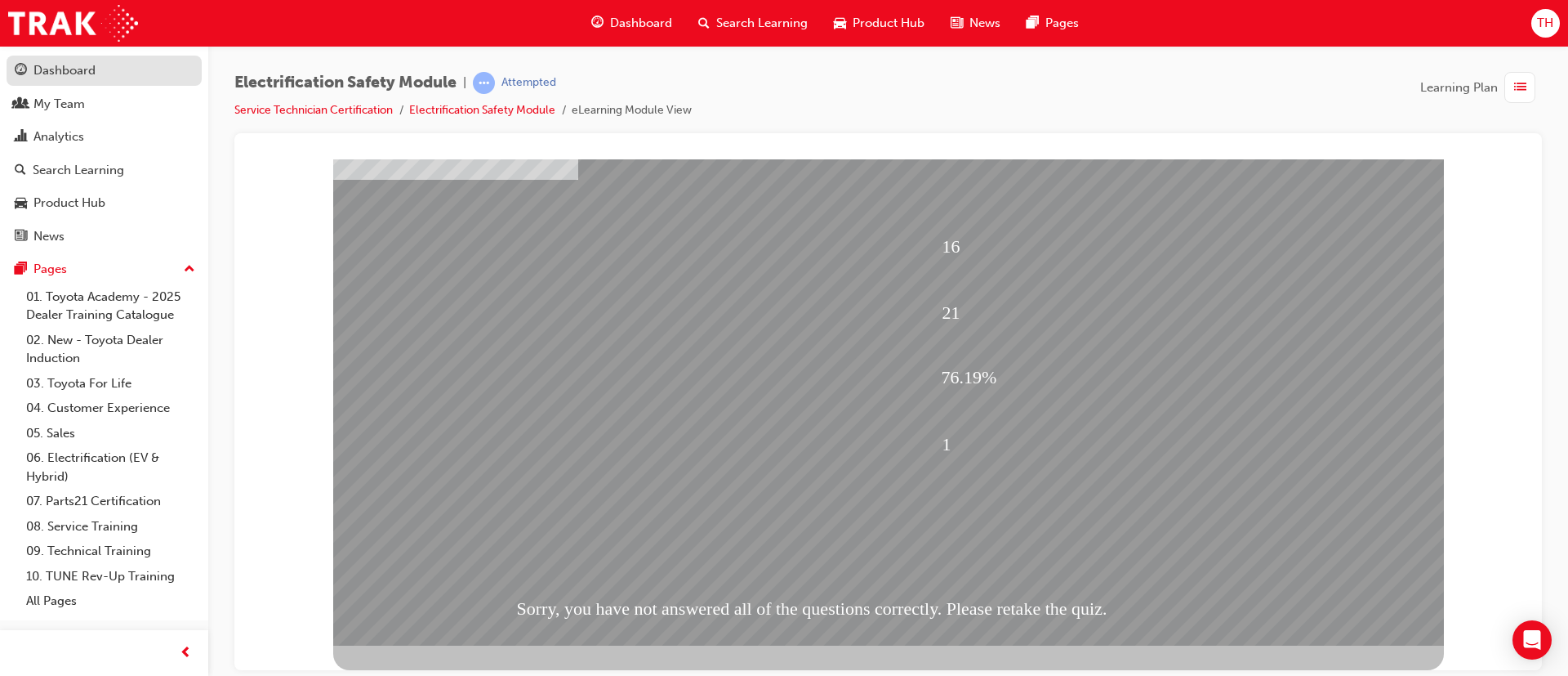
click at [115, 73] on div "Dashboard" at bounding box center [104, 70] width 179 height 21
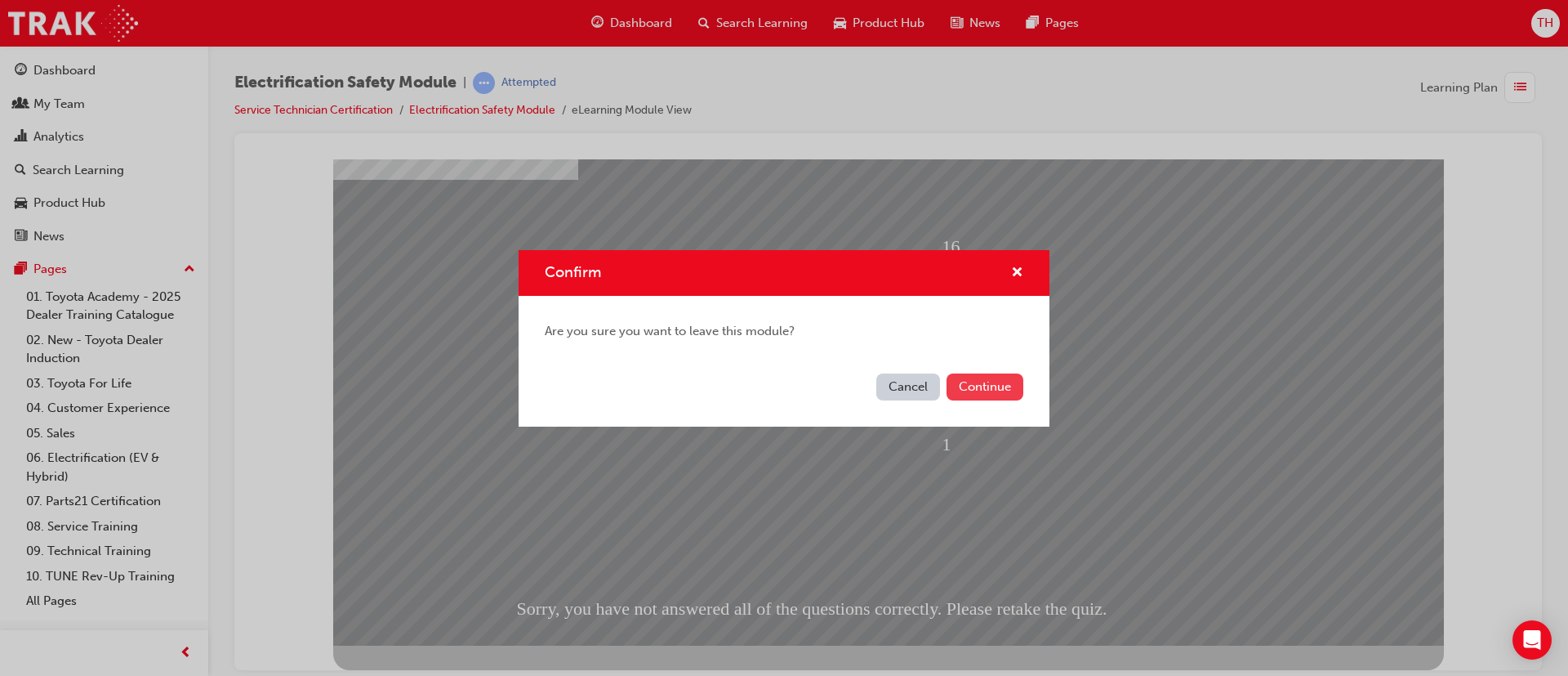
click at [989, 390] on button "Continue" at bounding box center [985, 387] width 77 height 27
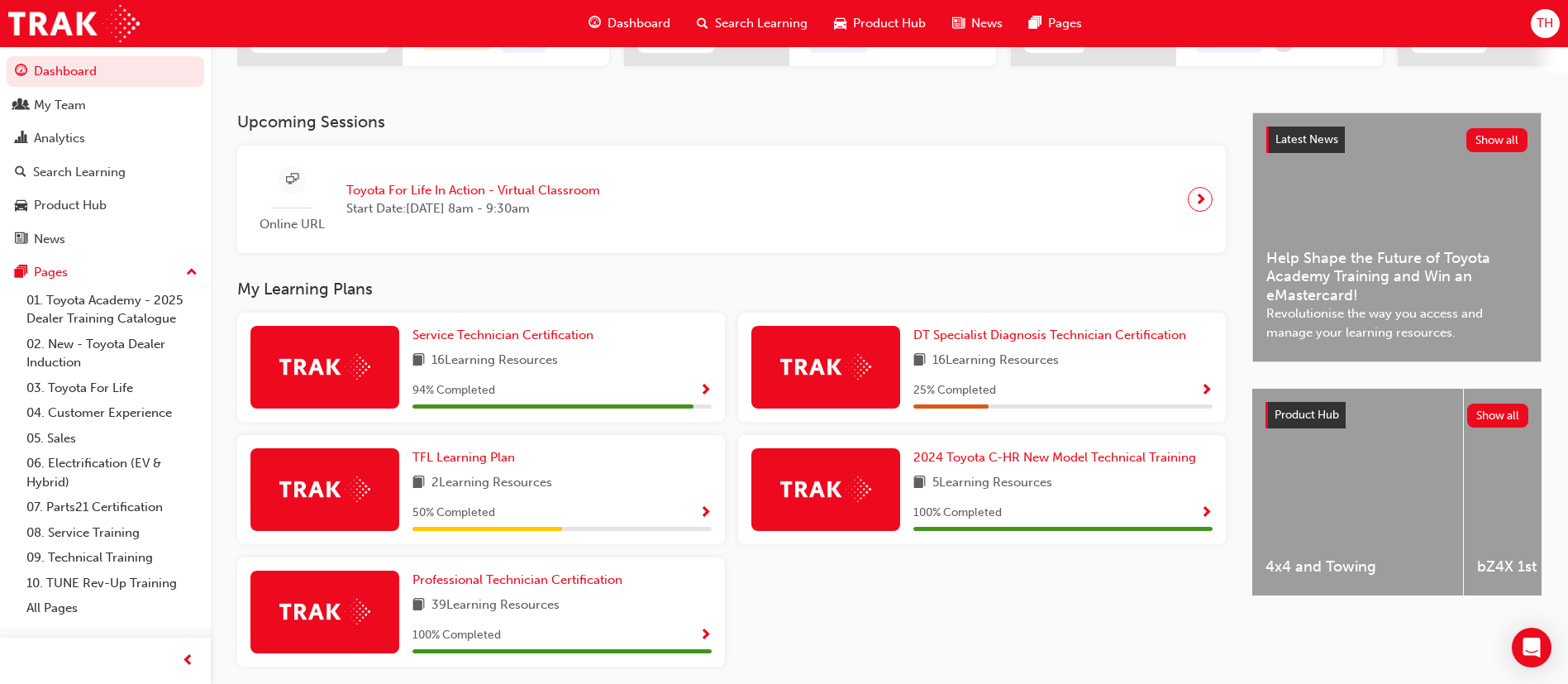
scroll to position [379, 0]
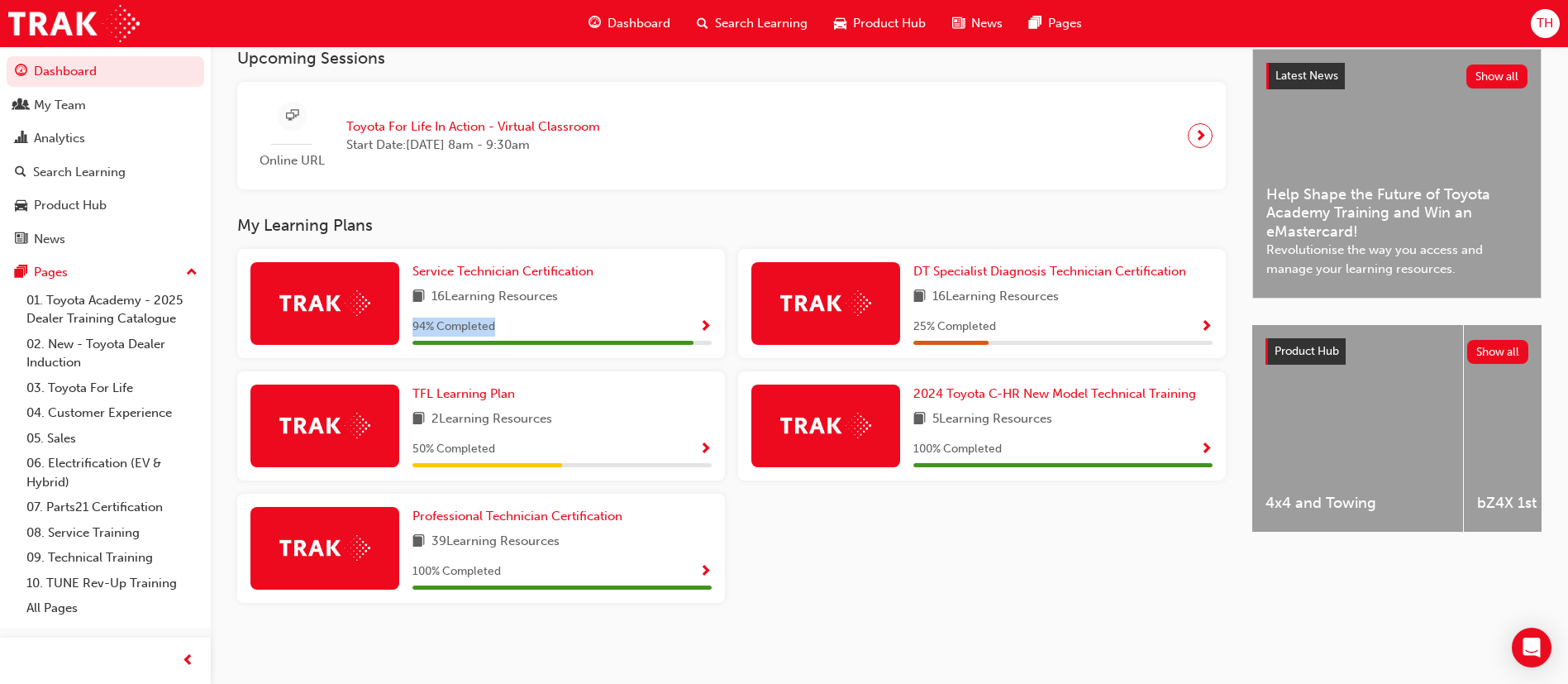
drag, startPoint x: 412, startPoint y: 326, endPoint x: 503, endPoint y: 329, distance: 91.0
click at [503, 329] on div "94 % Completed" at bounding box center [562, 327] width 299 height 21
click at [525, 315] on div "Service Technician Certification 16 Learning Resources 94 % Completed" at bounding box center [562, 303] width 299 height 83
click at [496, 330] on div "94 % Completed" at bounding box center [562, 327] width 299 height 21
click at [516, 274] on span "Service Technician Certification" at bounding box center [503, 271] width 181 height 15
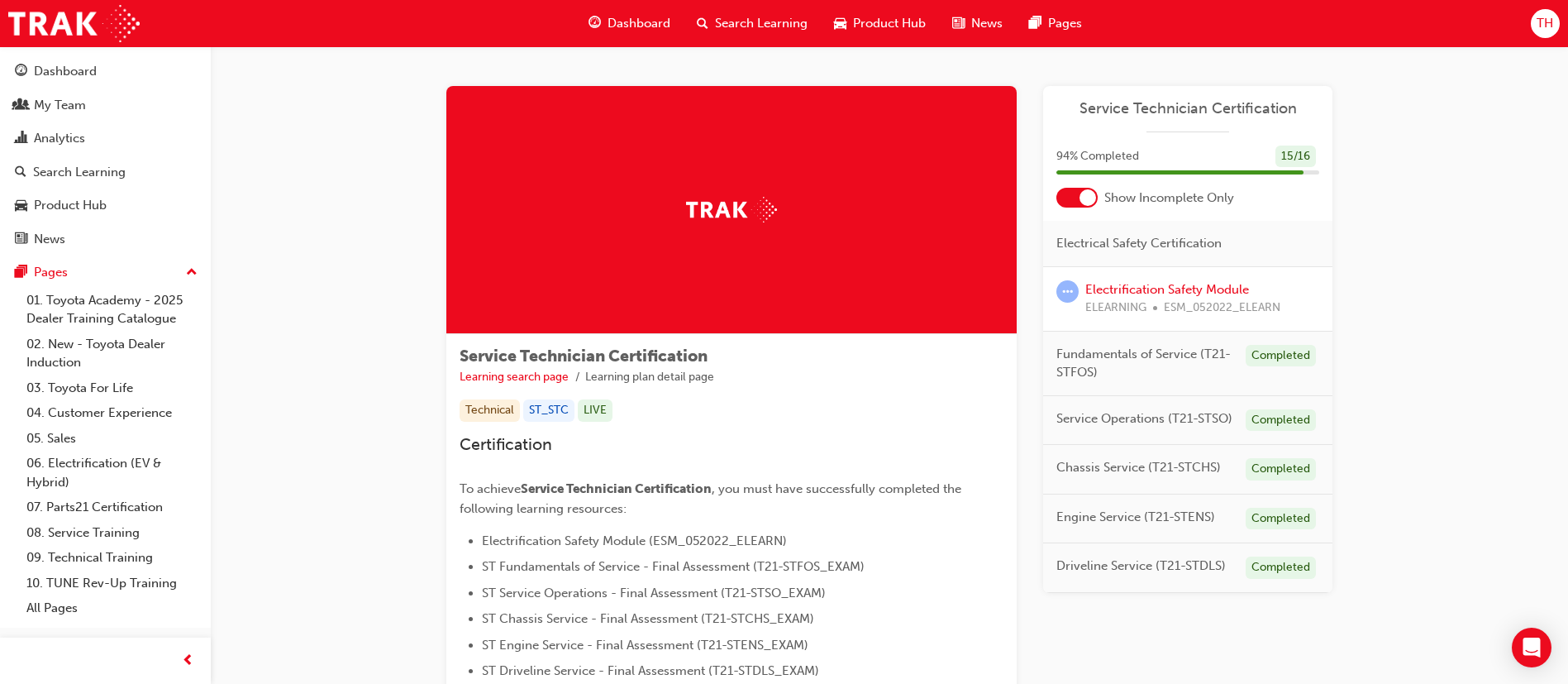
click at [1079, 189] on div "Service Technician Certification 94 % Completed 15 / 16 Show Incomplete Only El…" at bounding box center [1188, 339] width 290 height 507
drag, startPoint x: 1079, startPoint y: 200, endPoint x: 1074, endPoint y: 227, distance: 27.5
click at [1076, 200] on div at bounding box center [1077, 198] width 42 height 20
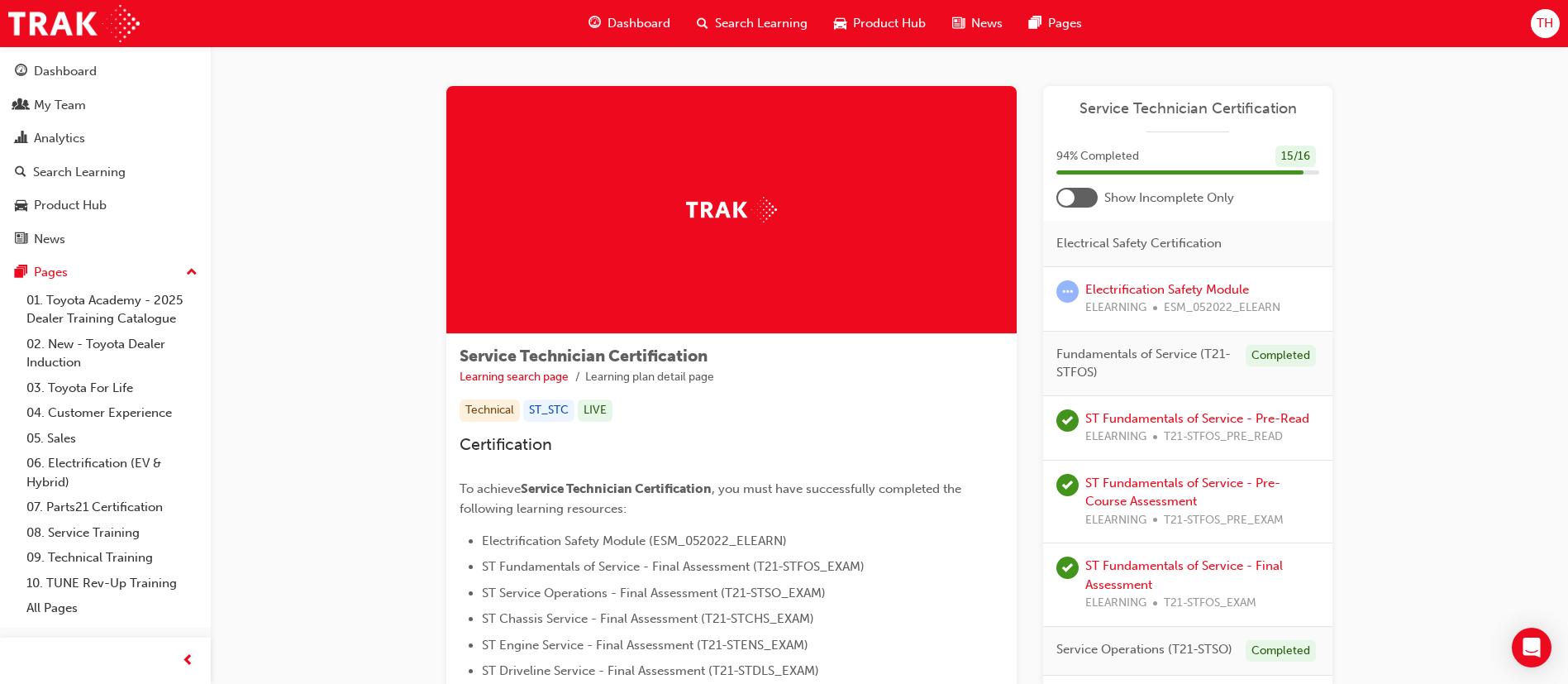
drag, startPoint x: 1232, startPoint y: 287, endPoint x: 1403, endPoint y: 247, distance: 175.6
